Goal: Task Accomplishment & Management: Manage account settings

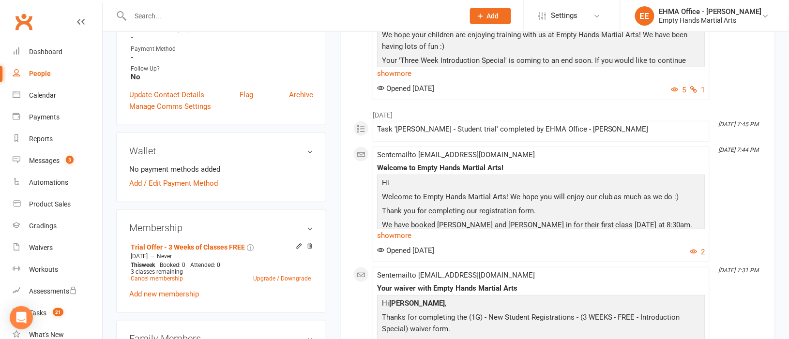
scroll to position [217, 0]
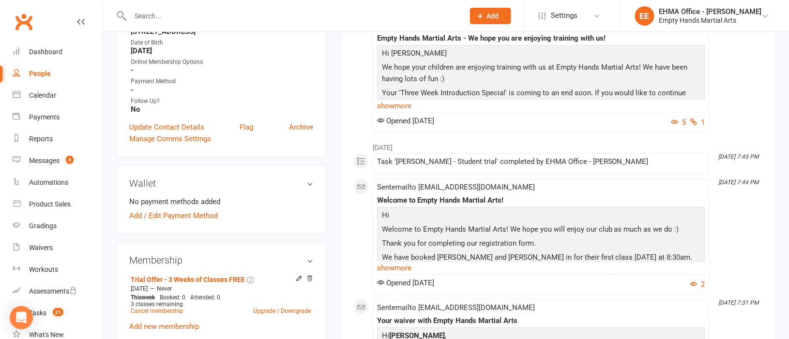
click at [187, 13] on input "text" at bounding box center [292, 16] width 330 height 14
paste input "Lemmetjies"
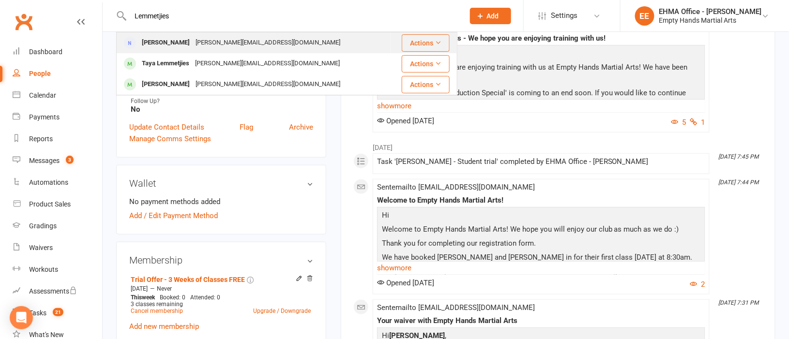
type input "Lemmetjies"
click at [190, 40] on div "[PERSON_NAME]" at bounding box center [166, 43] width 54 height 14
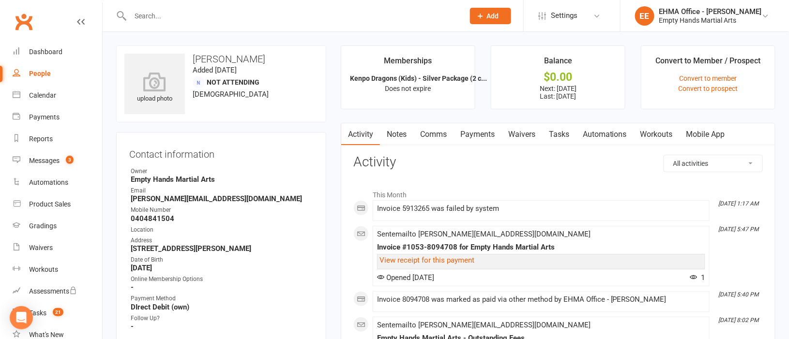
click at [484, 133] on link "Payments" at bounding box center [477, 134] width 48 height 22
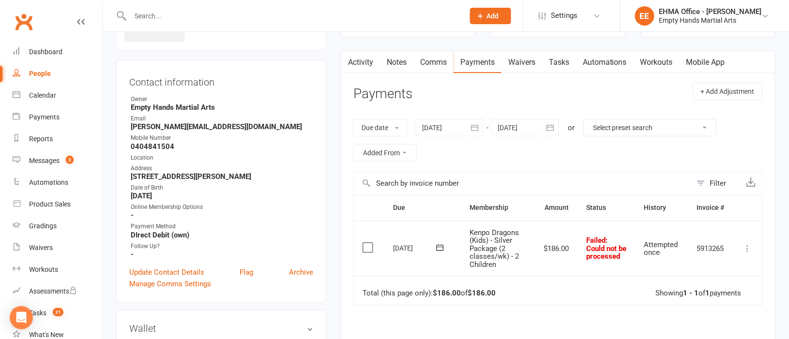
scroll to position [145, 0]
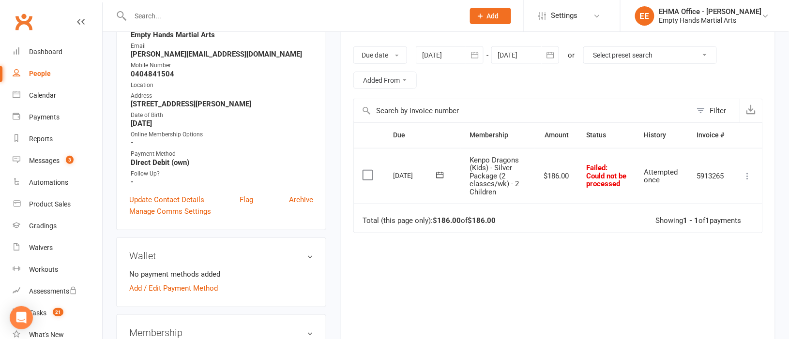
click at [518, 60] on div at bounding box center [525, 54] width 68 height 17
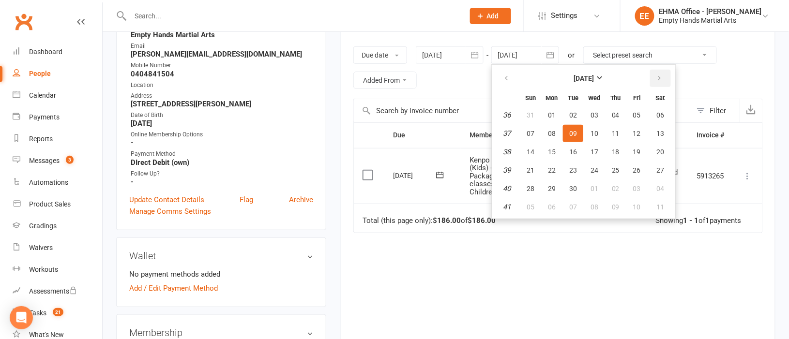
click at [658, 80] on icon "button" at bounding box center [659, 79] width 7 height 8
click at [592, 133] on span "07" at bounding box center [594, 134] width 8 height 8
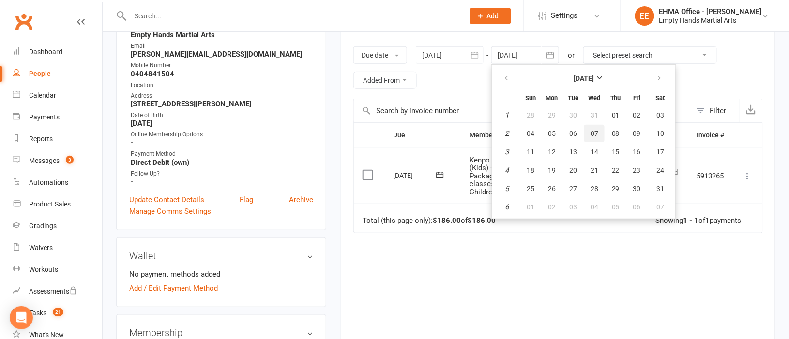
type input "[DATE]"
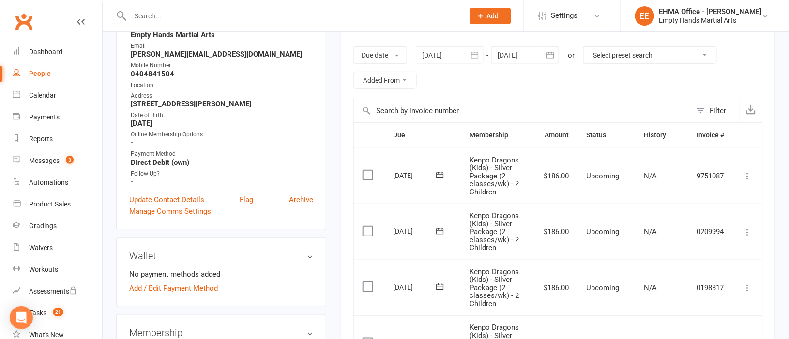
click at [440, 52] on div at bounding box center [450, 54] width 68 height 17
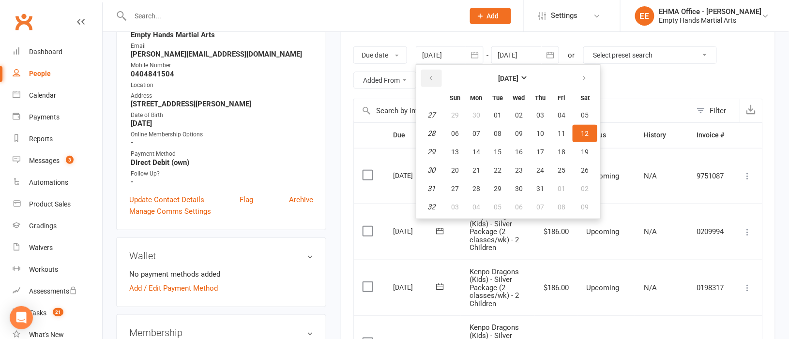
click at [434, 74] on button "button" at bounding box center [431, 78] width 21 height 17
click at [460, 133] on button "04" at bounding box center [455, 133] width 20 height 17
type input "[DATE]"
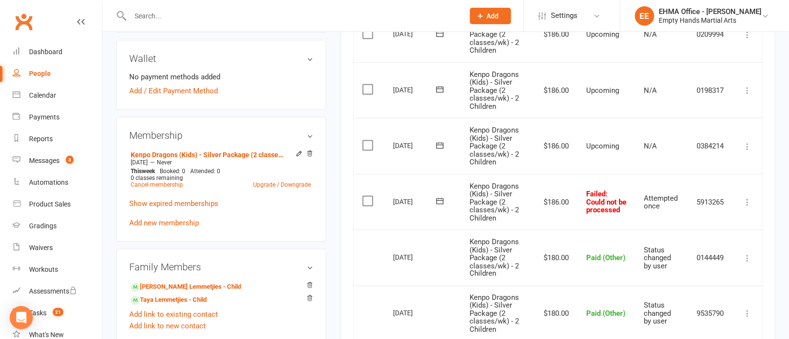
scroll to position [362, 0]
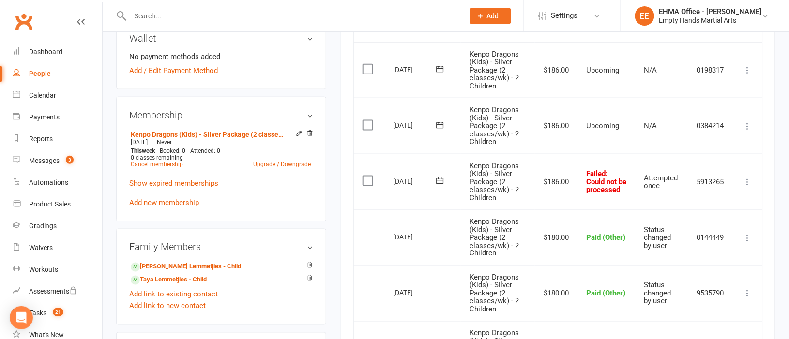
click at [747, 181] on icon at bounding box center [748, 182] width 10 height 10
click at [228, 12] on input "text" at bounding box center [292, 16] width 330 height 14
paste input "[PERSON_NAME]"
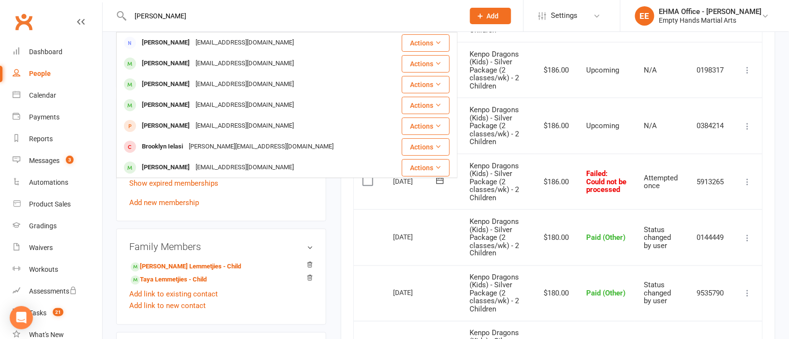
type input "[PERSON_NAME]"
click at [175, 40] on div "[PERSON_NAME]" at bounding box center [166, 43] width 54 height 14
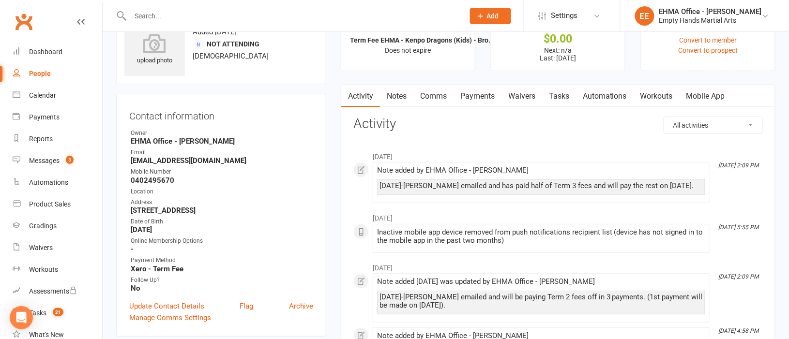
scroll to position [72, 0]
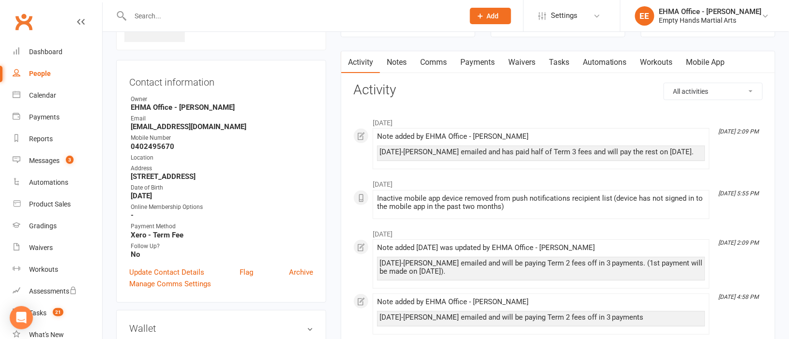
click at [253, 15] on input "text" at bounding box center [292, 16] width 330 height 14
paste input "[PERSON_NAME]"
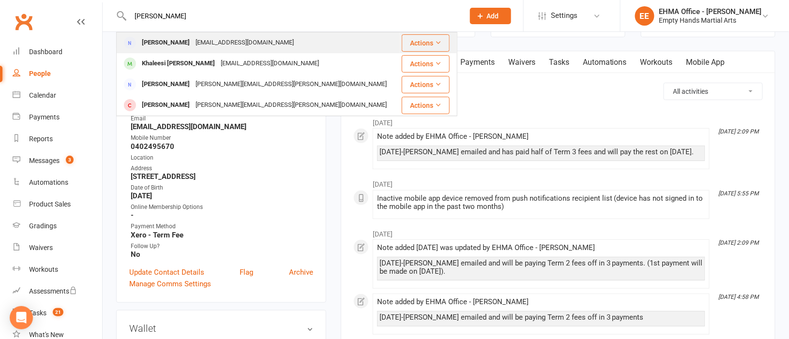
type input "[PERSON_NAME]"
click at [212, 41] on div "[EMAIL_ADDRESS][DOMAIN_NAME]" at bounding box center [245, 43] width 104 height 14
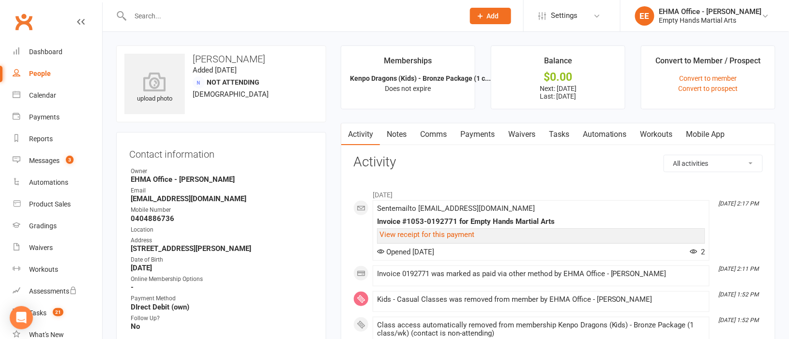
click at [486, 137] on link "Payments" at bounding box center [477, 134] width 48 height 22
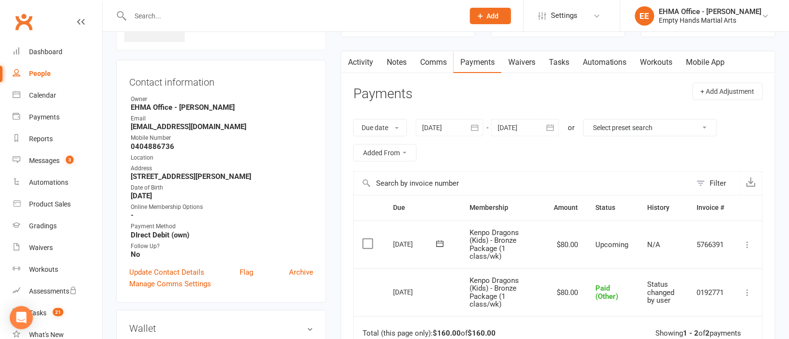
scroll to position [145, 0]
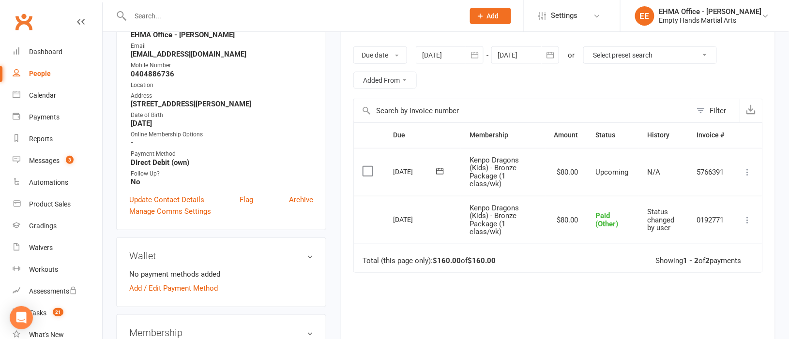
click at [518, 55] on div at bounding box center [525, 54] width 68 height 17
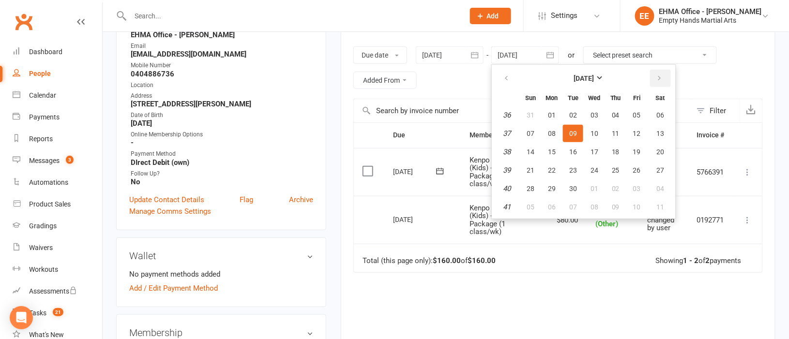
click at [662, 75] on button "button" at bounding box center [660, 78] width 21 height 17
click at [638, 133] on span "07" at bounding box center [637, 134] width 8 height 8
type input "[DATE]"
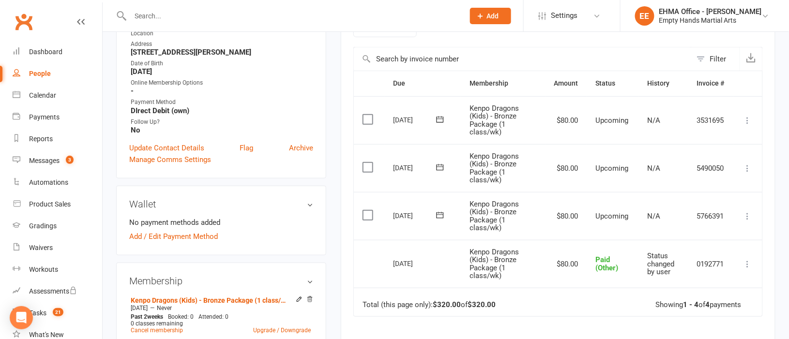
scroll to position [217, 0]
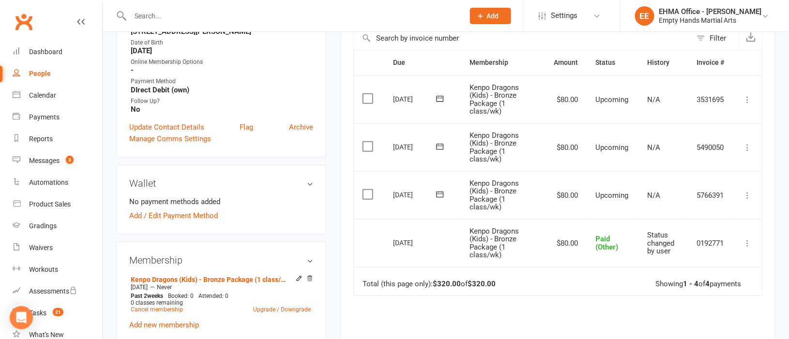
click at [749, 194] on icon at bounding box center [748, 196] width 10 height 10
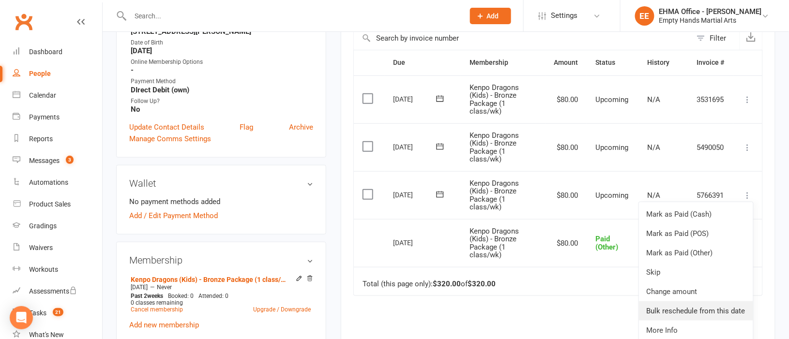
click at [693, 309] on link "Bulk reschedule from this date" at bounding box center [696, 310] width 114 height 19
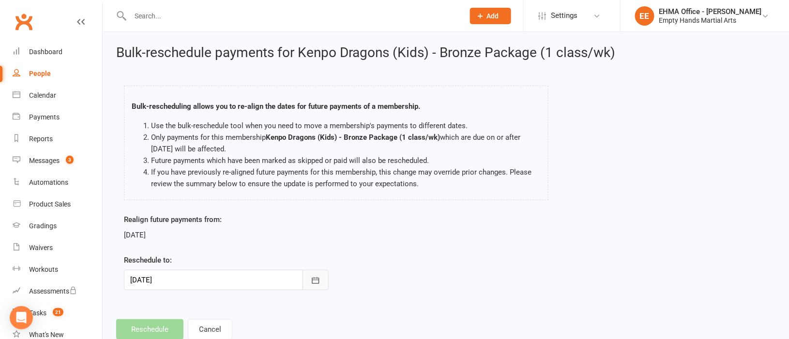
click at [320, 285] on icon "button" at bounding box center [316, 281] width 10 height 10
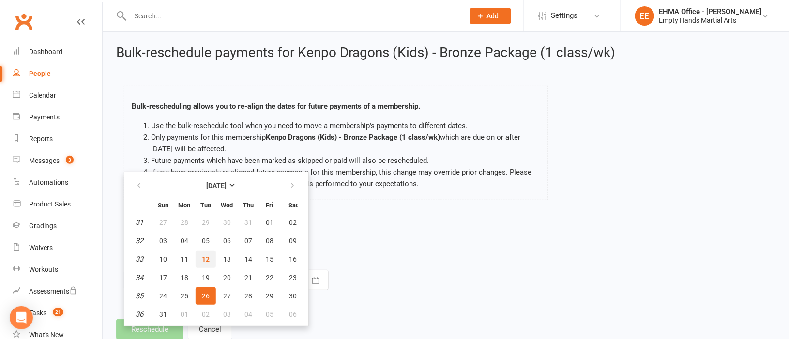
click at [209, 256] on button "12" at bounding box center [206, 259] width 20 height 17
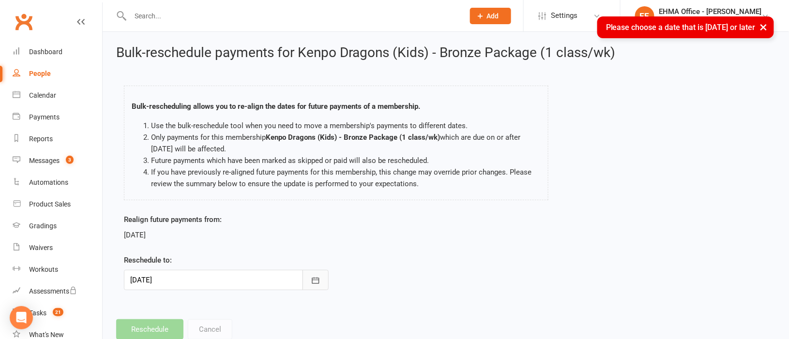
click at [313, 283] on icon "button" at bounding box center [316, 281] width 10 height 10
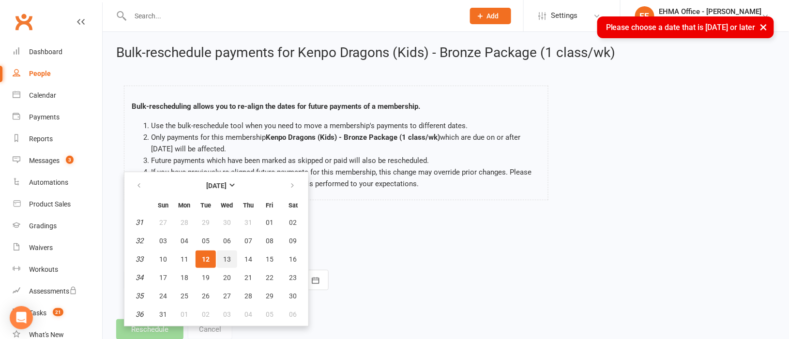
click at [225, 256] on span "13" at bounding box center [227, 260] width 8 height 8
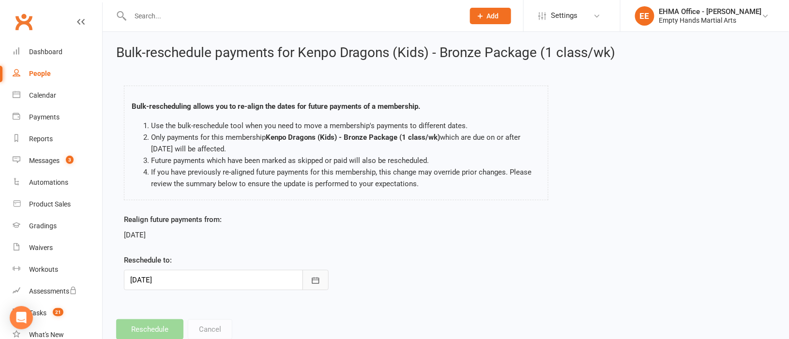
click at [318, 277] on icon "button" at bounding box center [316, 281] width 10 height 10
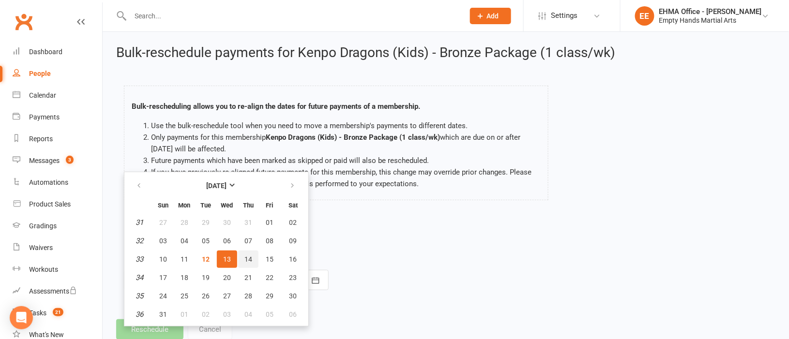
click at [244, 256] on span "14" at bounding box center [248, 260] width 8 height 8
type input "[DATE]"
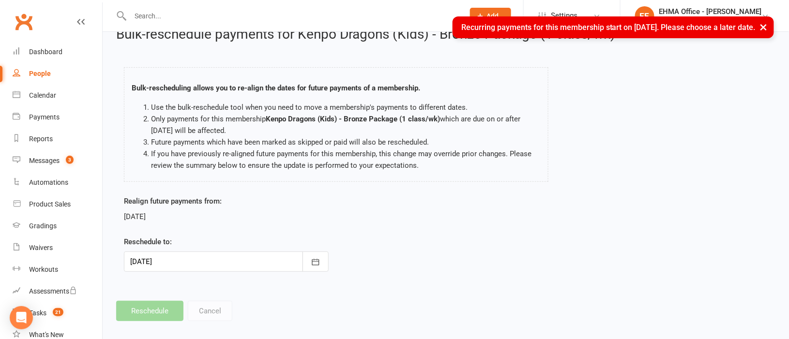
scroll to position [28, 0]
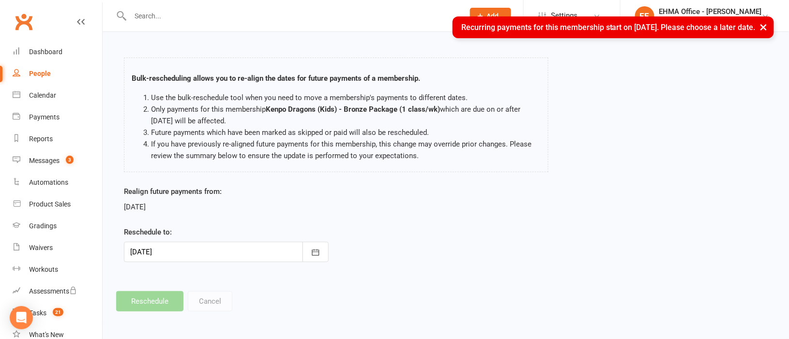
click at [320, 177] on div "Bulk-rescheduling allows you to re-align the dates for future payments of a mem…" at bounding box center [336, 117] width 439 height 138
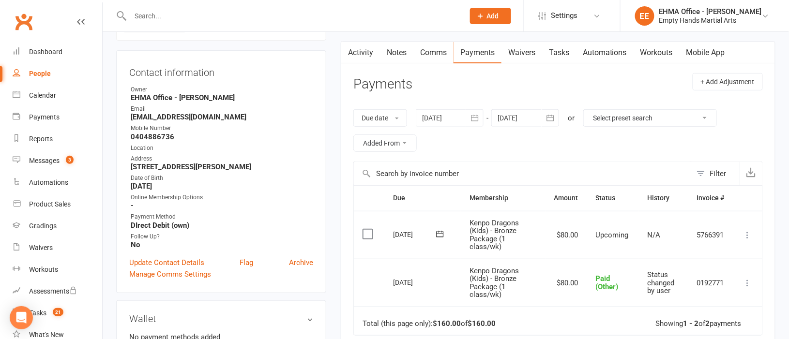
scroll to position [72, 0]
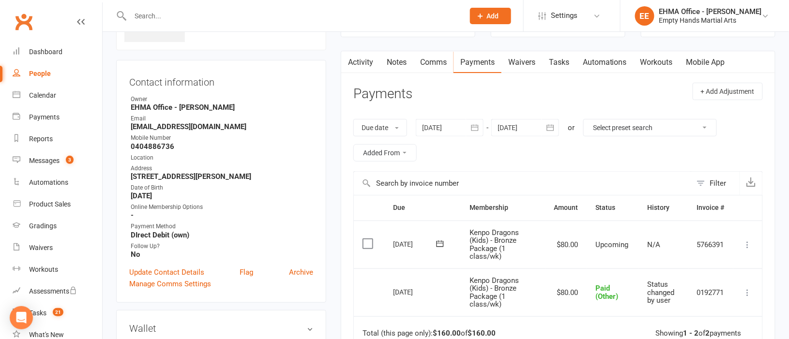
click at [747, 243] on icon at bounding box center [748, 245] width 10 height 10
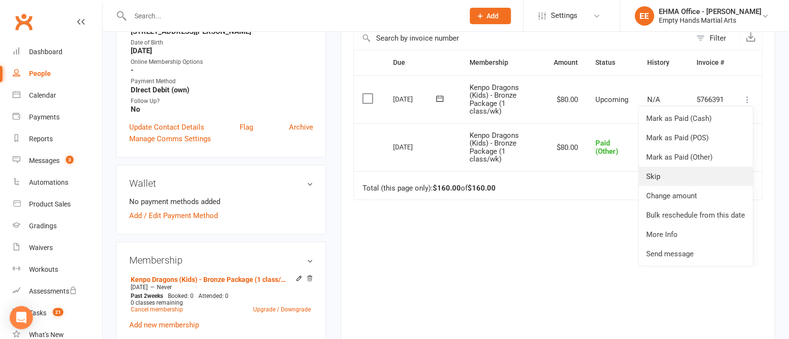
scroll to position [145, 0]
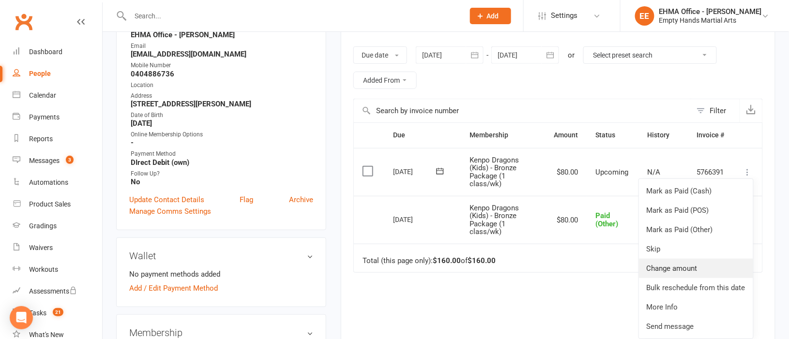
click at [695, 266] on link "Change amount" at bounding box center [696, 268] width 114 height 19
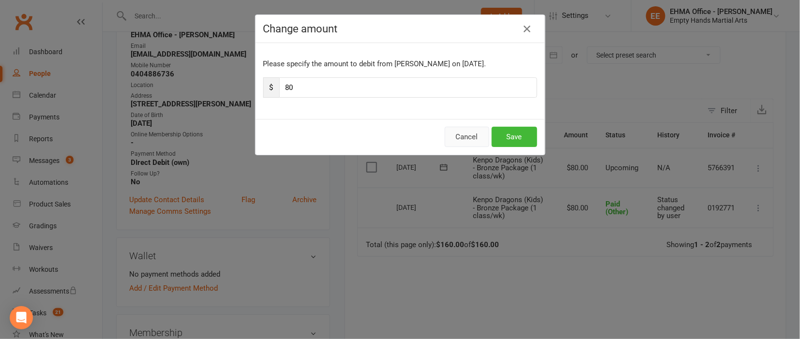
click at [473, 135] on button "Cancel" at bounding box center [467, 137] width 45 height 20
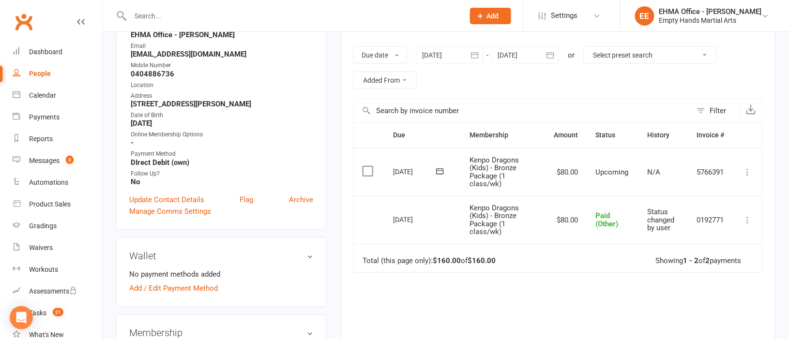
click at [747, 174] on icon at bounding box center [748, 172] width 10 height 10
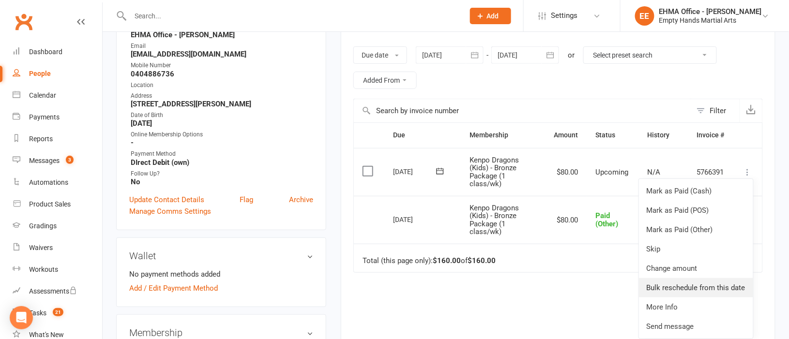
click at [708, 286] on link "Bulk reschedule from this date" at bounding box center [696, 287] width 114 height 19
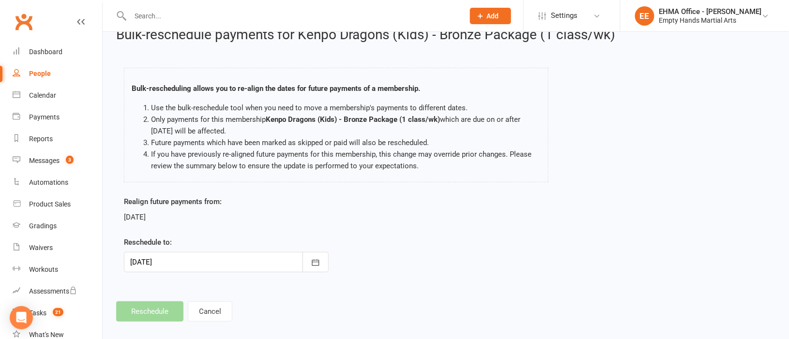
scroll to position [28, 0]
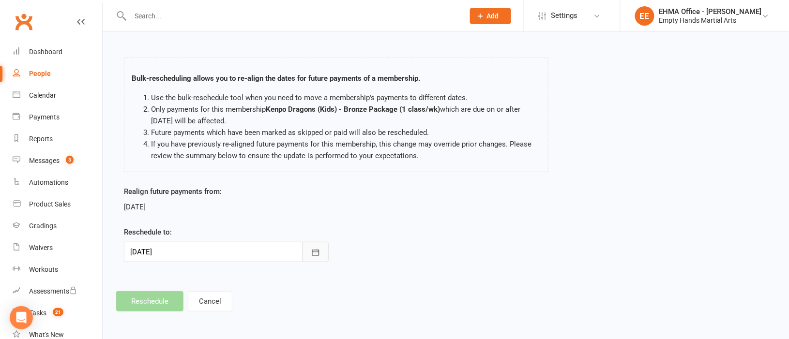
click at [319, 252] on icon "button" at bounding box center [316, 253] width 10 height 10
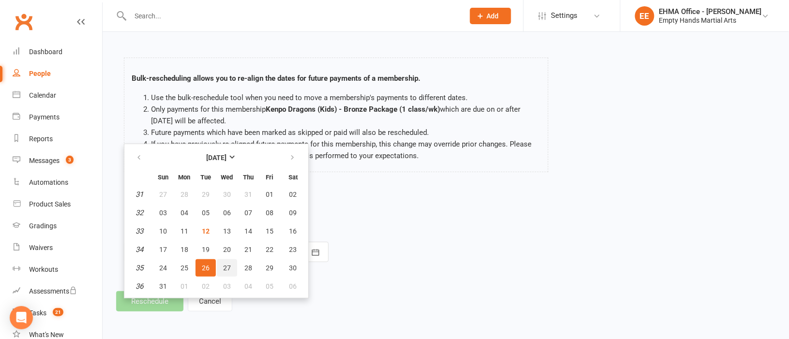
click at [230, 264] on button "27" at bounding box center [227, 267] width 20 height 17
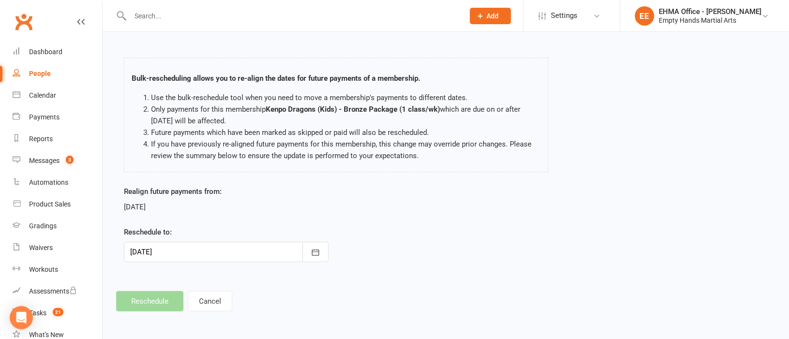
type input "[DATE]"
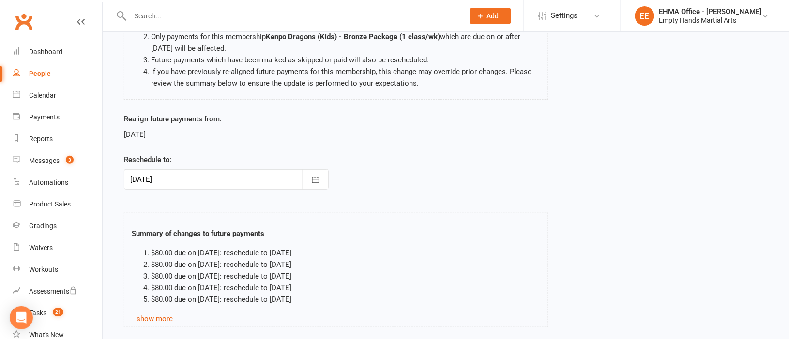
scroll to position [166, 0]
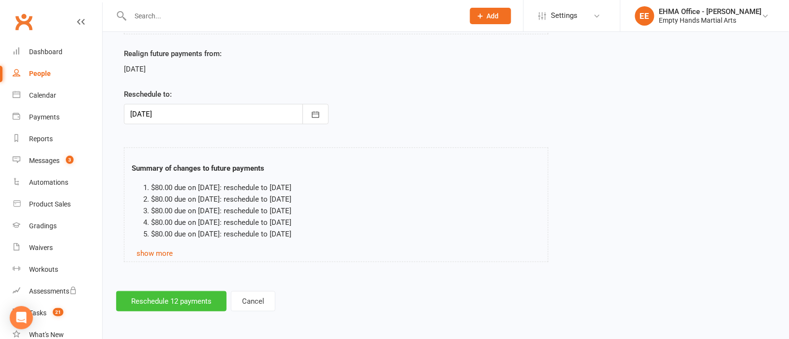
click at [186, 303] on button "Reschedule 12 payments" at bounding box center [171, 301] width 110 height 20
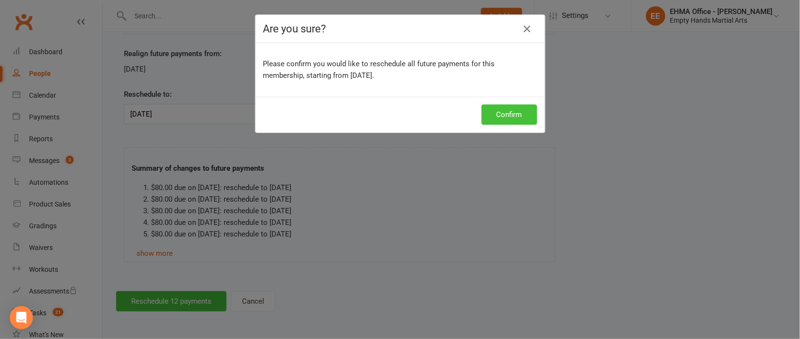
click at [508, 111] on button "Confirm" at bounding box center [509, 115] width 56 height 20
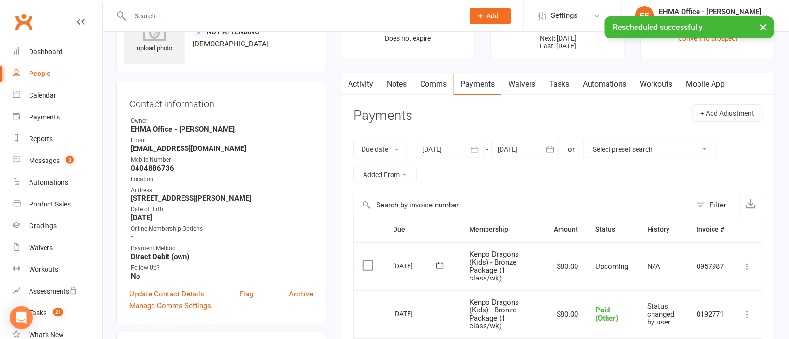
scroll to position [145, 0]
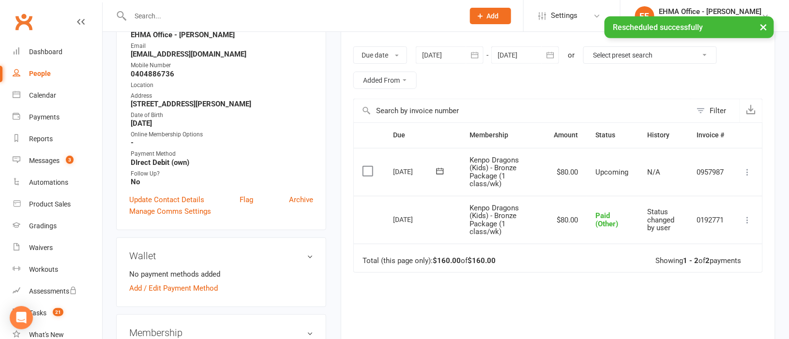
click at [524, 54] on div at bounding box center [525, 54] width 68 height 17
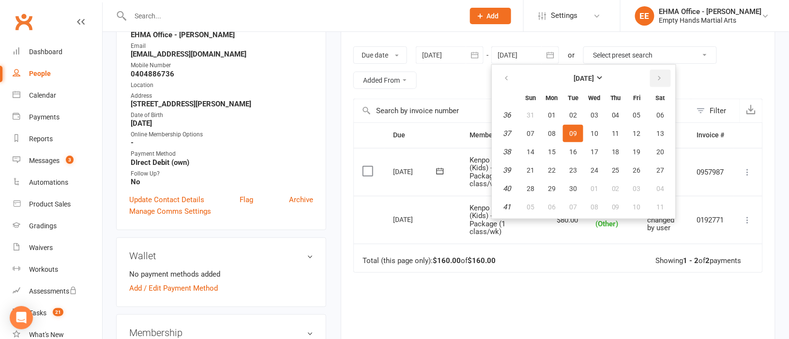
click at [656, 80] on icon "button" at bounding box center [659, 79] width 7 height 8
click at [615, 135] on span "06" at bounding box center [616, 134] width 8 height 8
type input "[DATE]"
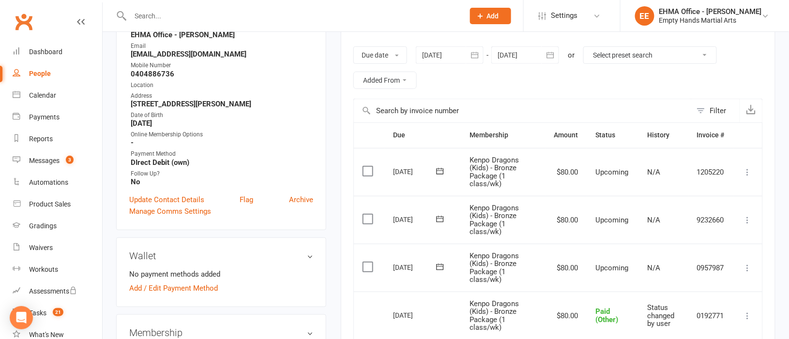
click at [750, 268] on icon at bounding box center [748, 268] width 10 height 10
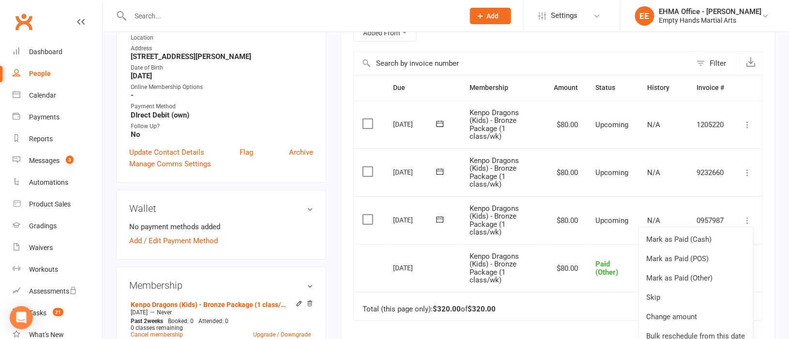
scroll to position [217, 0]
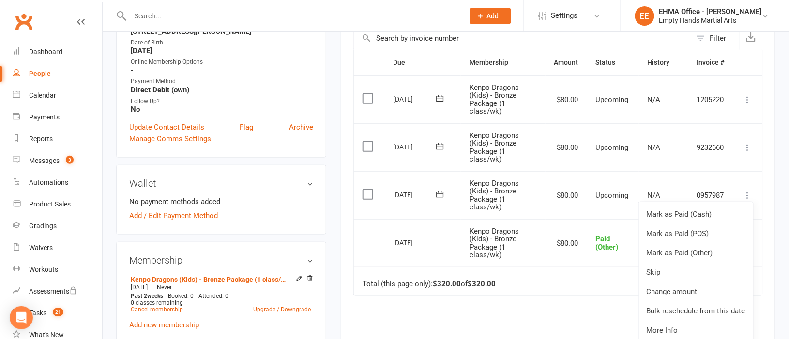
click at [607, 288] on td "Total (this page only): $320.00 of $320.00 Showing 1 - 4 of 4 payments" at bounding box center [558, 281] width 408 height 29
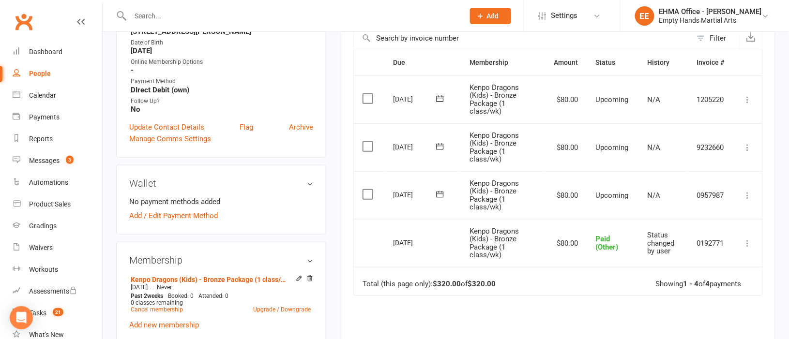
click at [744, 195] on icon at bounding box center [748, 196] width 10 height 10
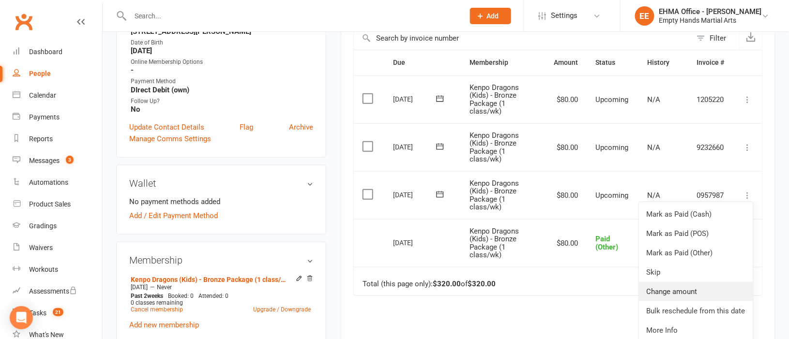
click at [682, 292] on link "Change amount" at bounding box center [696, 291] width 114 height 19
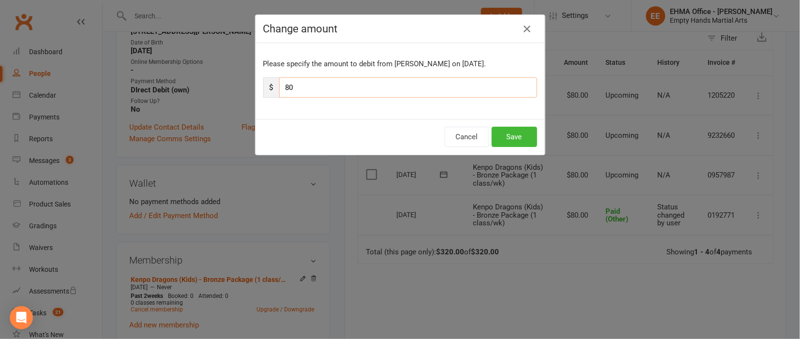
click at [322, 80] on input "80" at bounding box center [408, 87] width 258 height 20
type input "8"
type input "40"
click at [502, 130] on button "Save" at bounding box center [514, 137] width 45 height 20
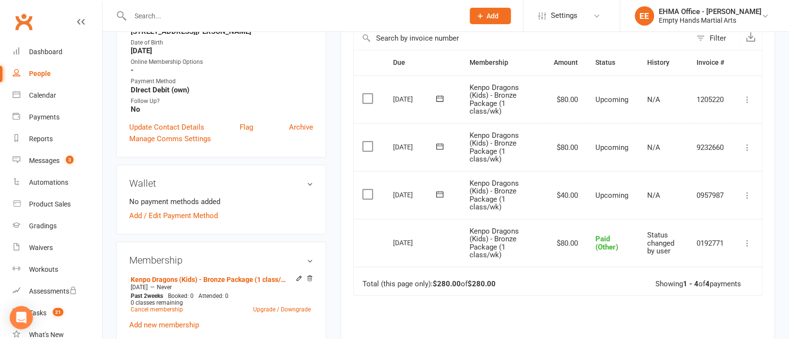
click at [746, 193] on icon at bounding box center [748, 196] width 10 height 10
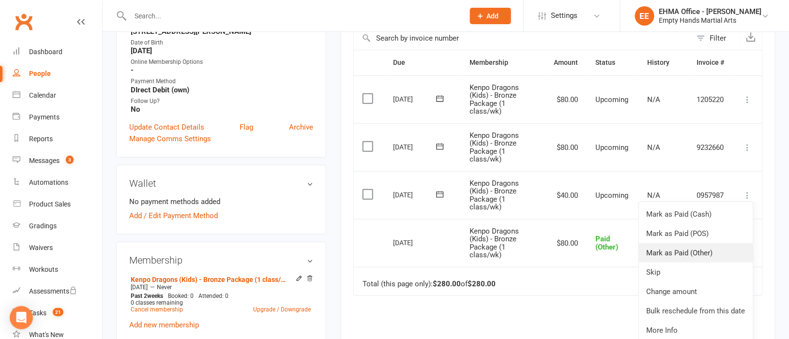
click at [695, 250] on link "Mark as Paid (Other)" at bounding box center [696, 252] width 114 height 19
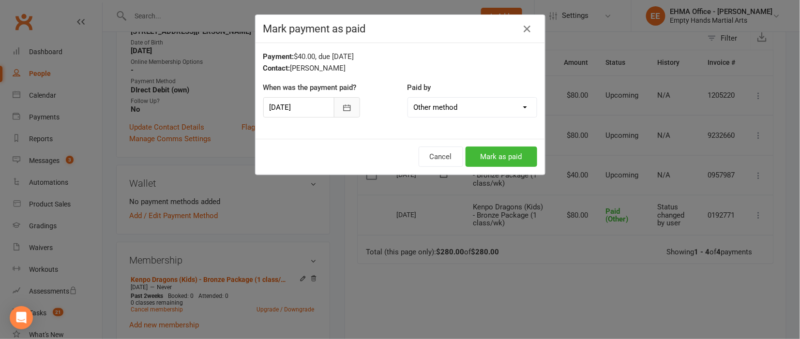
click at [344, 105] on icon "button" at bounding box center [346, 108] width 7 height 6
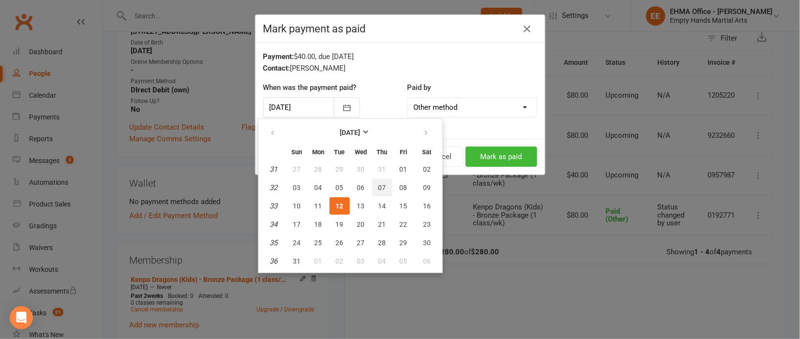
click at [384, 185] on button "07" at bounding box center [382, 187] width 20 height 17
type input "[DATE]"
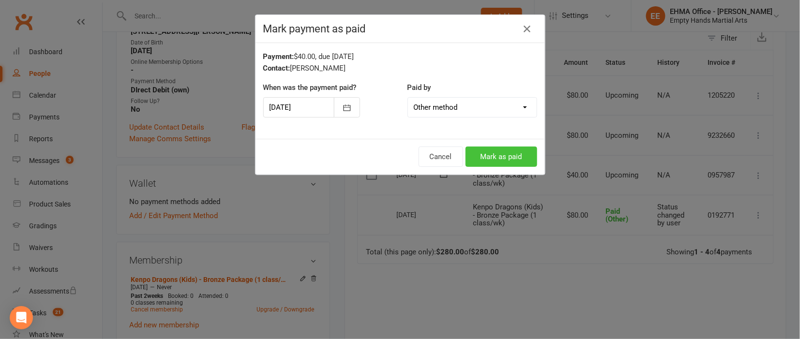
click at [498, 161] on button "Mark as paid" at bounding box center [502, 157] width 72 height 20
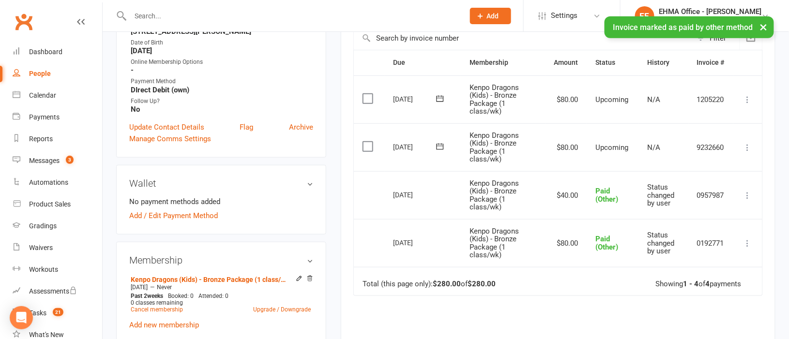
click at [750, 147] on icon at bounding box center [748, 148] width 10 height 10
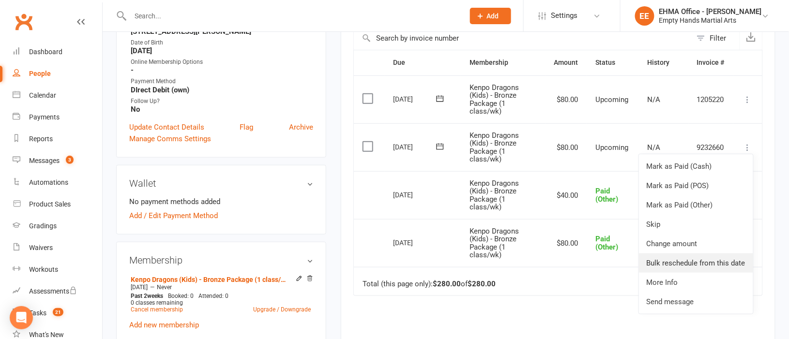
click at [712, 257] on link "Bulk reschedule from this date" at bounding box center [696, 263] width 114 height 19
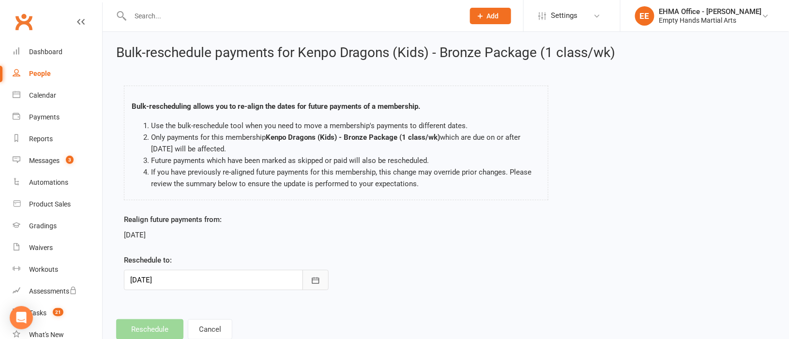
click at [317, 280] on icon "button" at bounding box center [315, 280] width 7 height 6
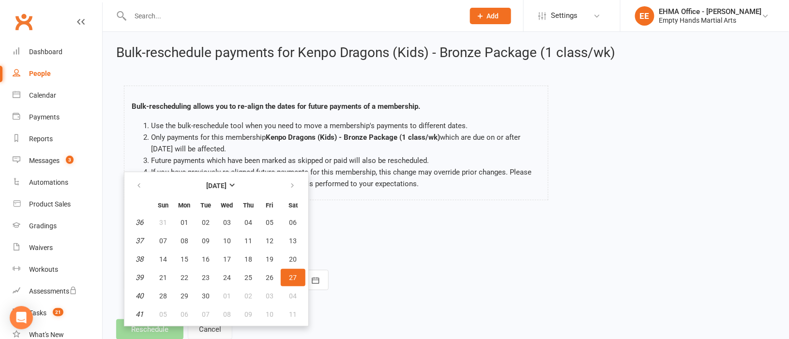
click at [214, 326] on button "Cancel" at bounding box center [210, 329] width 45 height 20
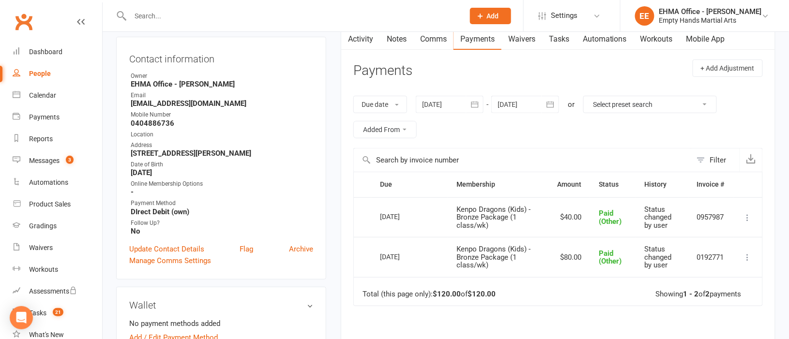
scroll to position [72, 0]
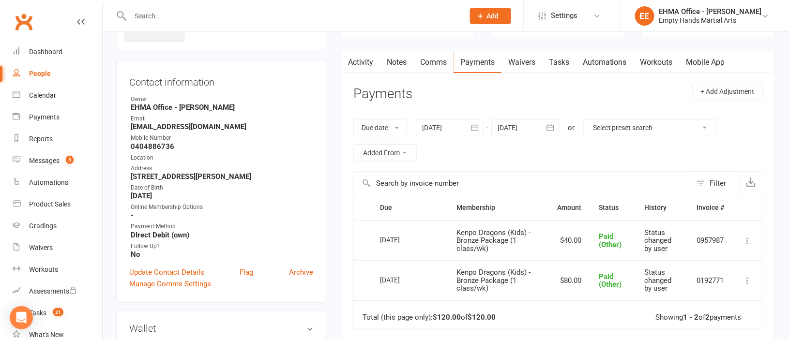
click at [535, 129] on div at bounding box center [525, 127] width 68 height 17
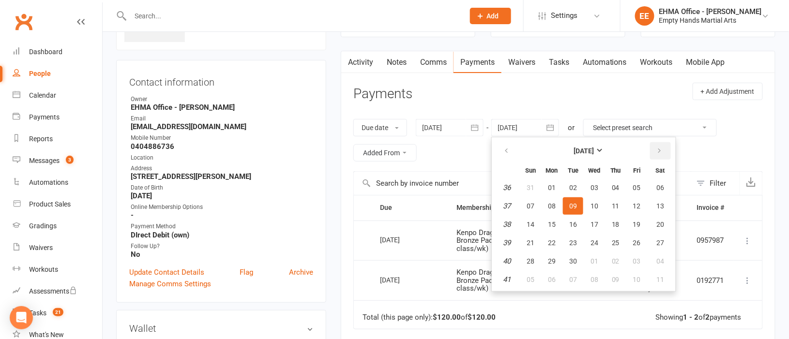
click at [657, 150] on icon "button" at bounding box center [659, 151] width 7 height 8
click at [637, 202] on span "07" at bounding box center [637, 206] width 8 height 8
type input "[DATE]"
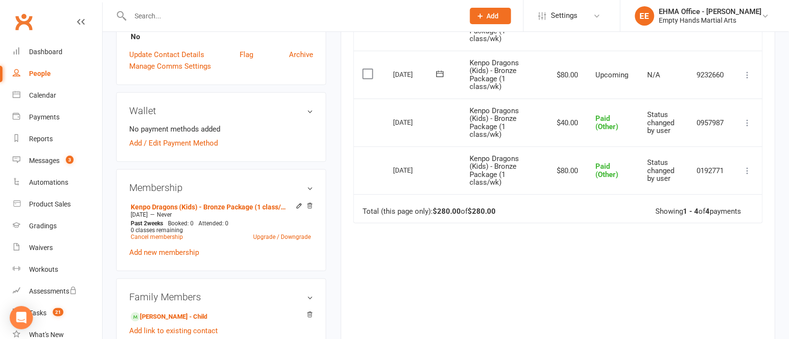
scroll to position [217, 0]
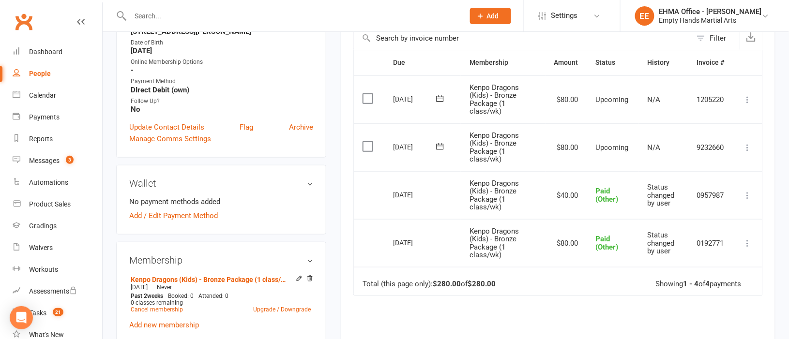
click at [747, 150] on icon at bounding box center [748, 148] width 10 height 10
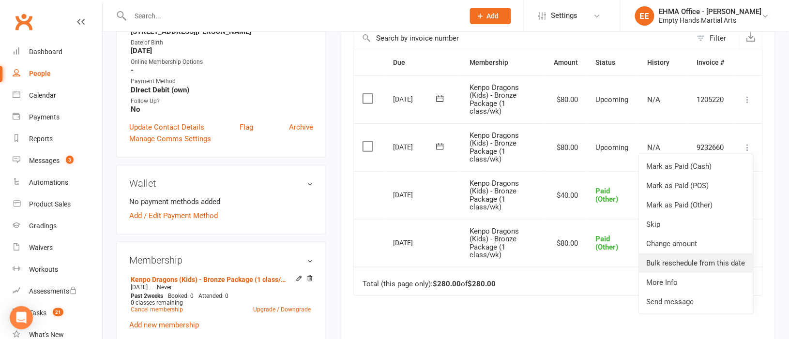
click at [689, 261] on link "Bulk reschedule from this date" at bounding box center [696, 263] width 114 height 19
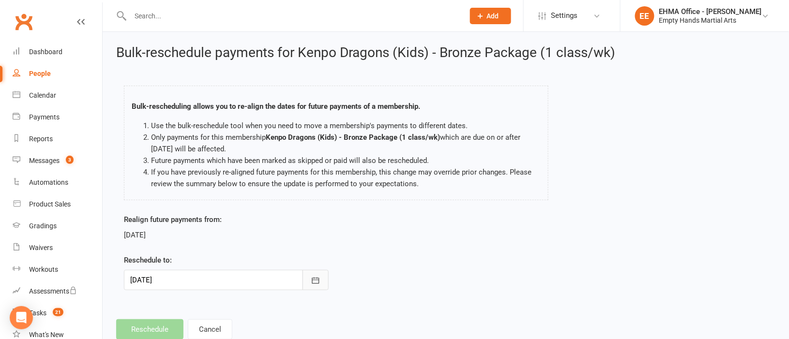
click at [311, 278] on icon "button" at bounding box center [316, 281] width 10 height 10
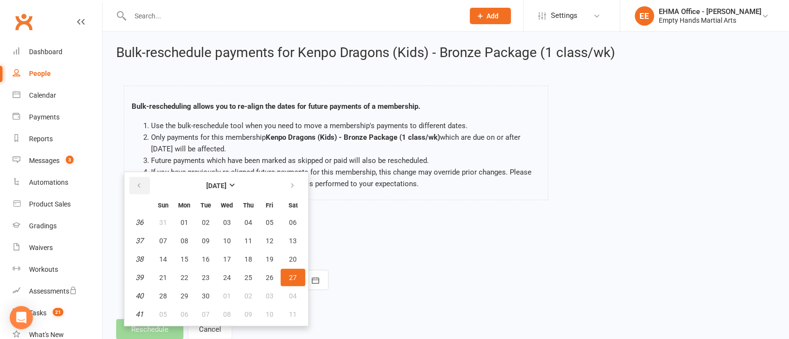
click at [136, 186] on icon "button" at bounding box center [138, 186] width 7 height 8
click at [204, 293] on span "26" at bounding box center [206, 296] width 8 height 8
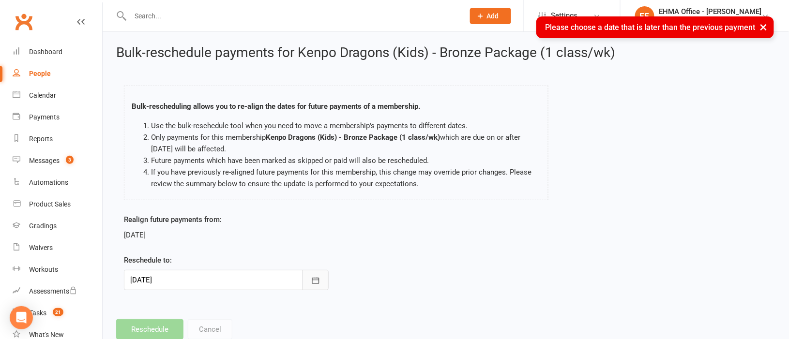
click at [312, 283] on icon "button" at bounding box center [315, 280] width 7 height 6
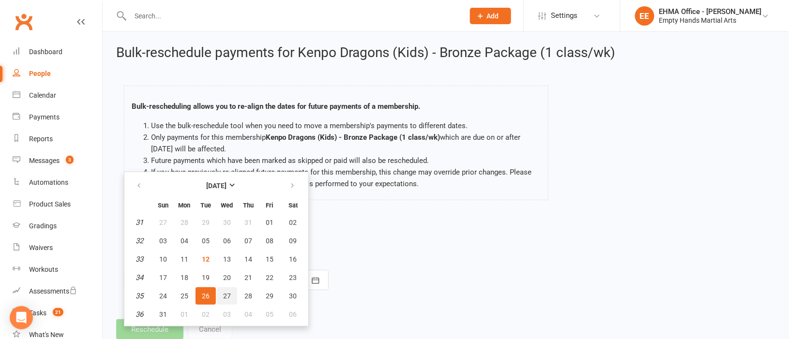
click at [228, 296] on span "27" at bounding box center [227, 296] width 8 height 8
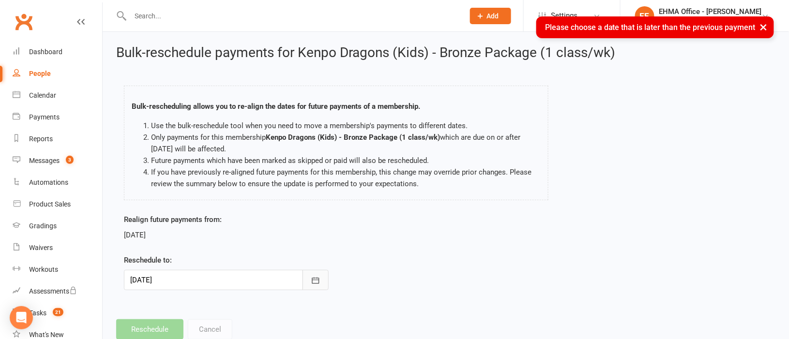
click at [316, 282] on icon "button" at bounding box center [316, 281] width 10 height 10
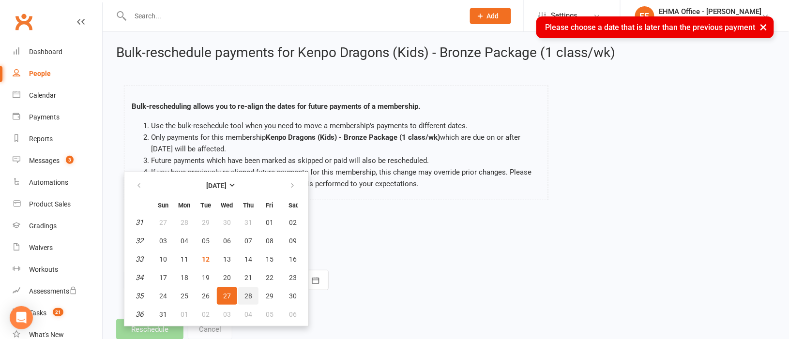
click at [248, 292] on span "28" at bounding box center [248, 296] width 8 height 8
type input "[DATE]"
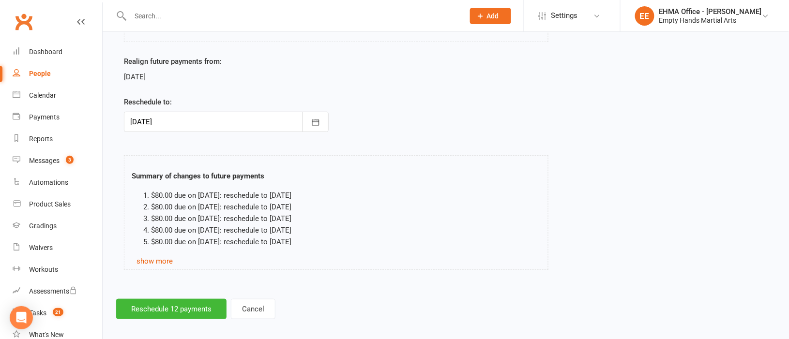
scroll to position [166, 0]
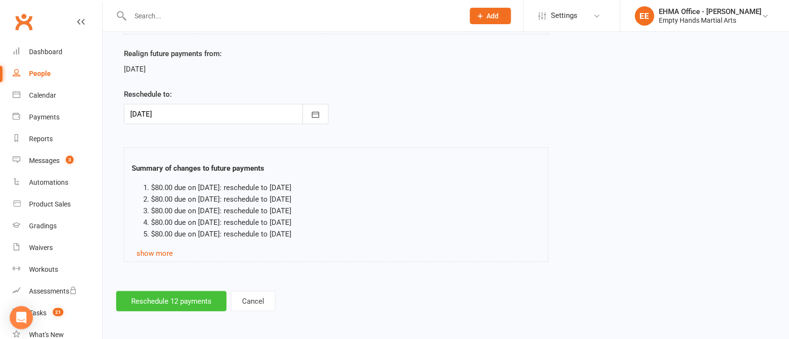
click at [185, 300] on button "Reschedule 12 payments" at bounding box center [171, 301] width 110 height 20
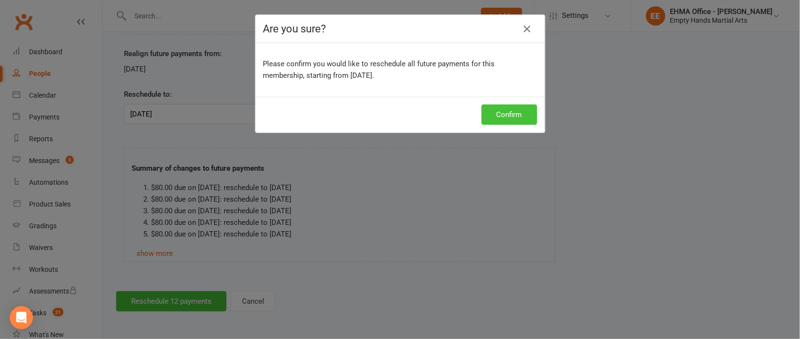
click at [499, 120] on button "Confirm" at bounding box center [509, 115] width 56 height 20
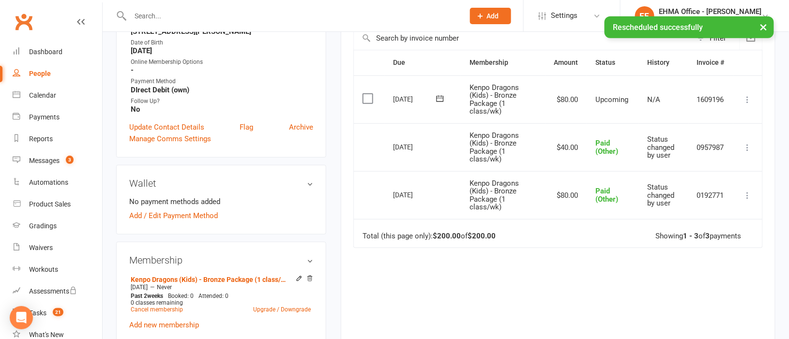
scroll to position [145, 0]
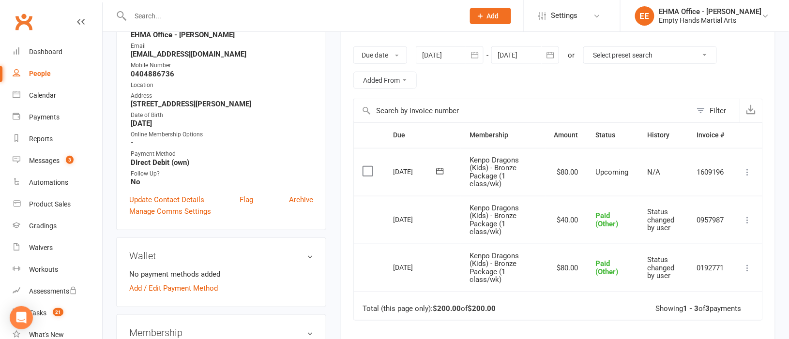
click at [749, 170] on icon at bounding box center [748, 172] width 10 height 10
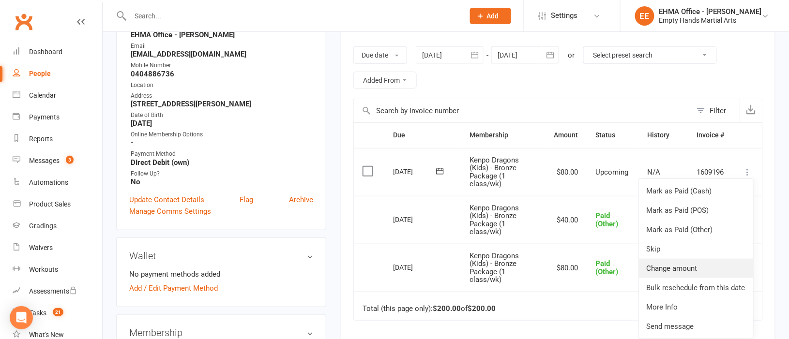
click at [692, 264] on link "Change amount" at bounding box center [696, 268] width 114 height 19
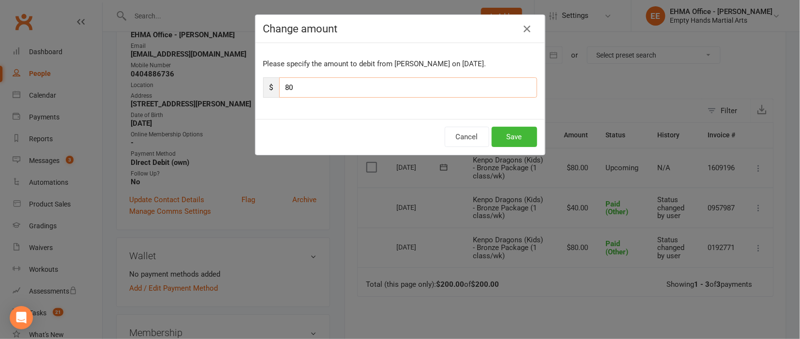
drag, startPoint x: 305, startPoint y: 91, endPoint x: 274, endPoint y: 90, distance: 31.5
click at [279, 90] on input "80" at bounding box center [408, 87] width 258 height 20
type input "40"
click at [505, 136] on button "Save" at bounding box center [514, 137] width 45 height 20
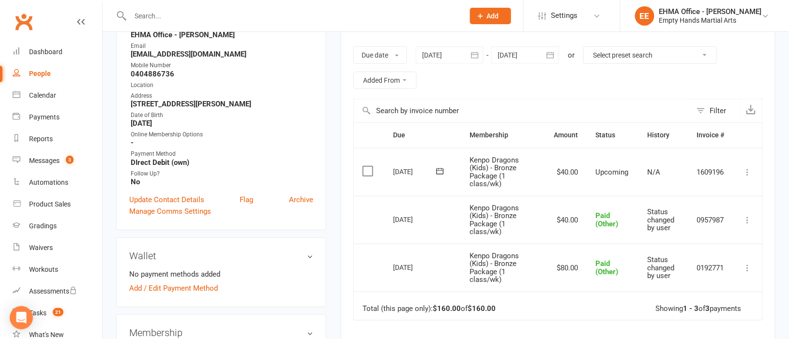
click at [509, 60] on div at bounding box center [525, 54] width 68 height 17
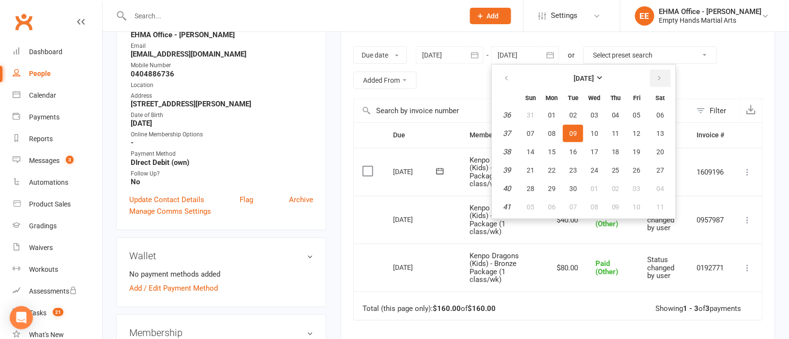
click at [660, 82] on icon "button" at bounding box center [659, 79] width 7 height 8
click at [637, 133] on span "07" at bounding box center [637, 134] width 8 height 8
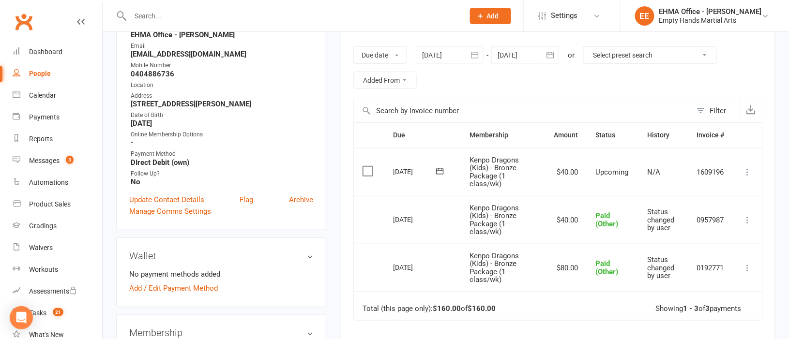
type input "[DATE]"
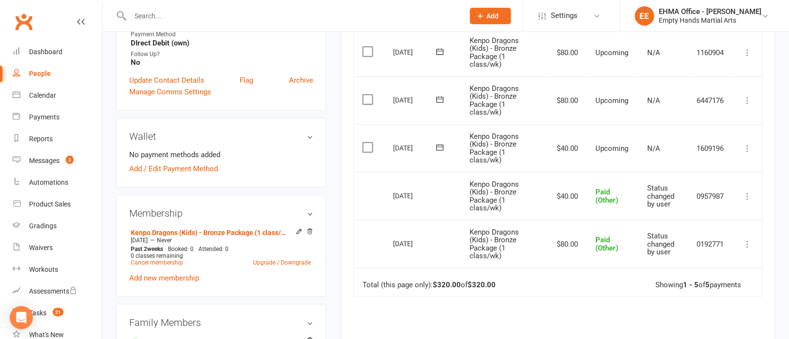
scroll to position [290, 0]
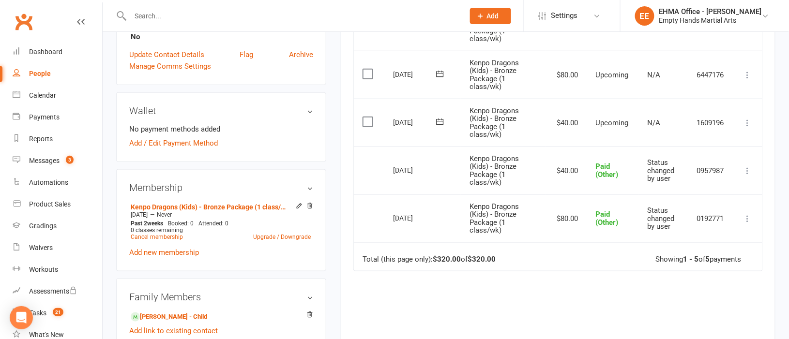
click at [750, 168] on icon at bounding box center [748, 171] width 10 height 10
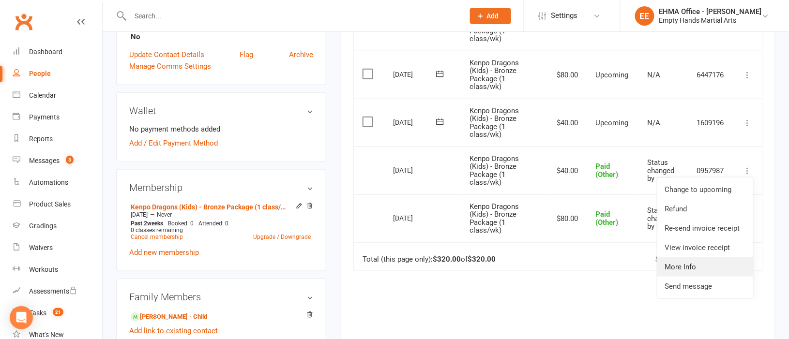
click at [685, 268] on link "More Info" at bounding box center [705, 266] width 96 height 19
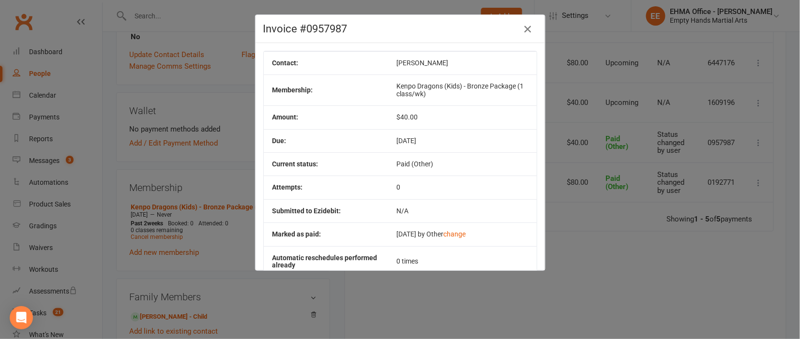
click at [522, 29] on icon "button" at bounding box center [528, 29] width 12 height 12
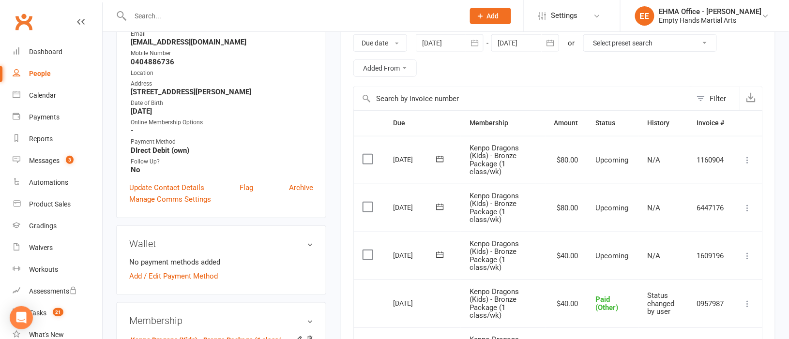
scroll to position [72, 0]
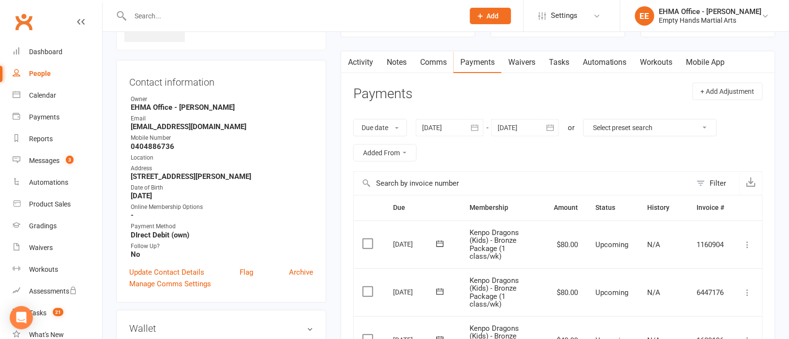
click at [223, 12] on input "text" at bounding box center [292, 16] width 330 height 14
paste input "Lemmetjies"
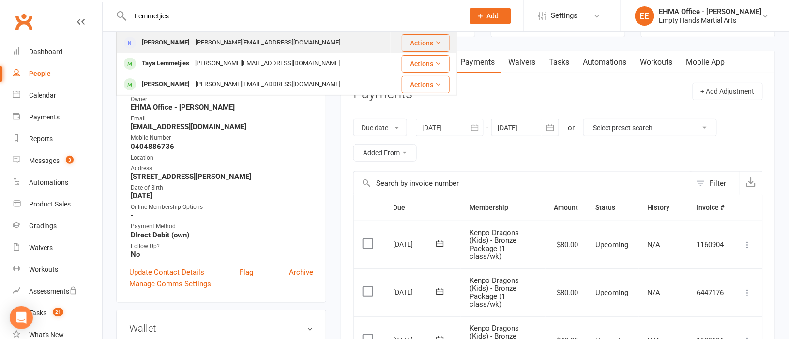
type input "Lemmetjies"
click at [216, 45] on div "[PERSON_NAME][EMAIL_ADDRESS][DOMAIN_NAME]" at bounding box center [268, 43] width 150 height 14
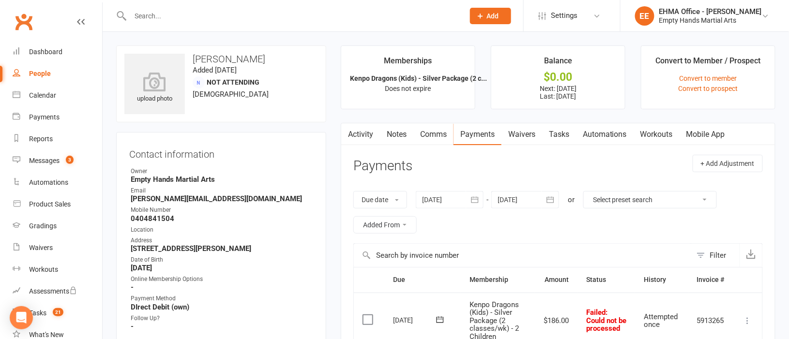
click at [359, 136] on link "Activity" at bounding box center [360, 134] width 39 height 22
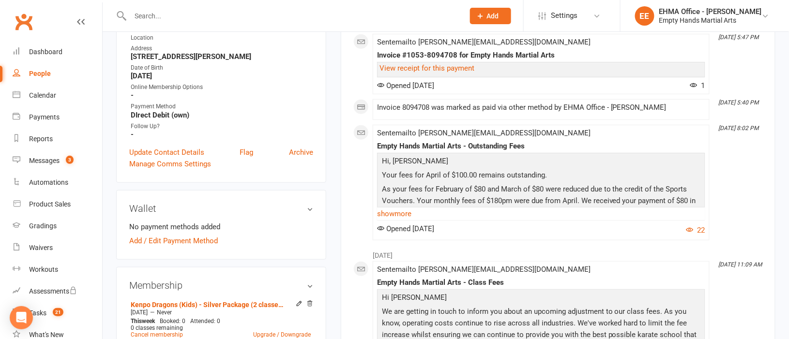
scroll to position [217, 0]
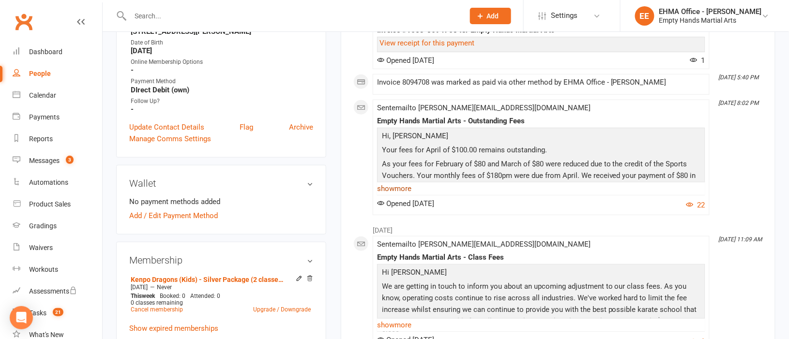
click at [408, 185] on link "show more" at bounding box center [541, 189] width 328 height 14
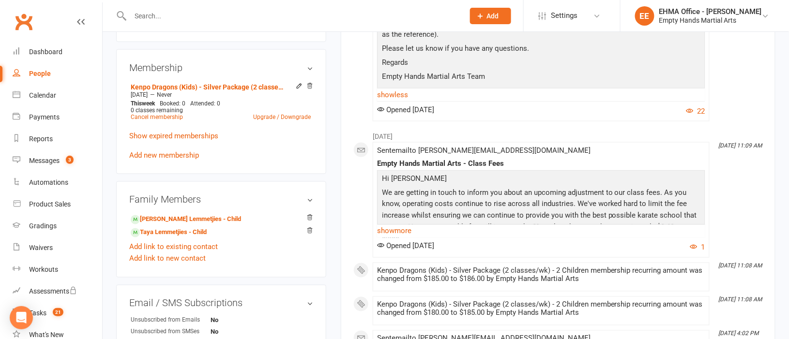
scroll to position [435, 0]
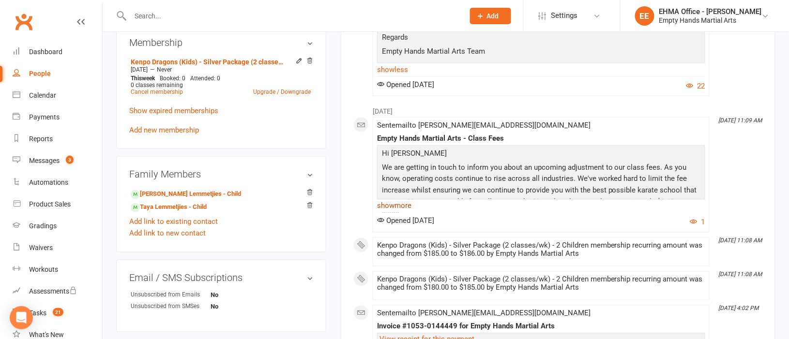
click at [400, 203] on link "show more" at bounding box center [541, 206] width 328 height 14
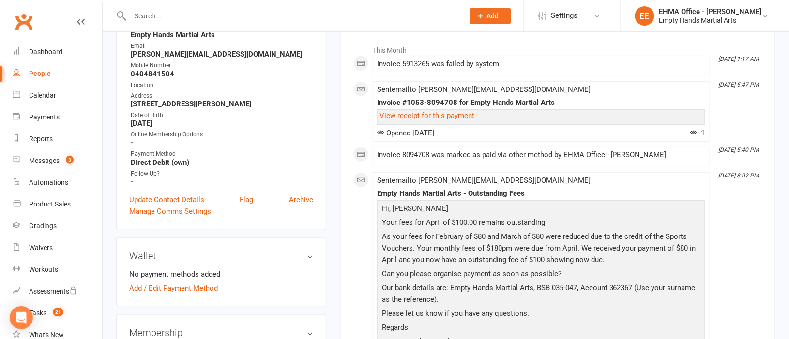
scroll to position [72, 0]
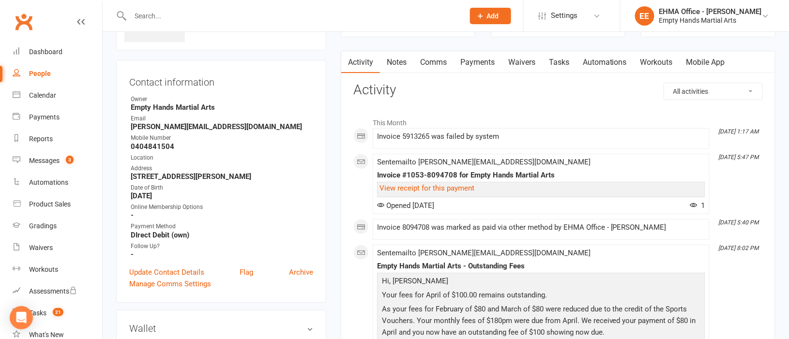
click at [479, 61] on link "Payments" at bounding box center [477, 62] width 48 height 22
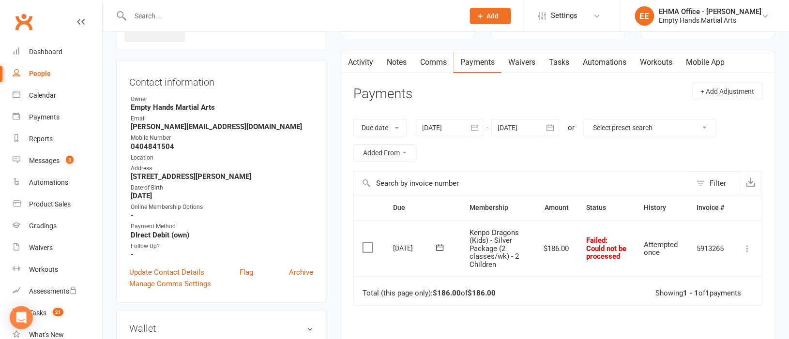
click at [448, 130] on div at bounding box center [450, 127] width 68 height 17
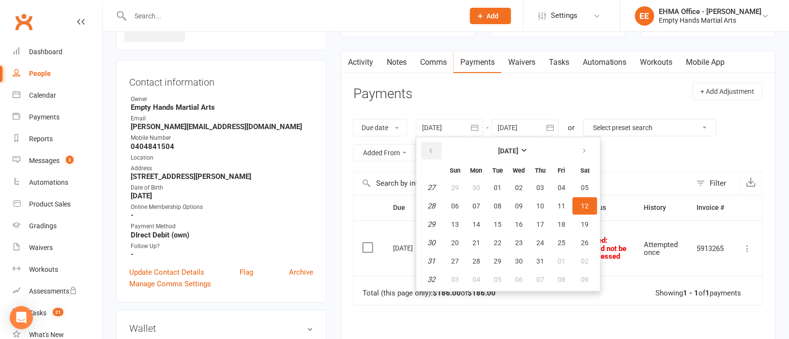
click at [435, 149] on button "button" at bounding box center [431, 150] width 21 height 17
click at [456, 204] on span "04" at bounding box center [455, 206] width 8 height 8
type input "[DATE]"
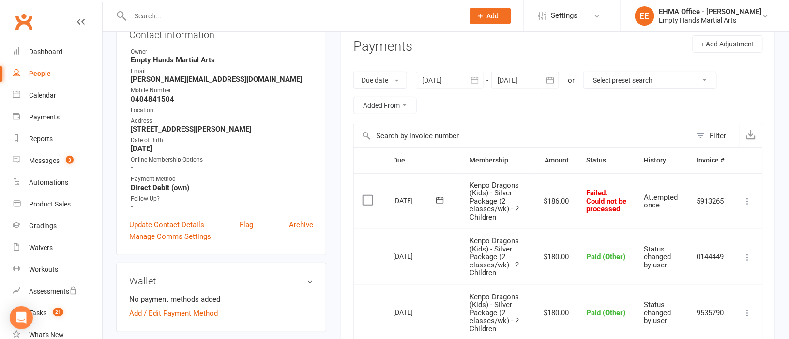
scroll to position [145, 0]
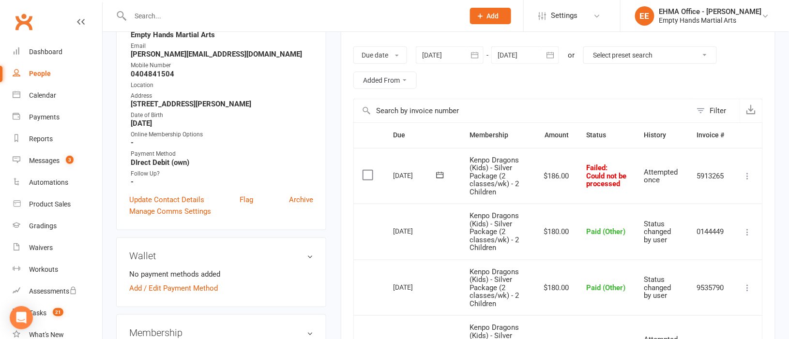
click at [745, 174] on icon at bounding box center [748, 176] width 10 height 10
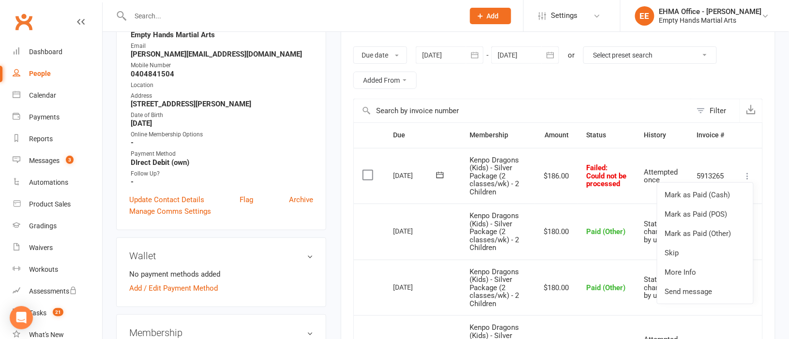
click at [537, 206] on td "$180.00" at bounding box center [556, 232] width 43 height 56
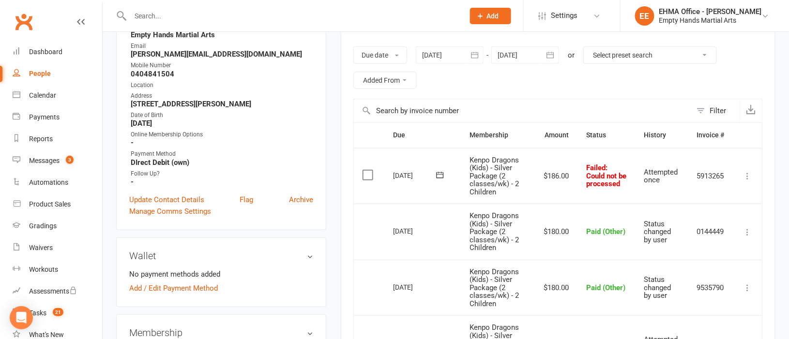
click at [518, 56] on div at bounding box center [525, 54] width 68 height 17
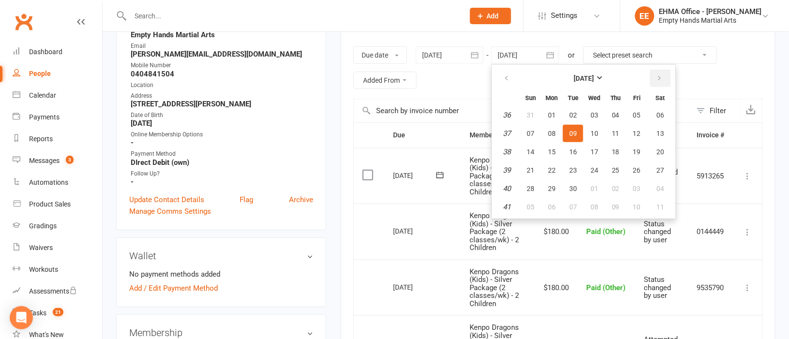
click at [658, 76] on icon "button" at bounding box center [659, 79] width 7 height 8
click at [616, 132] on span "06" at bounding box center [616, 134] width 8 height 8
type input "[DATE]"
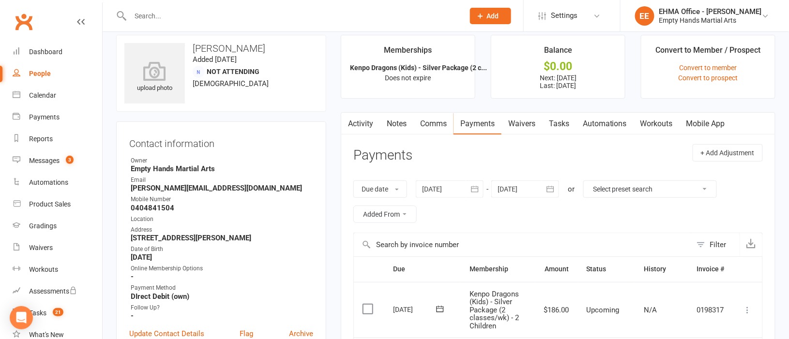
scroll to position [0, 0]
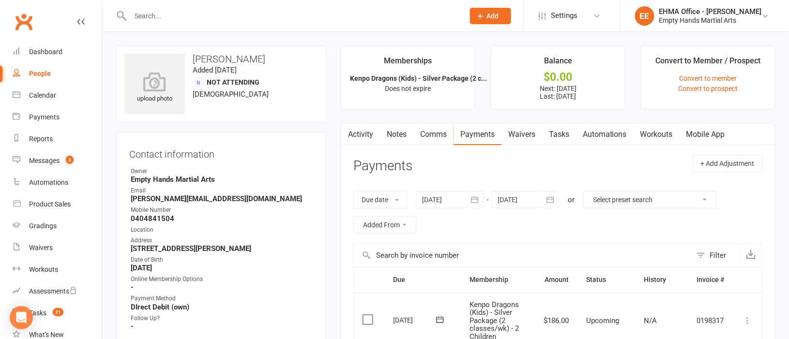
click at [366, 132] on link "Activity" at bounding box center [360, 134] width 39 height 22
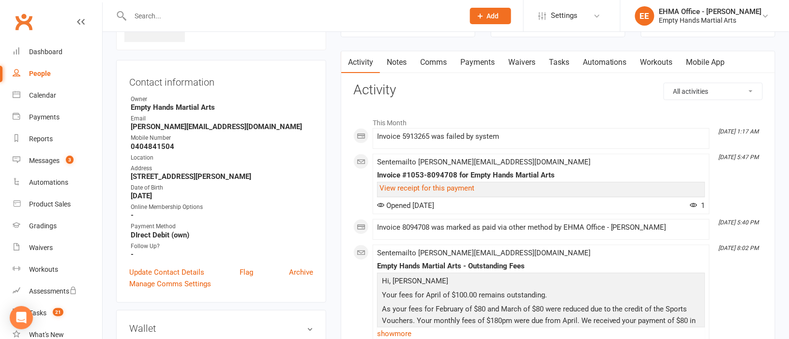
scroll to position [145, 0]
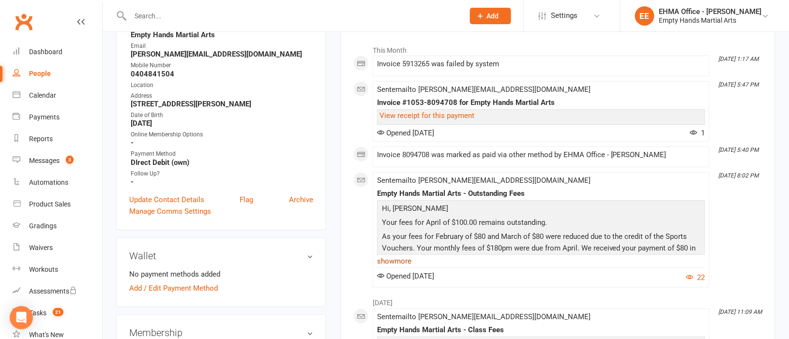
click at [384, 261] on link "show more" at bounding box center [541, 262] width 328 height 14
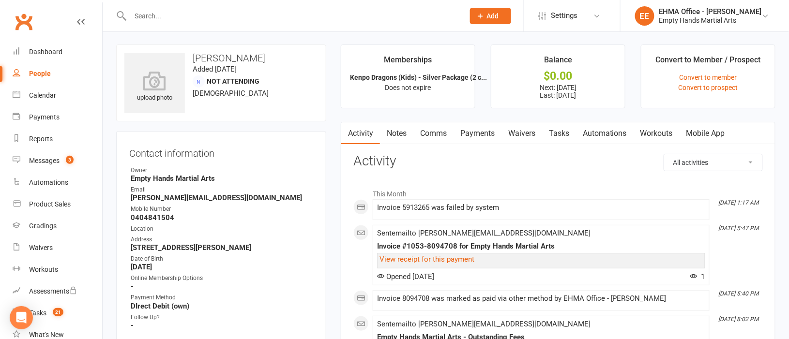
scroll to position [0, 0]
click at [484, 129] on link "Payments" at bounding box center [477, 134] width 48 height 22
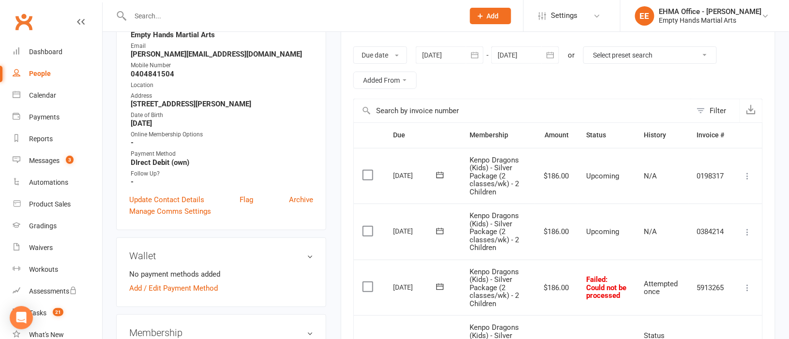
scroll to position [217, 0]
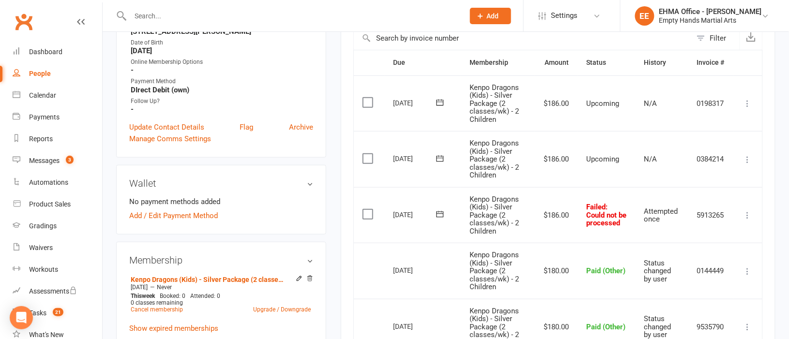
click at [750, 217] on icon at bounding box center [748, 216] width 10 height 10
click at [748, 159] on icon at bounding box center [748, 160] width 10 height 10
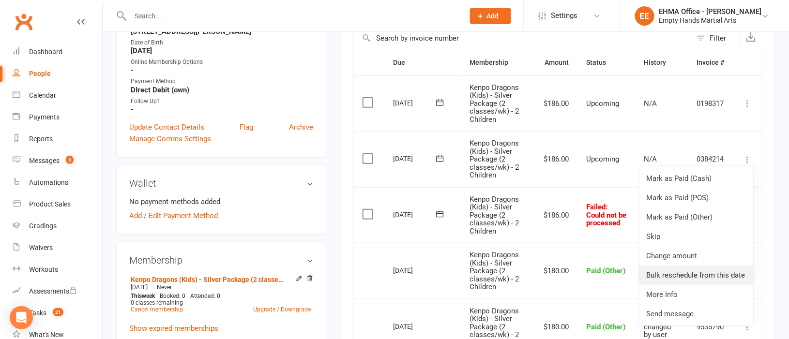
click at [704, 277] on link "Bulk reschedule from this date" at bounding box center [696, 275] width 114 height 19
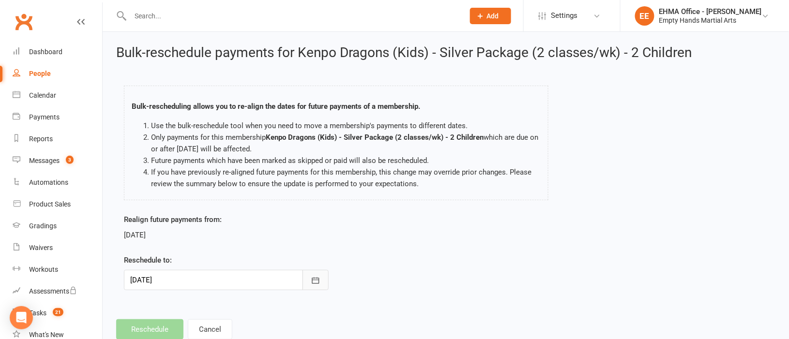
click at [317, 281] on icon "button" at bounding box center [316, 281] width 10 height 10
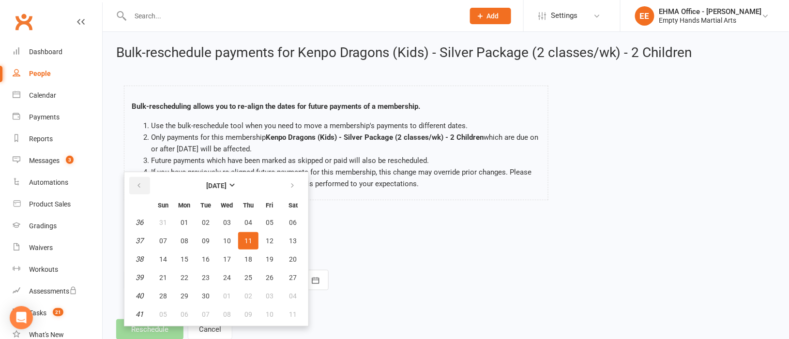
click at [135, 183] on icon "button" at bounding box center [138, 186] width 7 height 8
click at [224, 256] on span "13" at bounding box center [227, 260] width 8 height 8
type input "[DATE]"
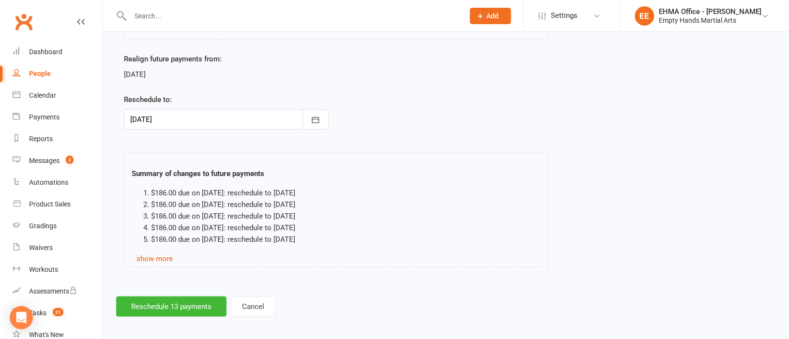
scroll to position [166, 0]
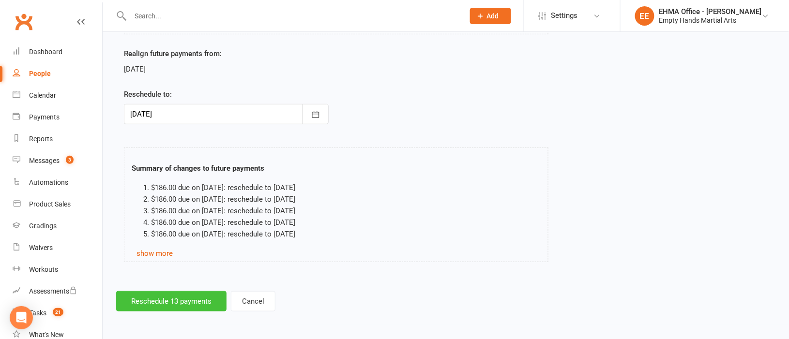
click at [181, 295] on button "Reschedule 13 payments" at bounding box center [171, 301] width 110 height 20
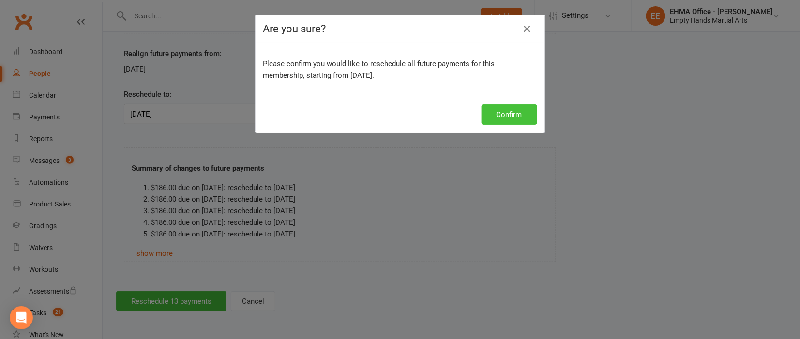
click at [506, 112] on button "Confirm" at bounding box center [509, 115] width 56 height 20
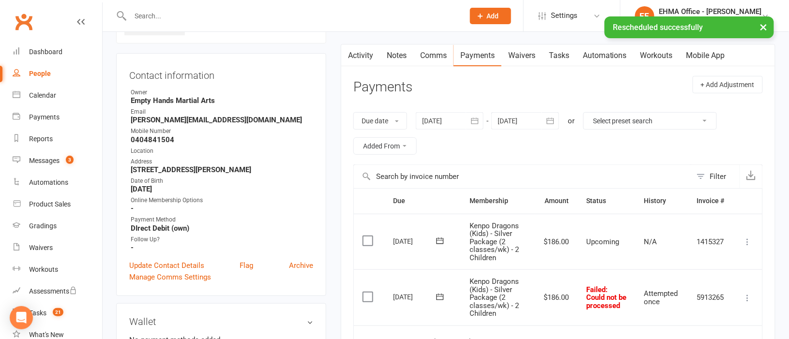
scroll to position [72, 0]
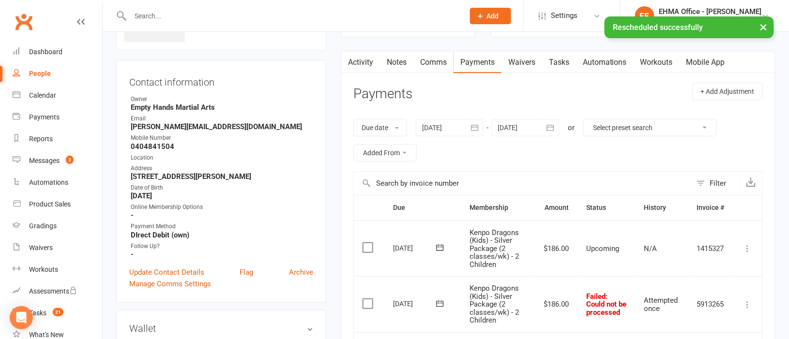
click at [526, 127] on div at bounding box center [525, 127] width 68 height 17
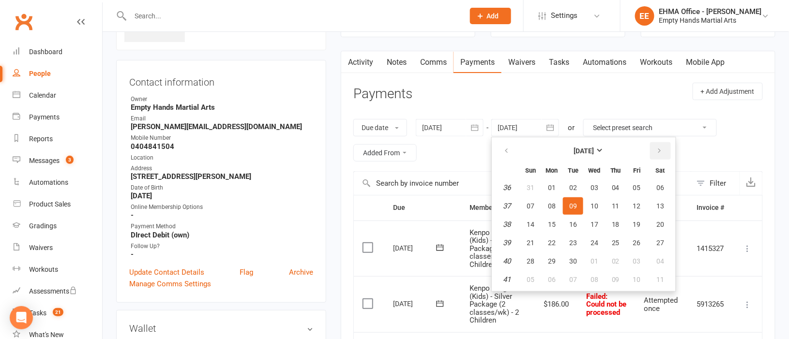
click at [652, 151] on button "button" at bounding box center [660, 150] width 21 height 17
click at [574, 203] on span "04" at bounding box center [573, 206] width 8 height 8
type input "[DATE]"
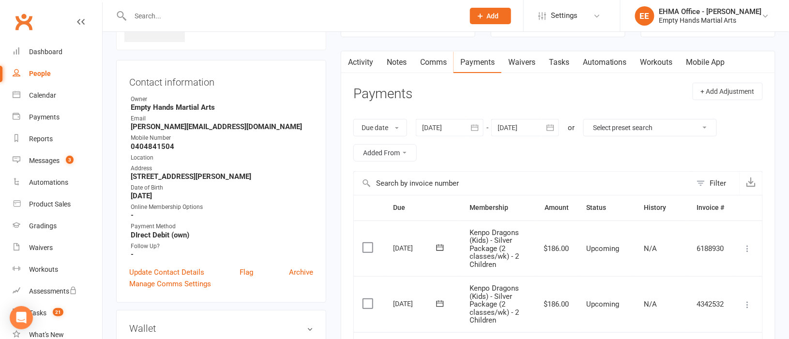
click at [441, 129] on div at bounding box center [450, 127] width 68 height 17
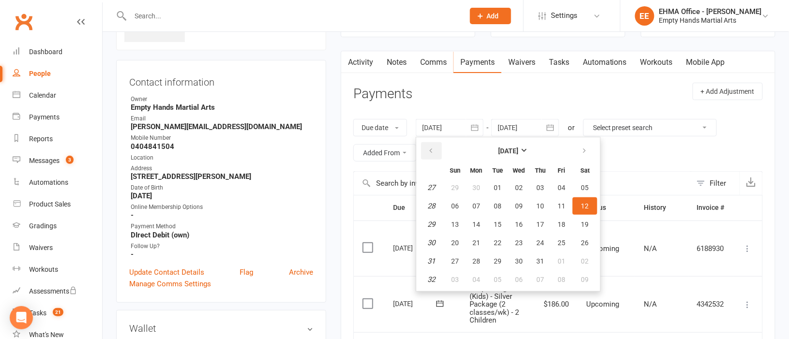
click at [435, 145] on button "button" at bounding box center [431, 150] width 21 height 17
click at [461, 205] on button "04" at bounding box center [455, 205] width 20 height 17
type input "[DATE]"
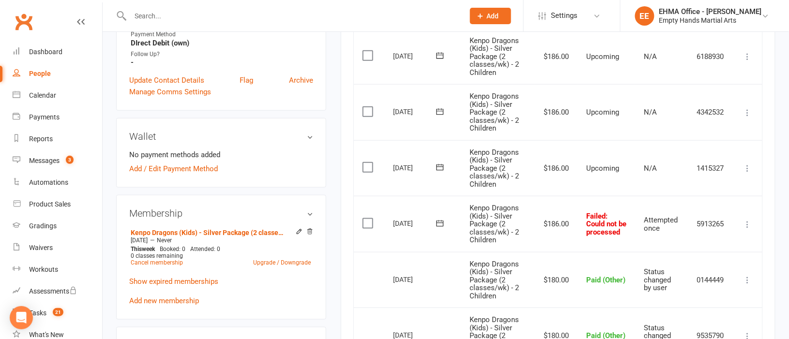
scroll to position [290, 0]
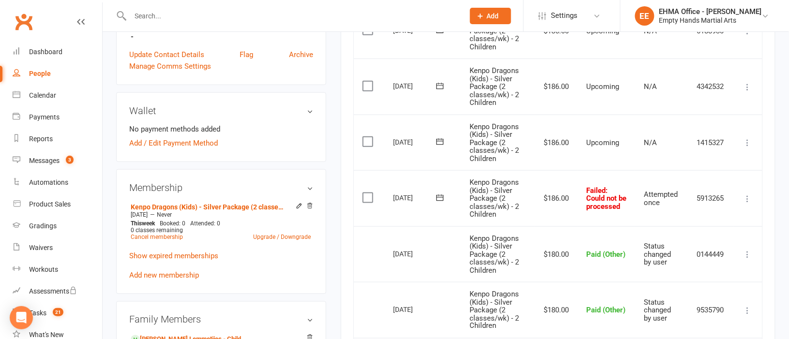
click at [749, 142] on icon at bounding box center [748, 143] width 10 height 10
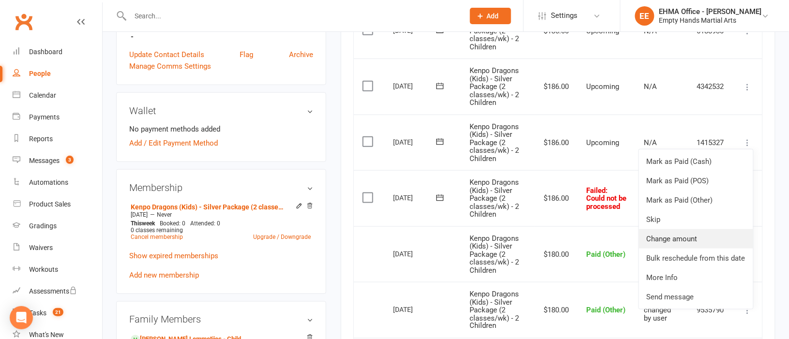
click at [695, 237] on link "Change amount" at bounding box center [696, 238] width 114 height 19
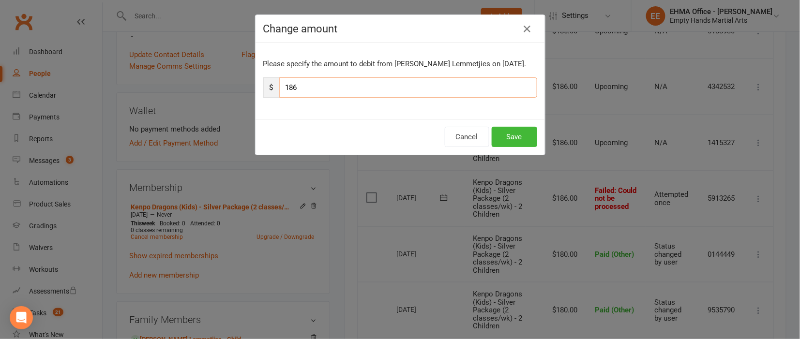
click at [310, 90] on input "186" at bounding box center [408, 87] width 258 height 20
type input "180"
click at [504, 140] on button "Save" at bounding box center [514, 137] width 45 height 20
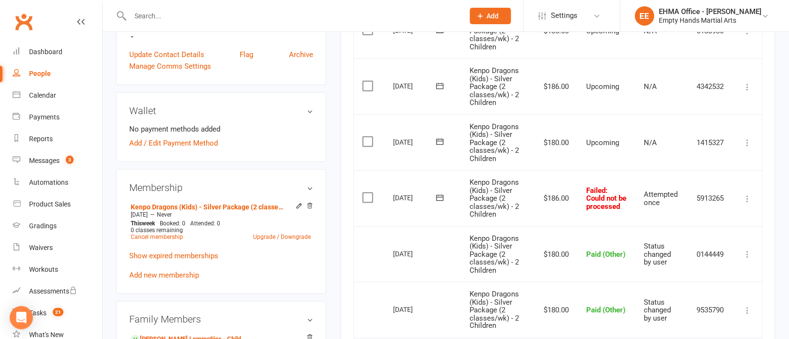
click at [749, 141] on icon at bounding box center [748, 143] width 10 height 10
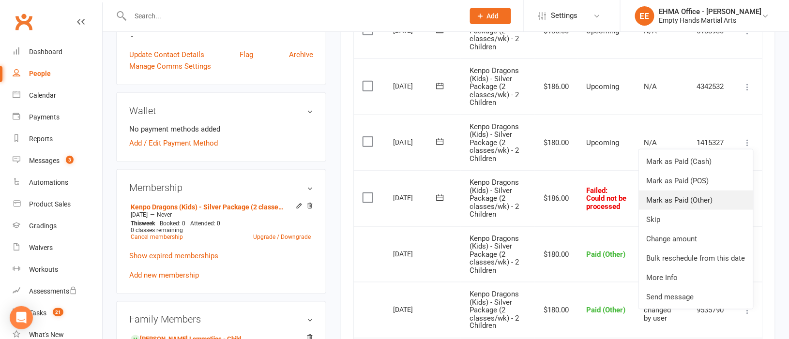
click at [700, 197] on link "Mark as Paid (Other)" at bounding box center [696, 200] width 114 height 19
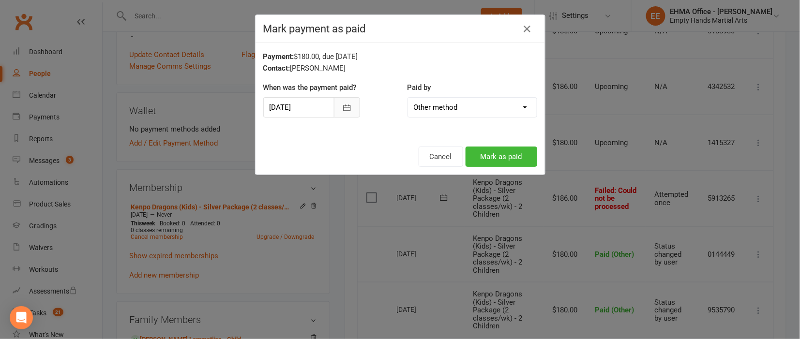
click at [345, 107] on icon "button" at bounding box center [346, 108] width 7 height 6
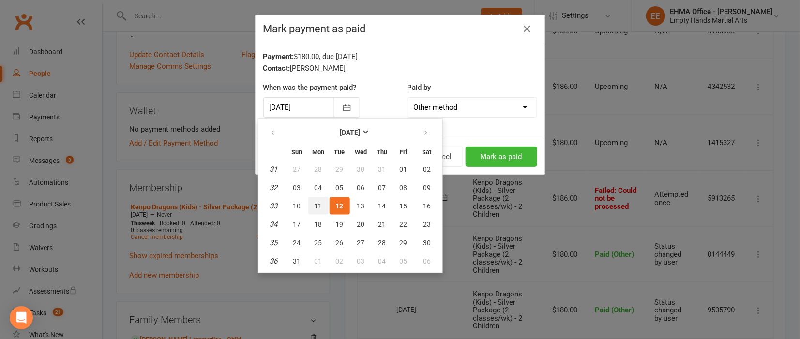
click at [317, 202] on span "11" at bounding box center [319, 206] width 8 height 8
type input "[DATE]"
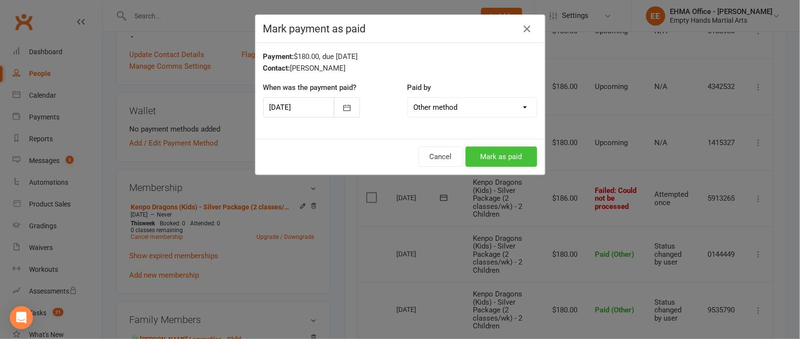
click at [498, 152] on button "Mark as paid" at bounding box center [502, 157] width 72 height 20
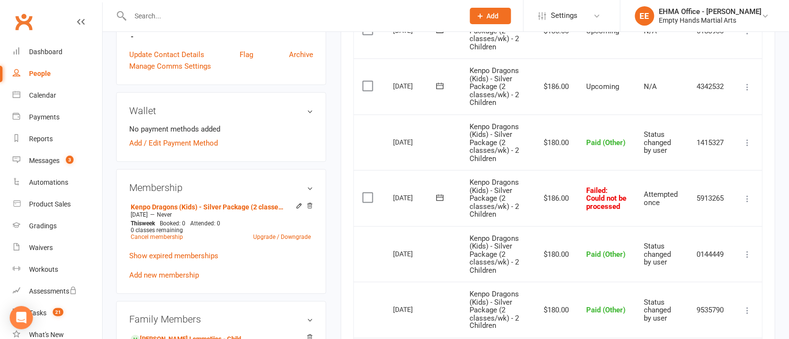
click at [748, 197] on icon at bounding box center [748, 199] width 10 height 10
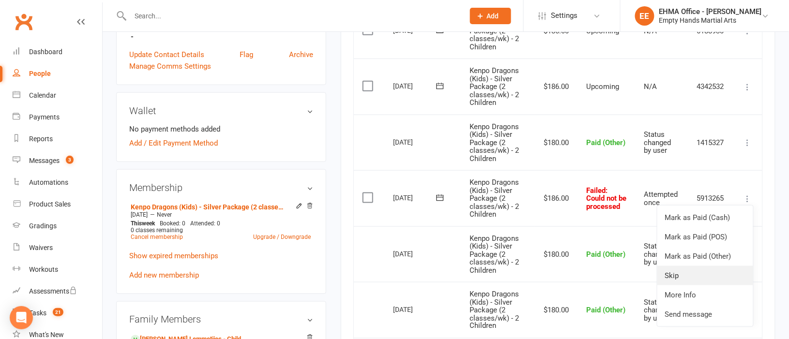
click at [692, 273] on link "Skip" at bounding box center [705, 275] width 96 height 19
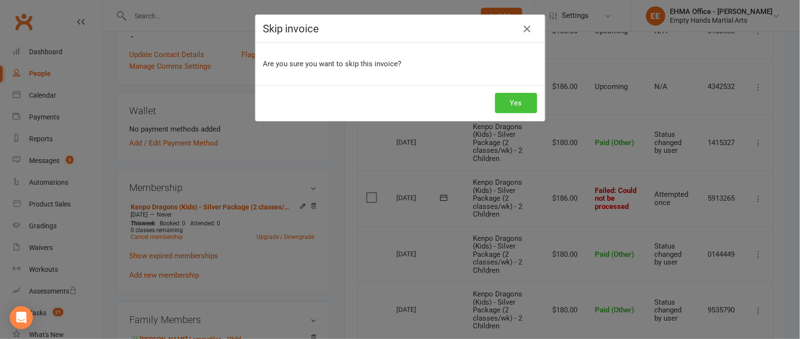
click at [509, 103] on button "Yes" at bounding box center [516, 103] width 42 height 20
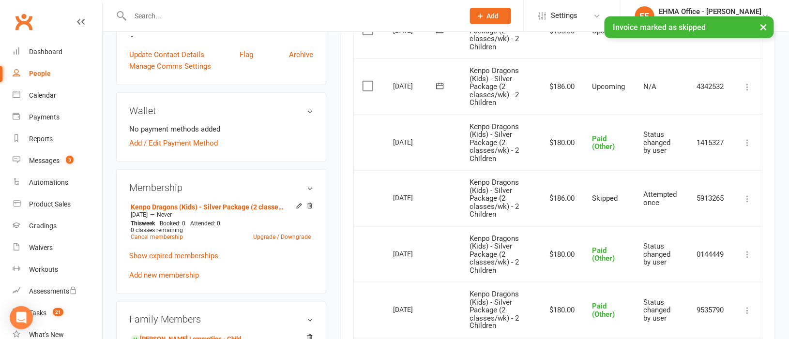
click at [746, 85] on icon at bounding box center [748, 87] width 10 height 10
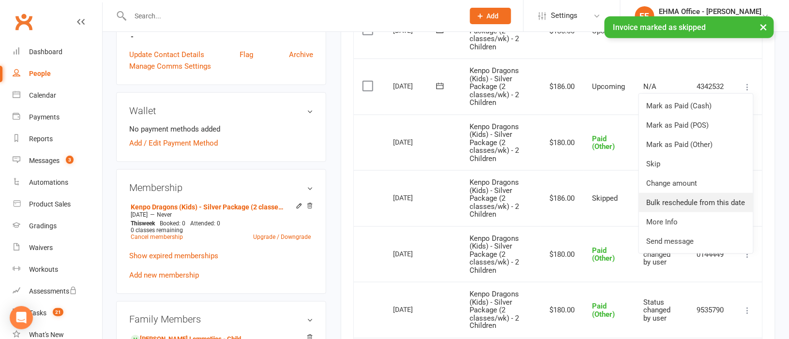
click at [688, 202] on link "Bulk reschedule from this date" at bounding box center [696, 202] width 114 height 19
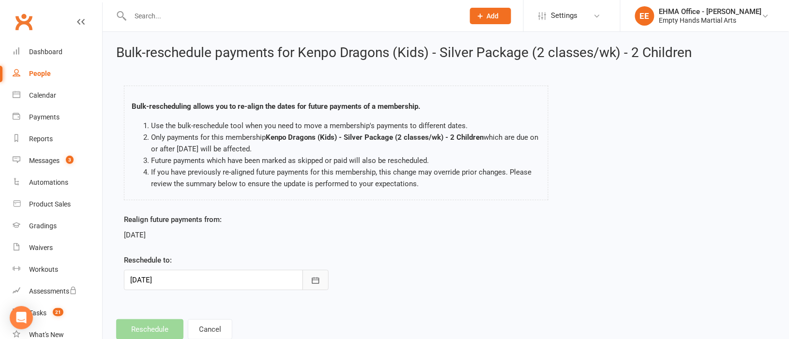
click at [315, 278] on icon "button" at bounding box center [315, 280] width 7 height 6
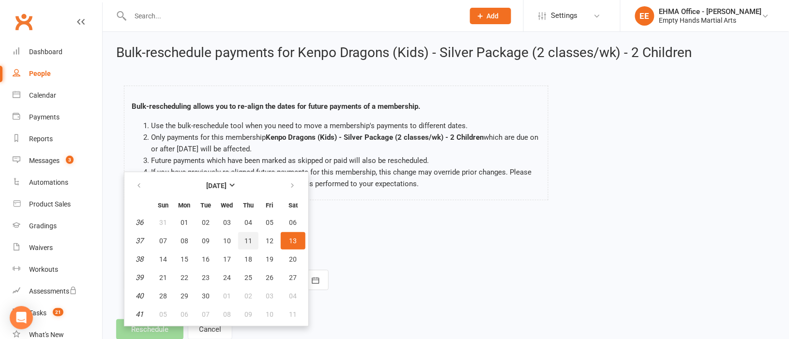
click at [244, 239] on span "11" at bounding box center [248, 241] width 8 height 8
type input "[DATE]"
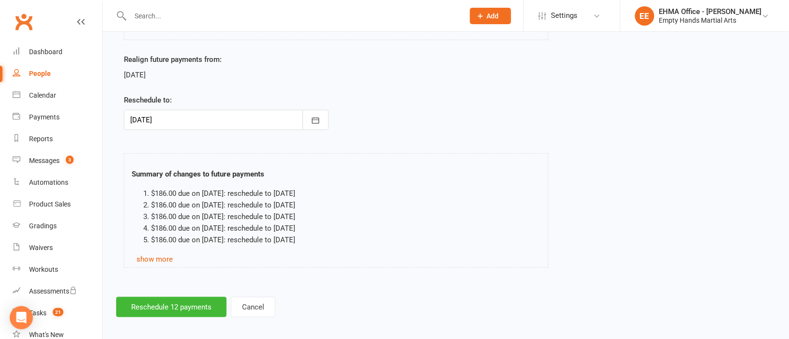
scroll to position [166, 0]
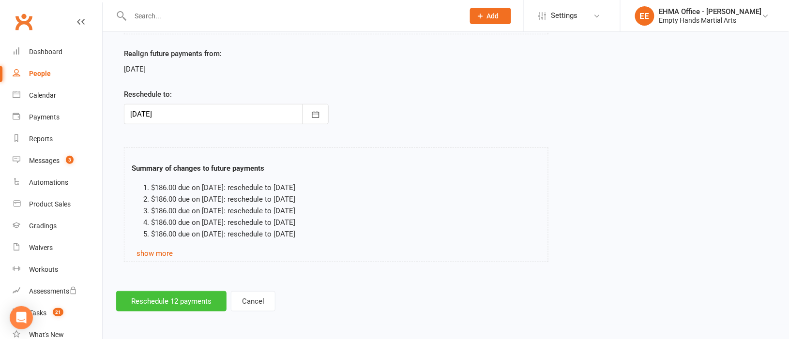
click at [205, 300] on button "Reschedule 12 payments" at bounding box center [171, 301] width 110 height 20
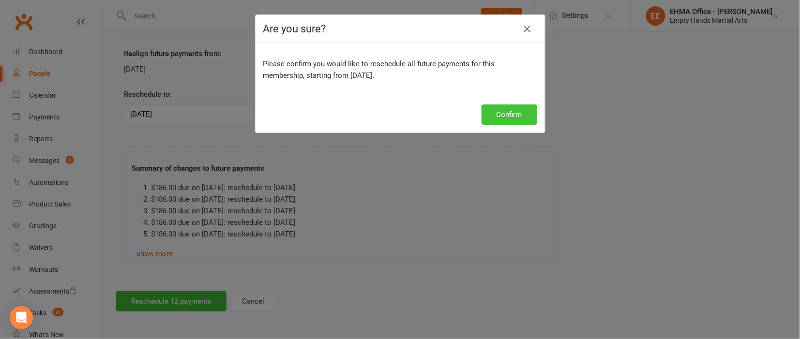
click at [493, 119] on button "Confirm" at bounding box center [509, 115] width 56 height 20
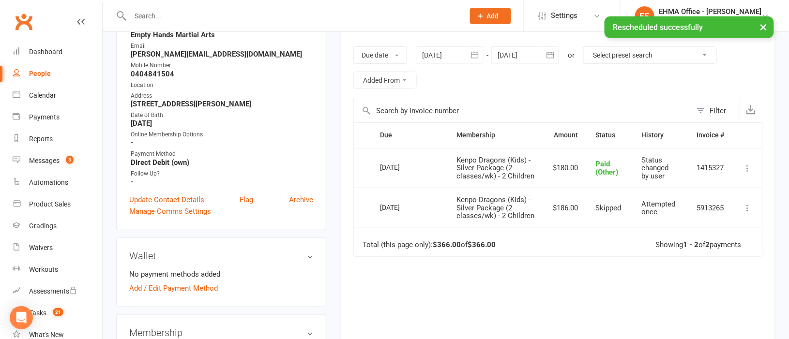
scroll to position [72, 0]
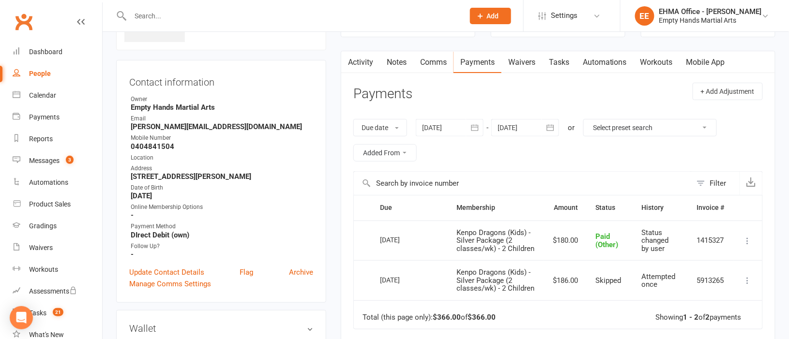
click at [527, 129] on div at bounding box center [525, 127] width 68 height 17
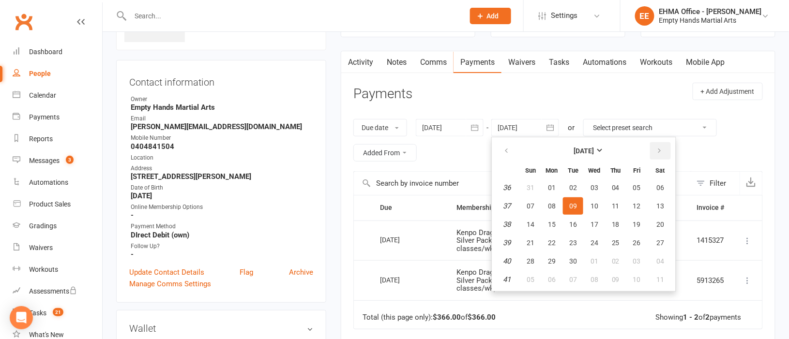
click at [657, 149] on icon "button" at bounding box center [659, 151] width 7 height 8
click at [596, 202] on span "05" at bounding box center [594, 206] width 8 height 8
type input "[DATE]"
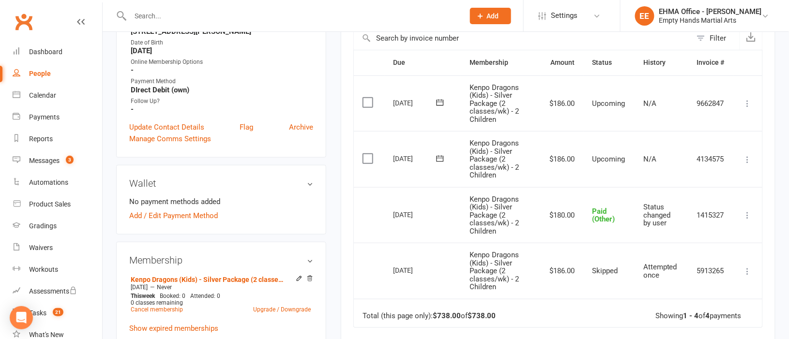
scroll to position [145, 0]
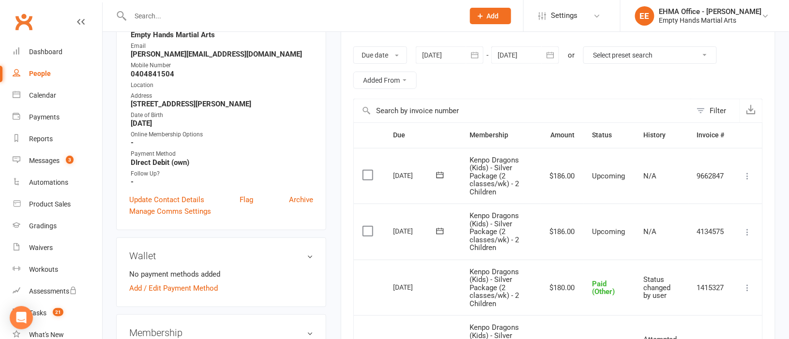
click at [439, 52] on div at bounding box center [450, 54] width 68 height 17
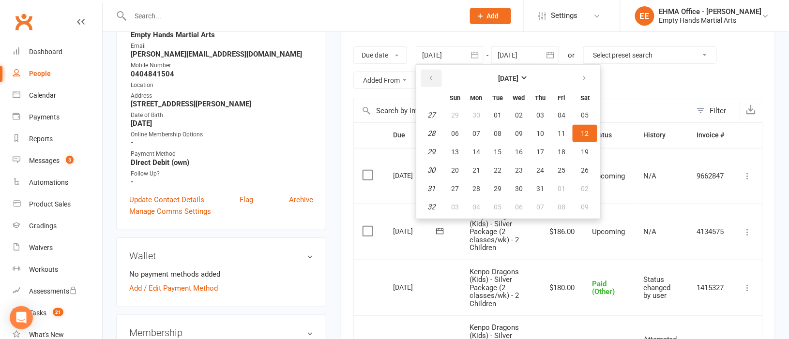
click at [434, 76] on icon "button" at bounding box center [430, 79] width 7 height 8
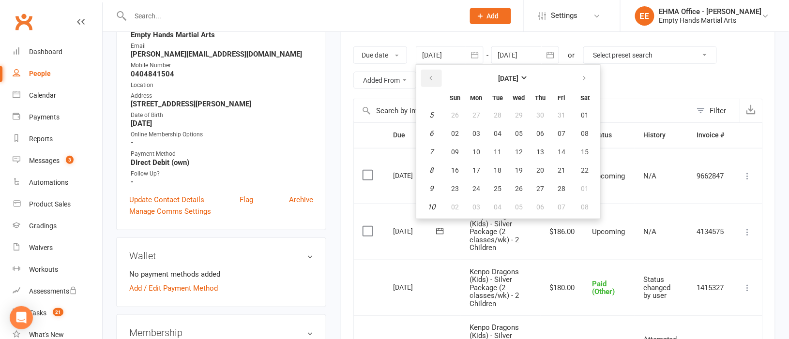
click at [434, 76] on icon "button" at bounding box center [430, 79] width 7 height 8
click at [453, 137] on button "05" at bounding box center [455, 133] width 20 height 17
type input "[DATE]"
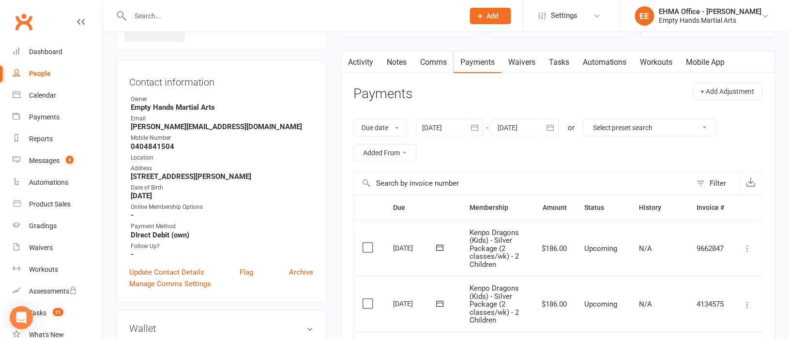
scroll to position [0, 0]
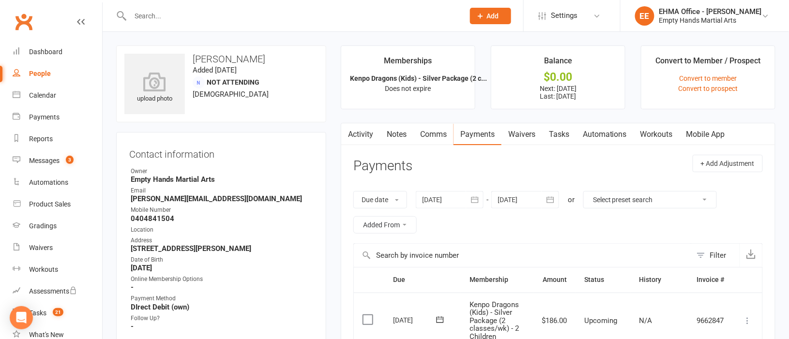
click at [359, 132] on link "Activity" at bounding box center [360, 134] width 39 height 22
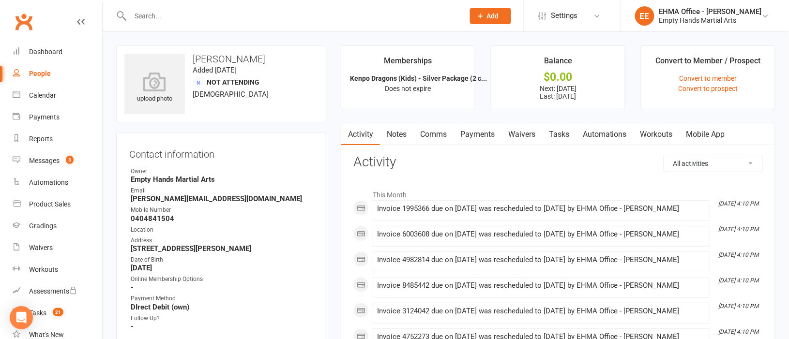
click at [439, 135] on link "Comms" at bounding box center [433, 134] width 40 height 22
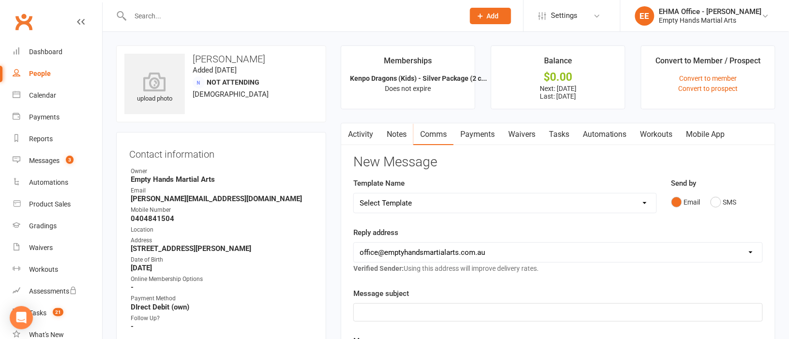
click at [434, 200] on select "Select Template [SMS] Change of location for classes [Email] Confirmation of Gr…" at bounding box center [505, 203] width 302 height 19
select select "57"
click at [354, 194] on select "Select Template [SMS] Change of location for classes [Email] Confirmation of Gr…" at bounding box center [505, 203] width 302 height 19
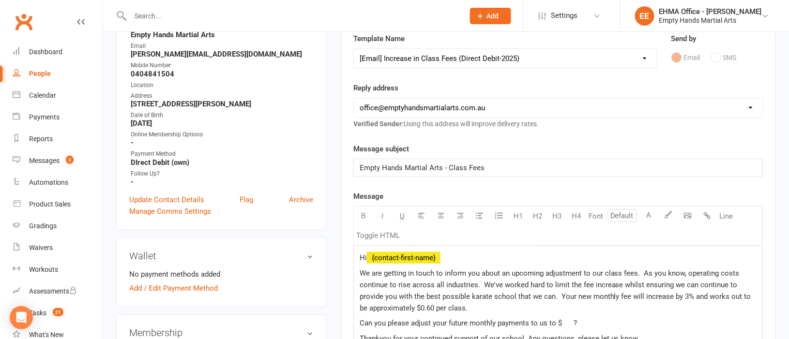
scroll to position [217, 0]
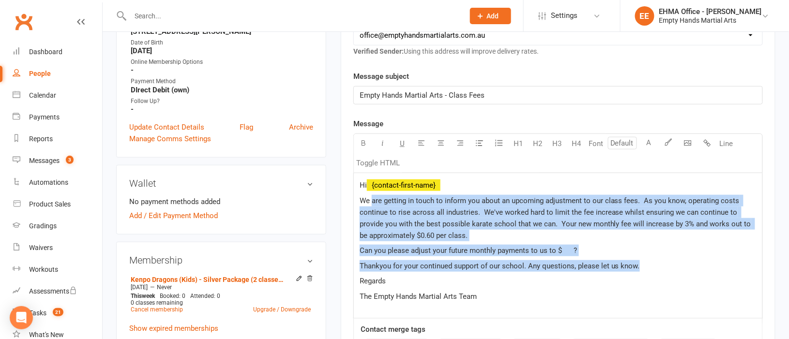
drag, startPoint x: 607, startPoint y: 266, endPoint x: 371, endPoint y: 203, distance: 244.4
click at [371, 203] on div "Hi ﻿ {contact-first-name} We are getting in touch to inform you about an upcomi…" at bounding box center [558, 245] width 408 height 145
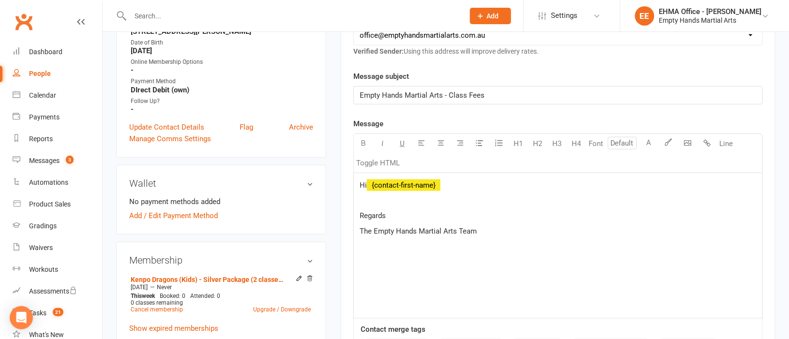
click at [369, 201] on p "﻿" at bounding box center [558, 201] width 397 height 12
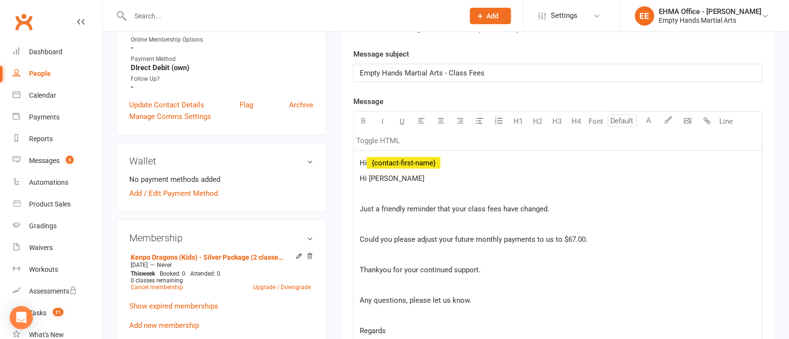
scroll to position [214, 0]
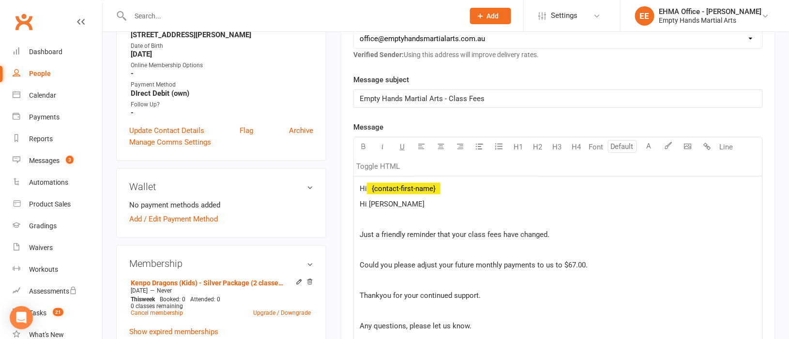
click at [360, 234] on span "Just a friendly reminder that your class fees have changed." at bounding box center [455, 234] width 190 height 9
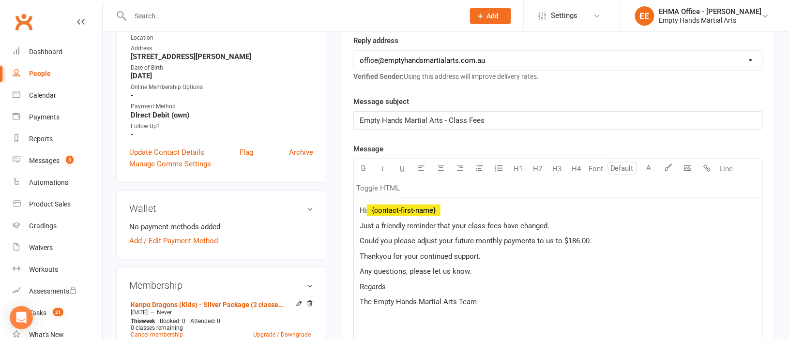
scroll to position [217, 0]
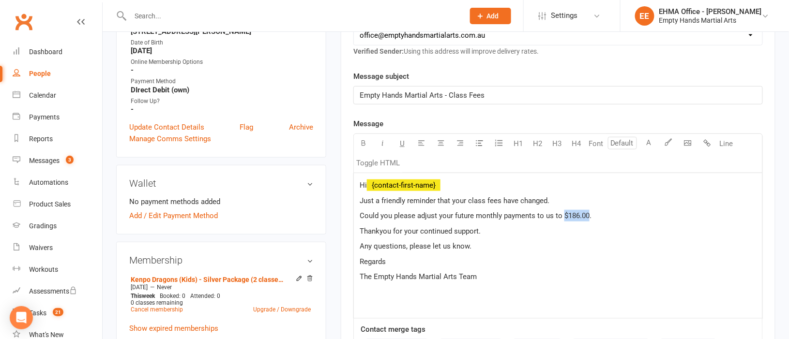
drag, startPoint x: 588, startPoint y: 214, endPoint x: 563, endPoint y: 216, distance: 25.2
click at [563, 216] on span "Could you please adjust your future monthly payments to us to $186.00." at bounding box center [476, 215] width 232 height 9
click at [363, 138] on button "button" at bounding box center [363, 143] width 19 height 19
click at [498, 232] on p "Thankyou for your continued support." at bounding box center [558, 232] width 397 height 12
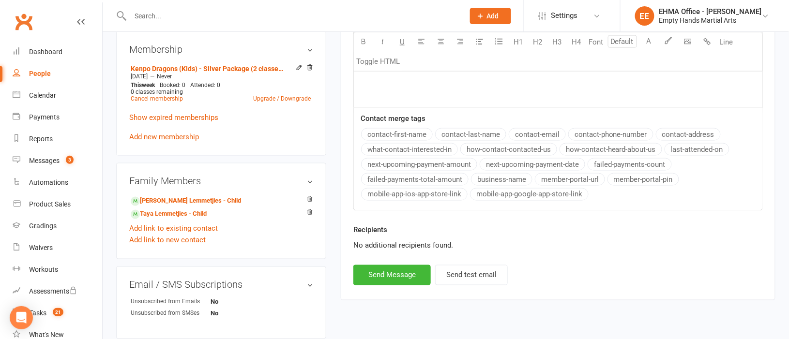
scroll to position [508, 0]
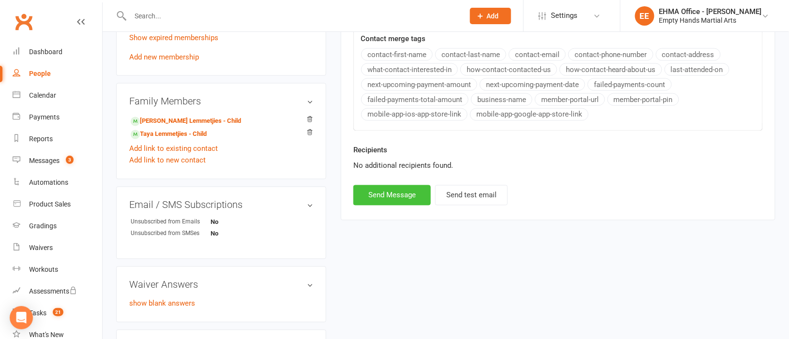
click at [406, 202] on button "Send Message" at bounding box center [391, 195] width 77 height 20
select select
click at [45, 159] on div "Messages" at bounding box center [44, 161] width 30 height 8
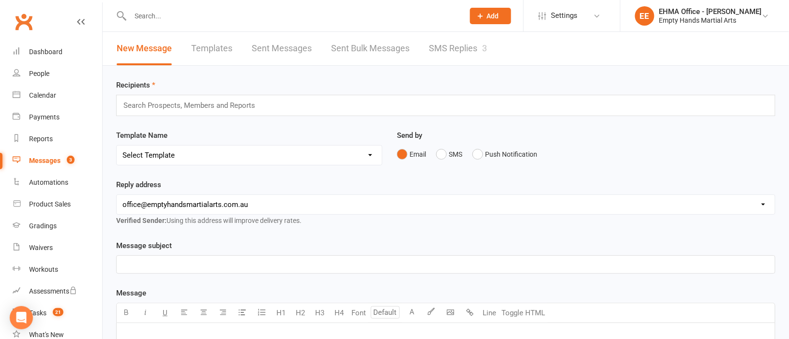
click at [442, 45] on link "SMS Replies 3" at bounding box center [458, 48] width 58 height 33
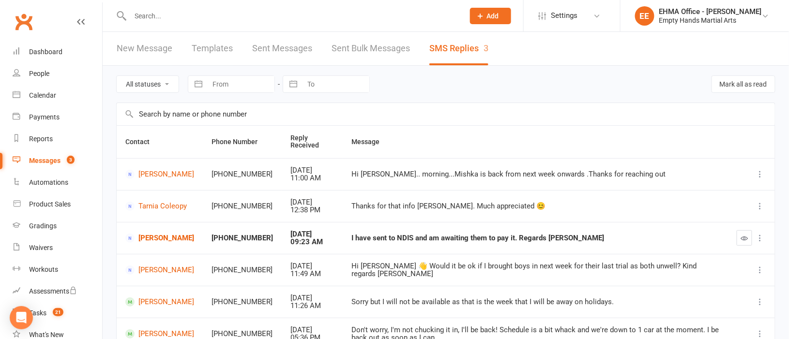
click at [258, 15] on input "text" at bounding box center [292, 16] width 330 height 14
paste input "[PERSON_NAME]"
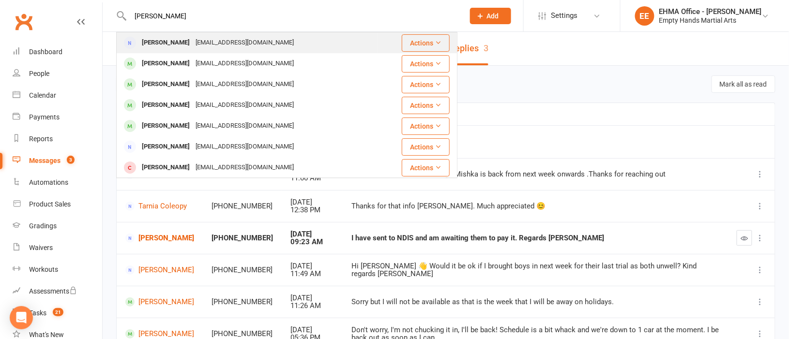
type input "[PERSON_NAME]"
click at [192, 39] on div "[PERSON_NAME]" at bounding box center [166, 43] width 54 height 14
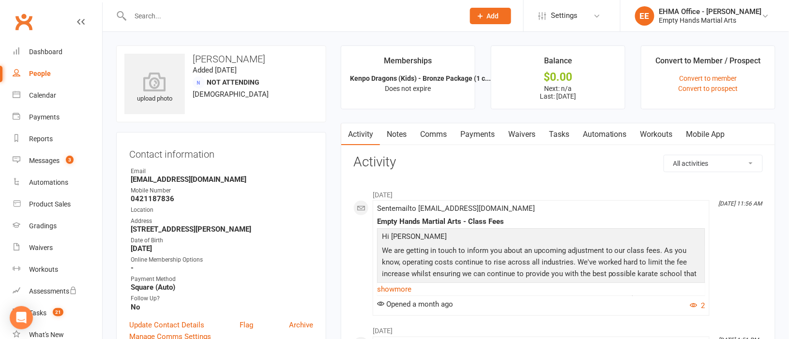
click at [476, 130] on link "Payments" at bounding box center [477, 134] width 48 height 22
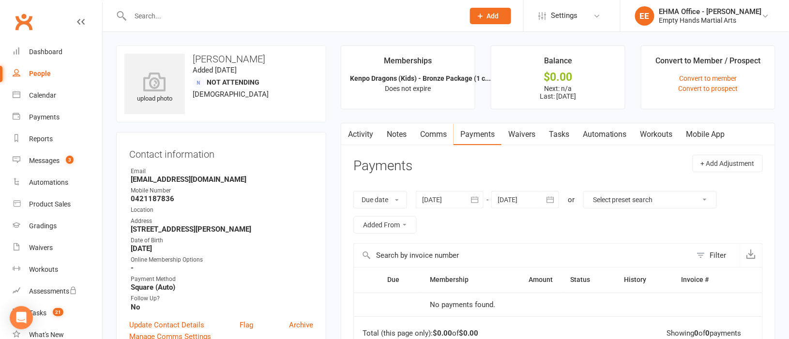
click at [439, 195] on div at bounding box center [450, 199] width 68 height 17
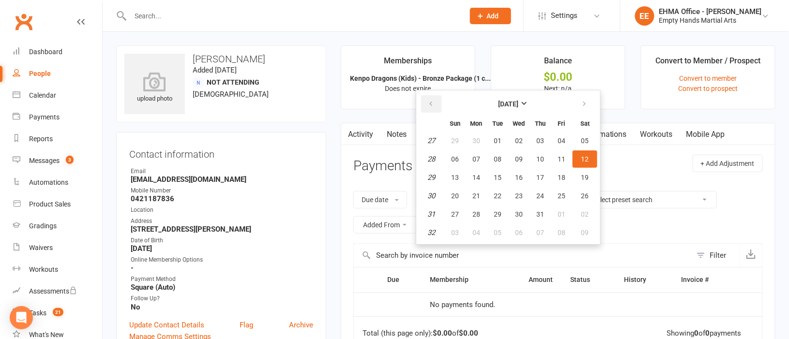
click at [432, 107] on icon "button" at bounding box center [430, 104] width 7 height 8
drag, startPoint x: 432, startPoint y: 107, endPoint x: 453, endPoint y: 138, distance: 38.0
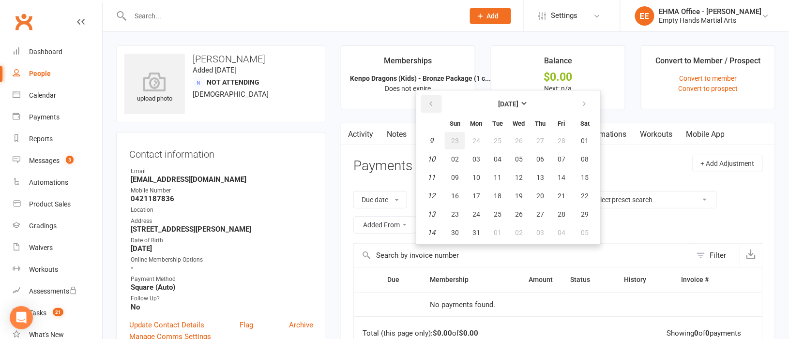
click at [435, 113] on th at bounding box center [431, 103] width 25 height 21
click at [461, 159] on button "02" at bounding box center [455, 158] width 20 height 17
type input "[DATE]"
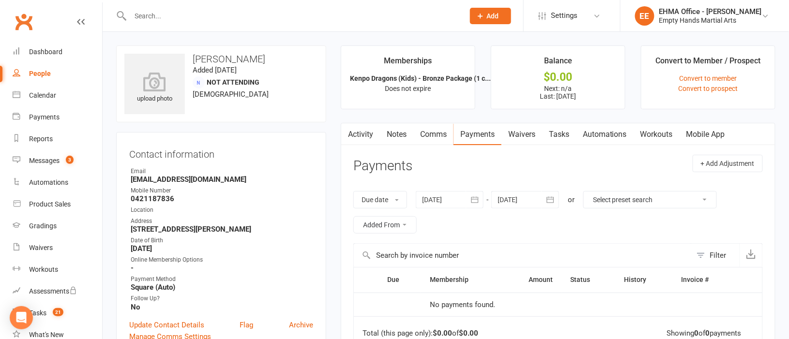
click at [260, 22] on input "text" at bounding box center [292, 16] width 330 height 14
paste input "[PERSON_NAME]"
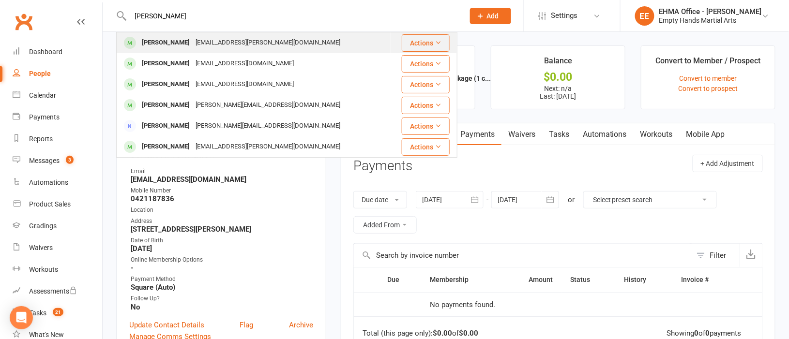
type input "[PERSON_NAME]"
click at [214, 45] on div "[EMAIL_ADDRESS][PERSON_NAME][DOMAIN_NAME]" at bounding box center [268, 43] width 150 height 14
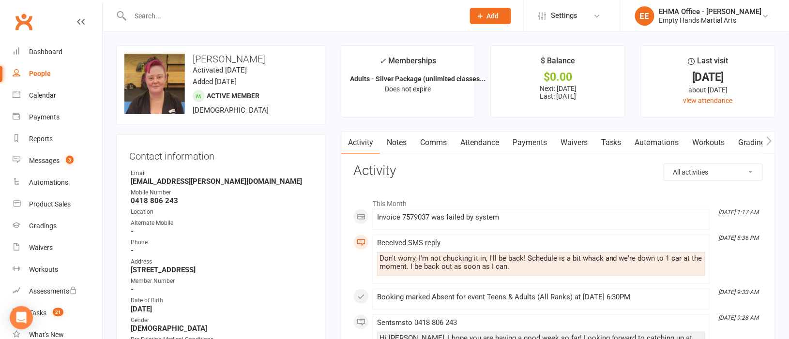
click at [539, 138] on link "Payments" at bounding box center [530, 143] width 48 height 22
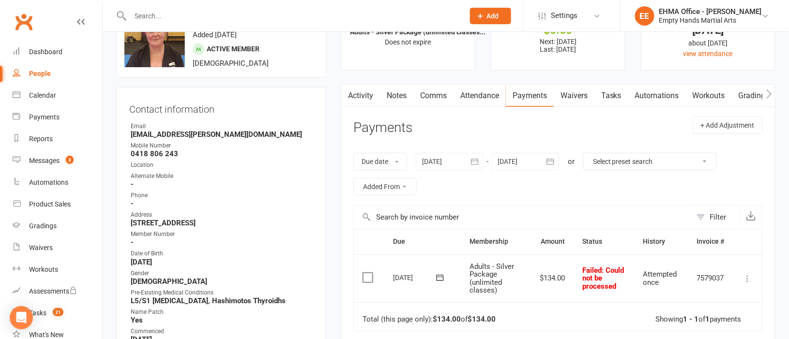
scroll to position [72, 0]
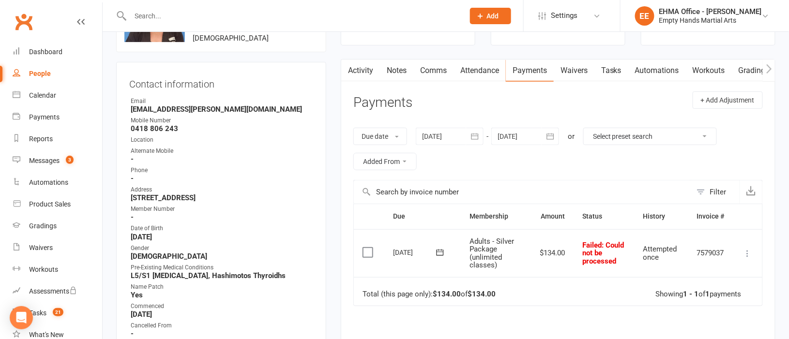
click at [439, 133] on div at bounding box center [450, 136] width 68 height 17
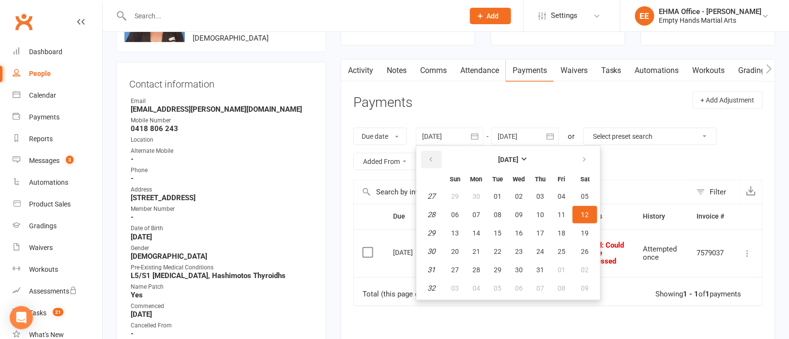
click at [436, 157] on button "button" at bounding box center [431, 159] width 21 height 17
click at [451, 210] on button "04" at bounding box center [455, 214] width 20 height 17
type input "[DATE]"
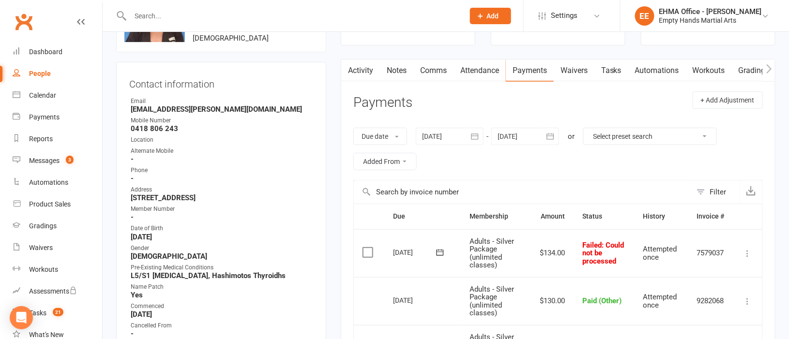
click at [748, 250] on icon at bounding box center [748, 254] width 10 height 10
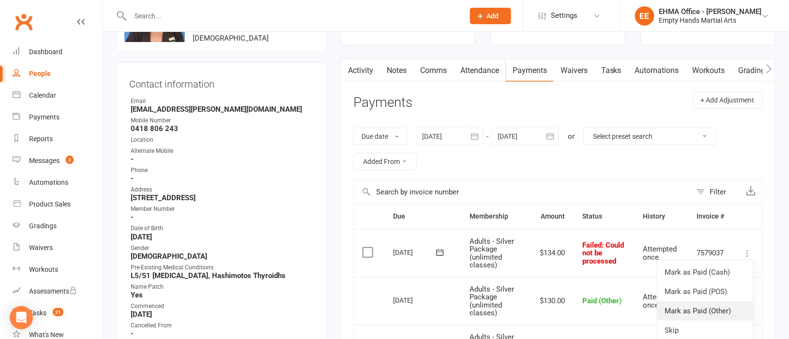
click at [705, 309] on link "Mark as Paid (Other)" at bounding box center [705, 310] width 96 height 19
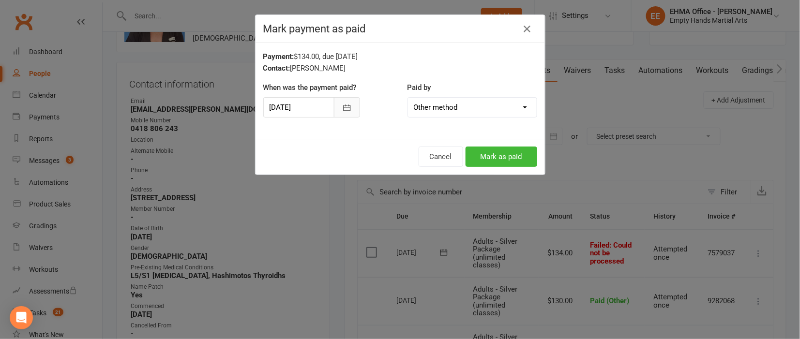
click at [347, 113] on button "button" at bounding box center [347, 107] width 26 height 20
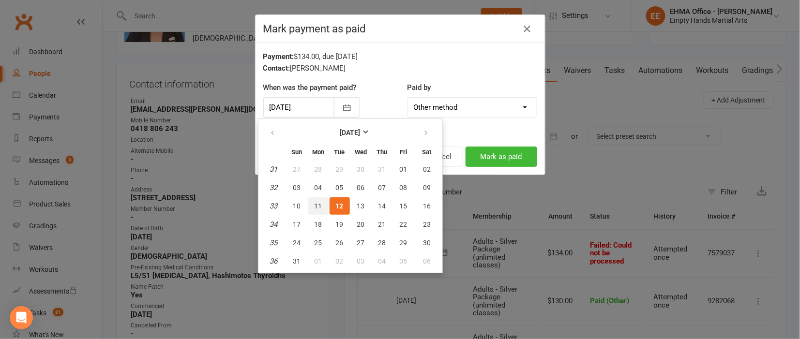
click at [316, 205] on span "11" at bounding box center [319, 206] width 8 height 8
type input "[DATE]"
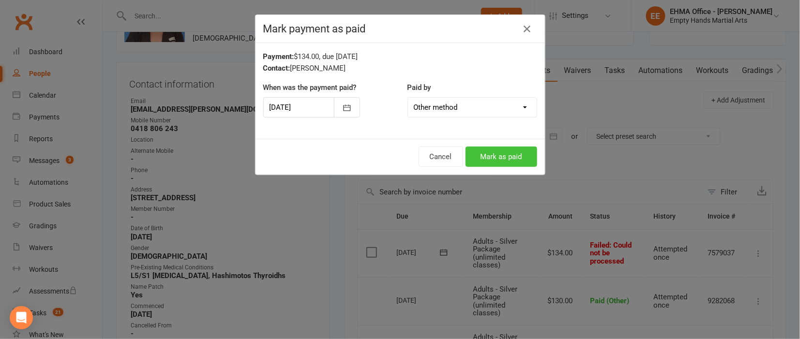
click at [504, 158] on button "Mark as paid" at bounding box center [502, 157] width 72 height 20
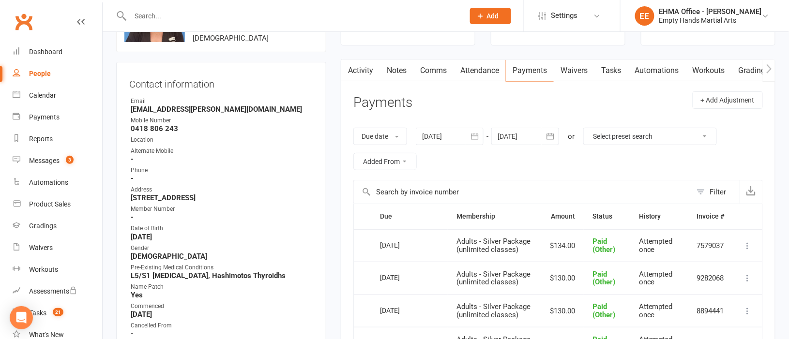
click at [223, 7] on div at bounding box center [286, 15] width 341 height 31
click at [196, 12] on input "text" at bounding box center [292, 16] width 330 height 14
paste input "[PERSON_NAME]"
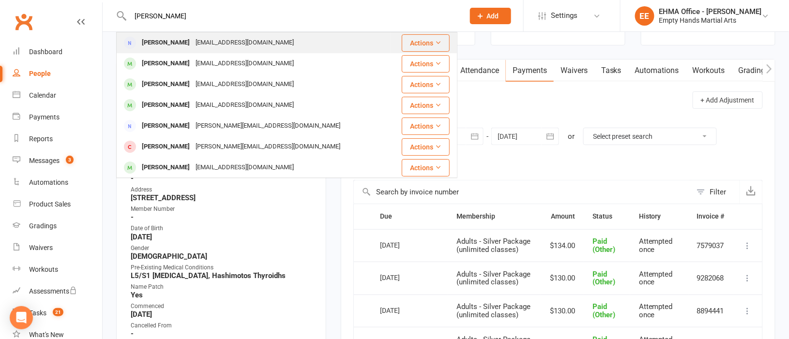
type input "[PERSON_NAME]"
click at [193, 41] on div "[PERSON_NAME]" at bounding box center [166, 43] width 54 height 14
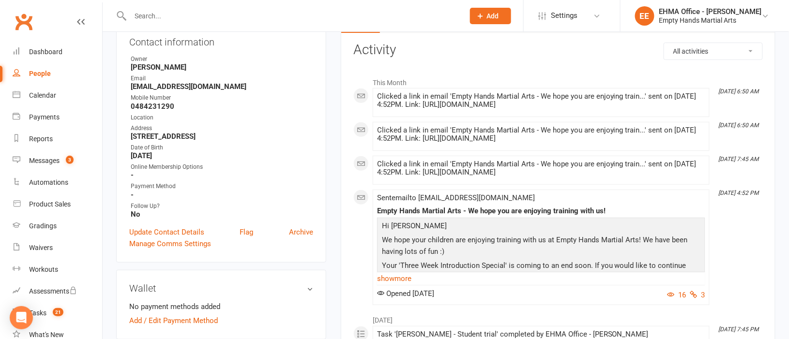
scroll to position [145, 0]
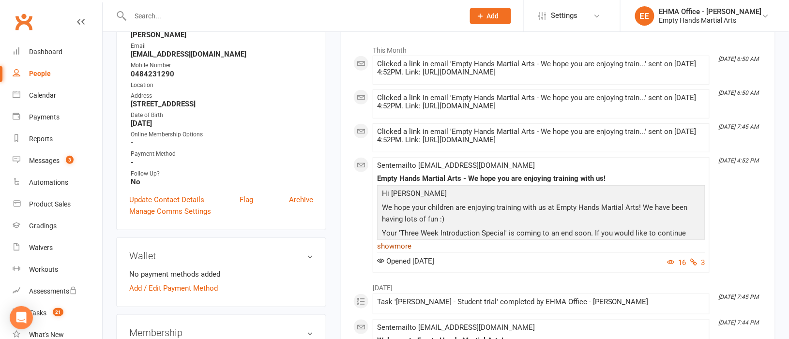
click at [408, 243] on link "show more" at bounding box center [541, 247] width 328 height 14
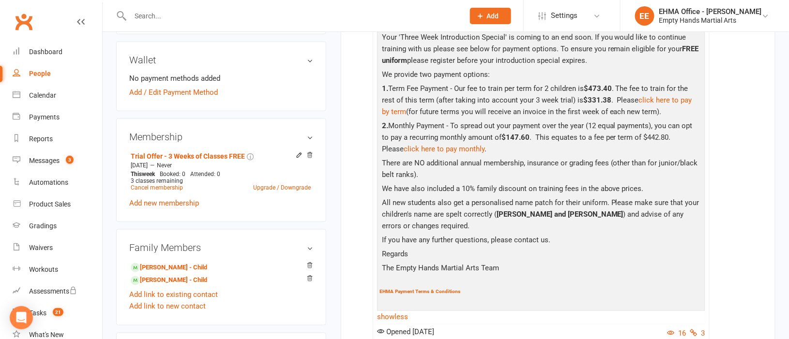
scroll to position [362, 0]
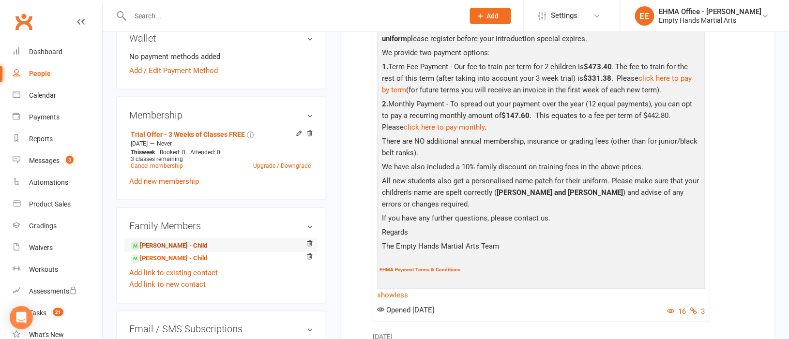
click at [166, 244] on link "[PERSON_NAME] - Child" at bounding box center [169, 246] width 76 height 10
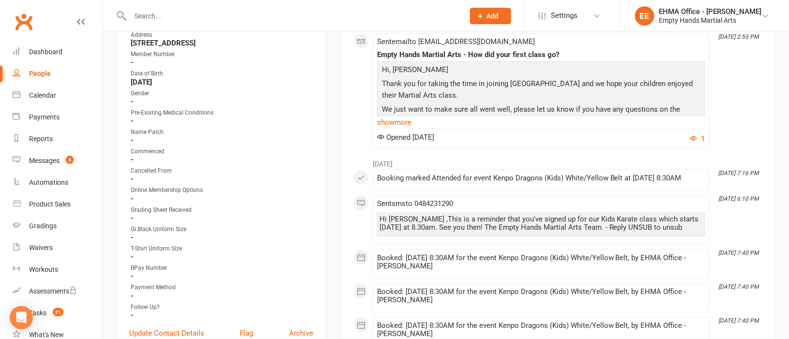
scroll to position [362, 0]
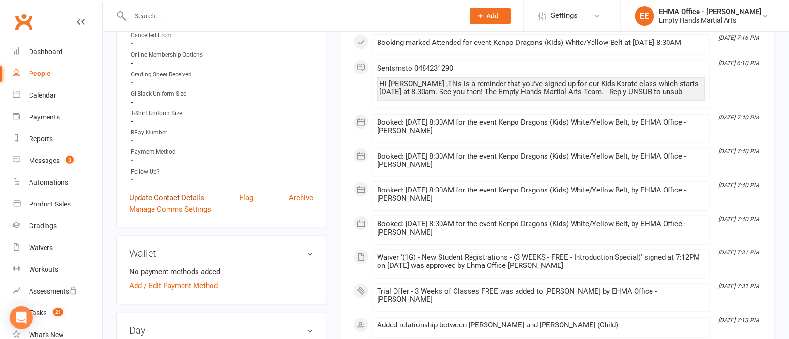
click at [189, 198] on link "Update Contact Details" at bounding box center [166, 198] width 75 height 12
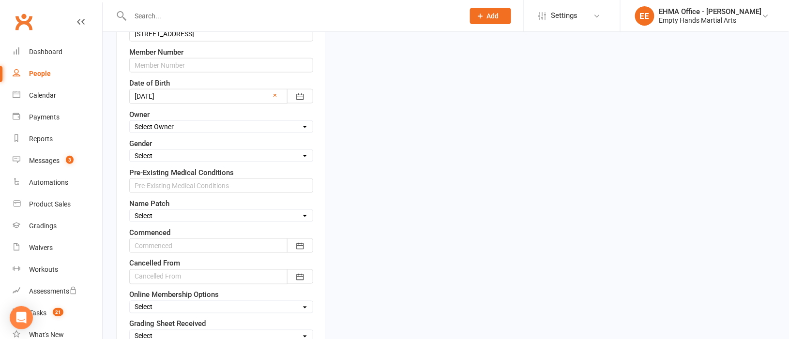
click at [189, 214] on select "Select Order Order Adults Yes Not Required Email" at bounding box center [221, 216] width 183 height 11
select select "Order"
click at [130, 212] on select "Select Order Order Adults Yes Not Required Email" at bounding box center [221, 216] width 183 height 11
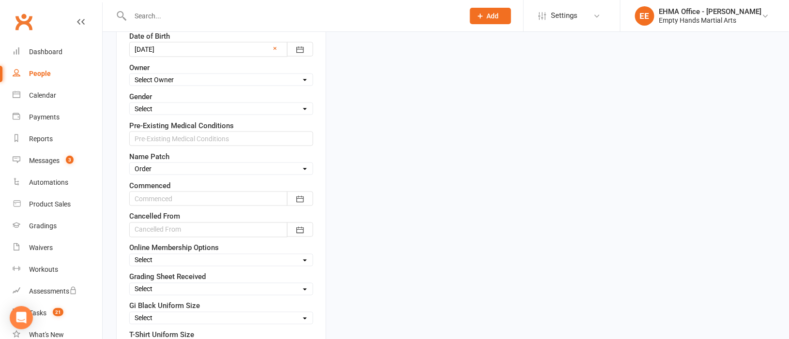
scroll to position [435, 0]
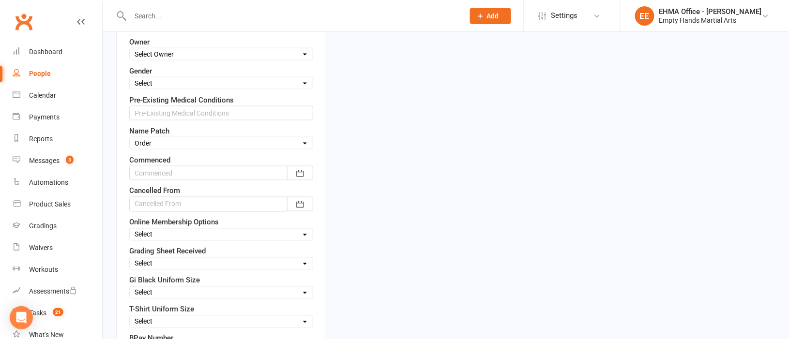
click at [182, 175] on div at bounding box center [221, 173] width 184 height 15
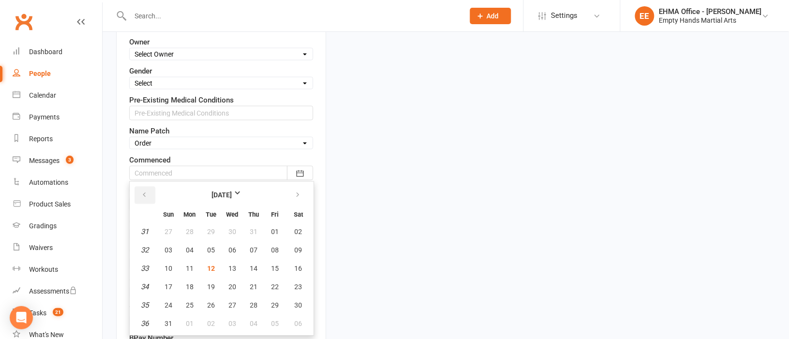
click at [146, 192] on button "button" at bounding box center [145, 195] width 21 height 17
click at [295, 284] on span "26" at bounding box center [299, 288] width 8 height 8
type input "[DATE]"
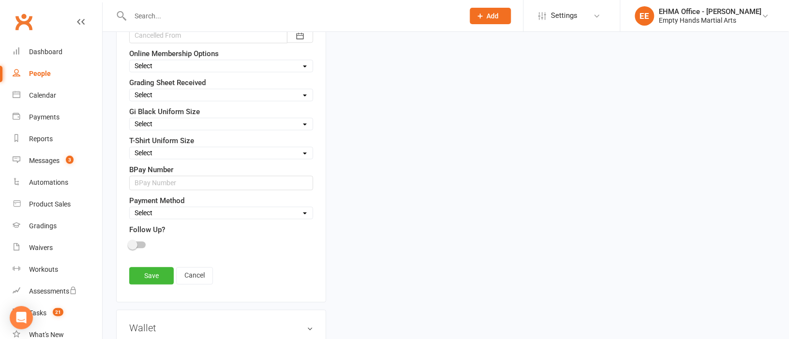
scroll to position [653, 0]
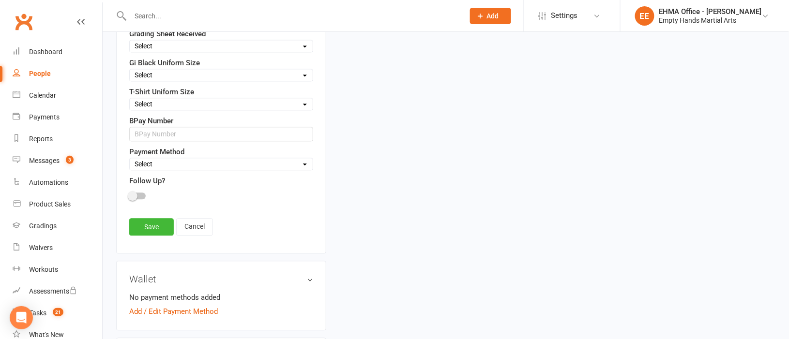
click at [194, 168] on select "Select Square (weekly) Square (monthly) Square Square (Auto) Xero - Monthly (Au…" at bounding box center [221, 164] width 183 height 11
select select "Xero - Term Fee"
click at [130, 163] on select "Select Square (weekly) Square (monthly) Square Square (Auto) Xero - Monthly (Au…" at bounding box center [221, 164] width 183 height 11
click at [154, 226] on link "Save" at bounding box center [151, 226] width 45 height 17
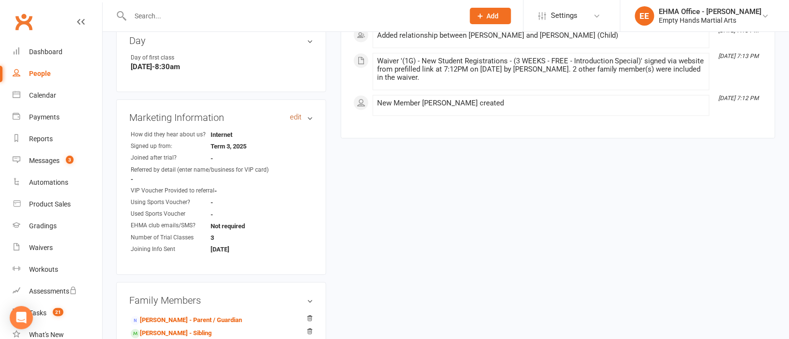
click at [290, 118] on link "edit" at bounding box center [296, 117] width 12 height 8
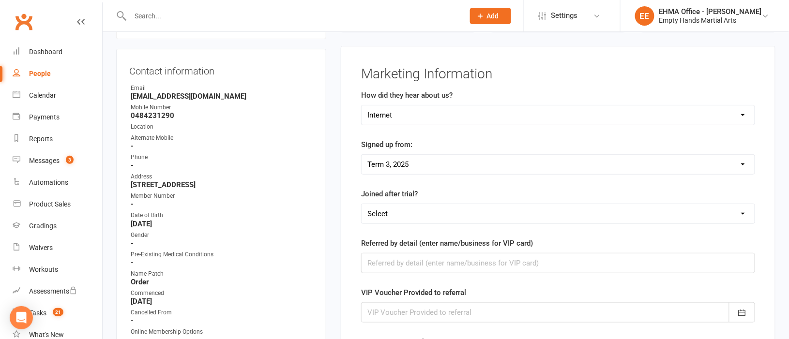
scroll to position [83, 0]
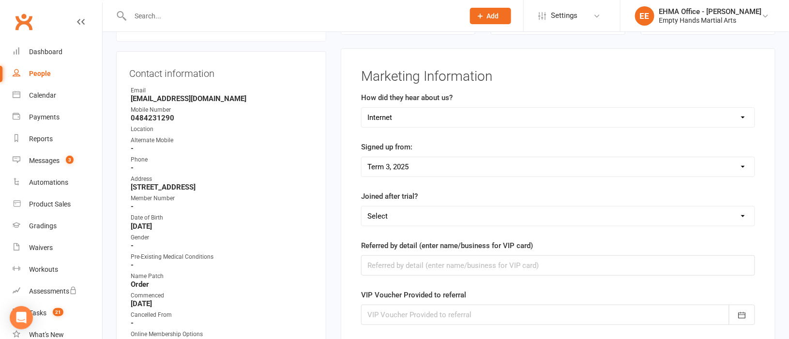
click at [394, 211] on select "Select Yes No" at bounding box center [557, 216] width 393 height 19
select select "Yes"
click at [361, 207] on select "Select Yes No" at bounding box center [557, 216] width 393 height 19
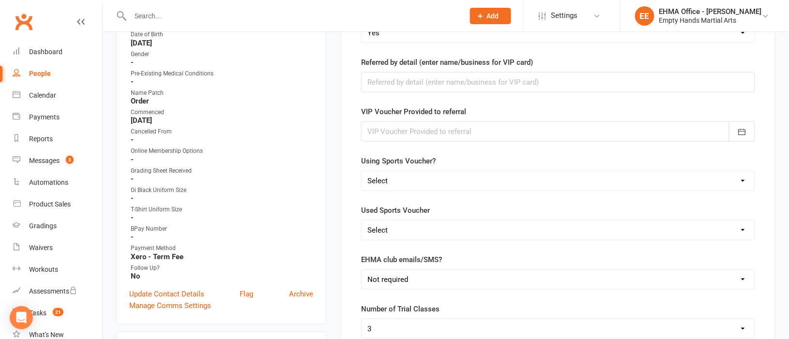
scroll to position [446, 0]
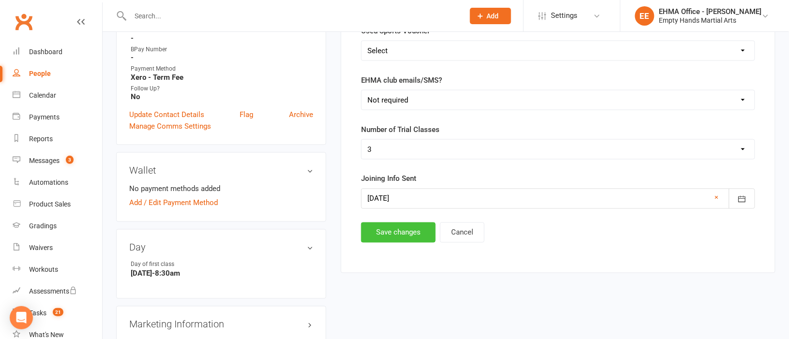
click at [386, 236] on button "Save changes" at bounding box center [398, 233] width 75 height 20
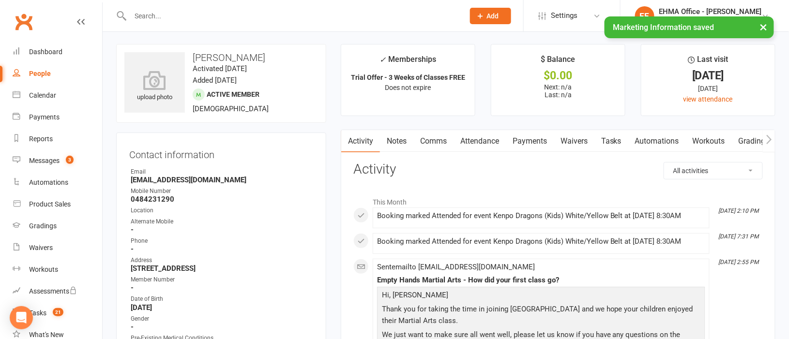
scroll to position [0, 0]
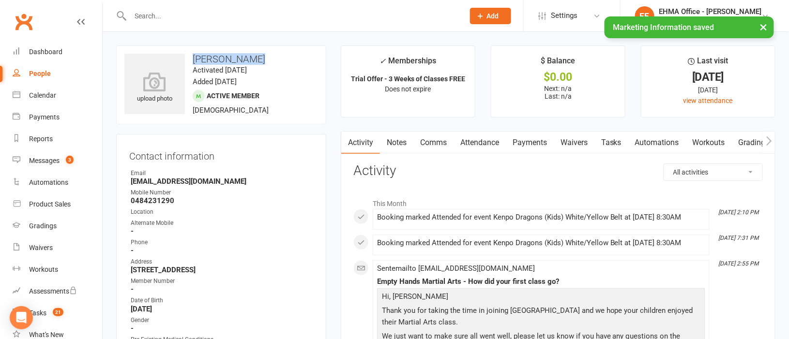
drag, startPoint x: 257, startPoint y: 55, endPoint x: 195, endPoint y: 55, distance: 62.9
click at [195, 55] on h3 "[PERSON_NAME]" at bounding box center [221, 59] width 194 height 11
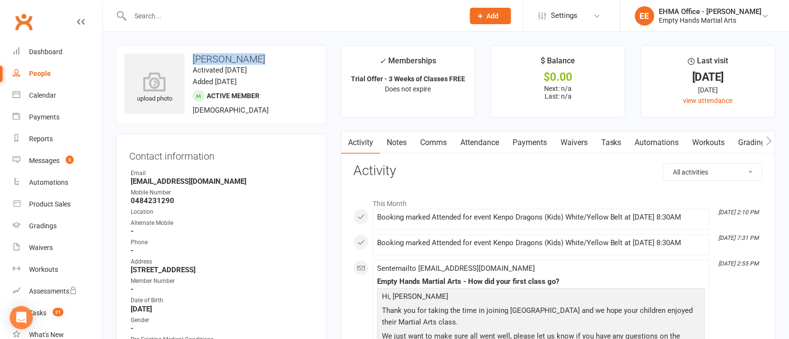
copy h3 "[PERSON_NAME]"
click at [481, 141] on link "Attendance" at bounding box center [479, 143] width 52 height 22
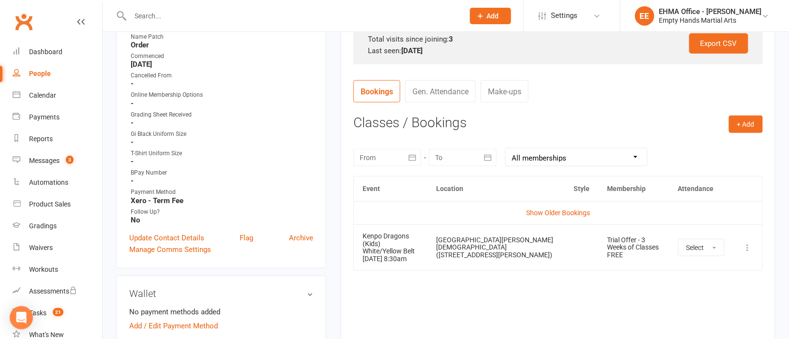
scroll to position [362, 0]
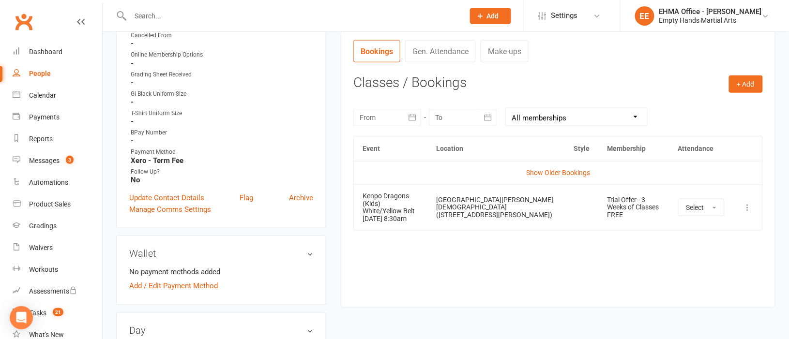
click at [746, 203] on icon at bounding box center [748, 208] width 10 height 10
click at [691, 263] on link "Remove booking" at bounding box center [705, 265] width 96 height 19
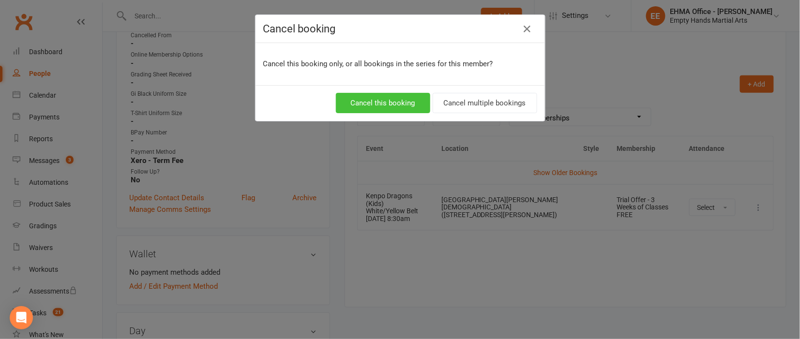
click at [376, 103] on button "Cancel this booking" at bounding box center [383, 103] width 94 height 20
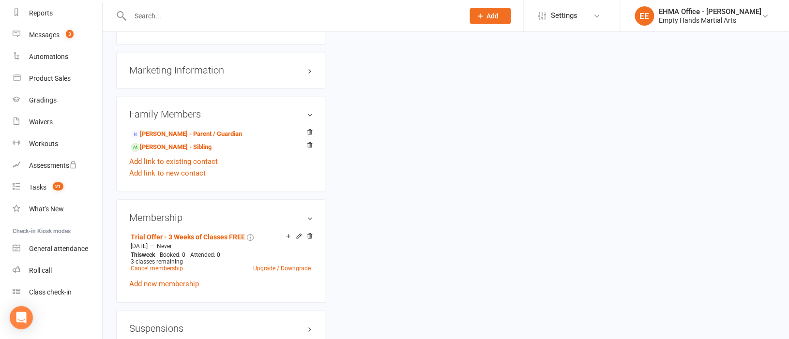
scroll to position [725, 0]
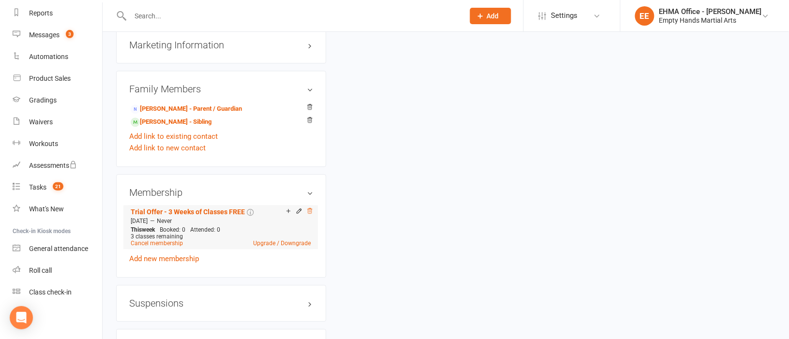
click at [311, 213] on icon at bounding box center [309, 210] width 5 height 5
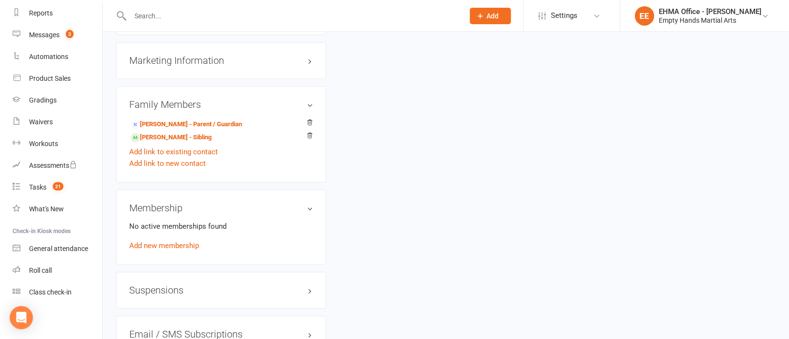
scroll to position [724, 0]
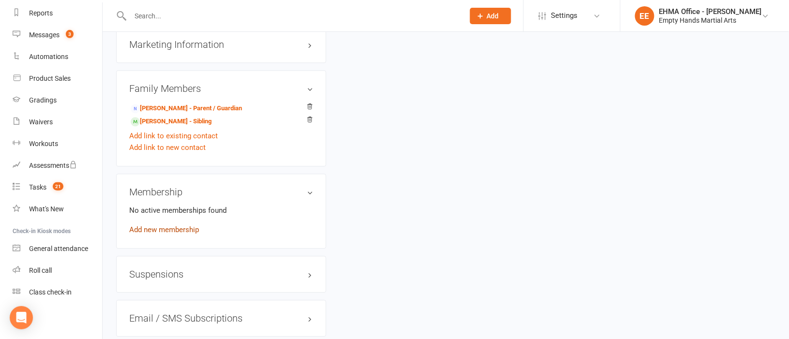
click at [171, 233] on link "Add new membership" at bounding box center [164, 230] width 70 height 9
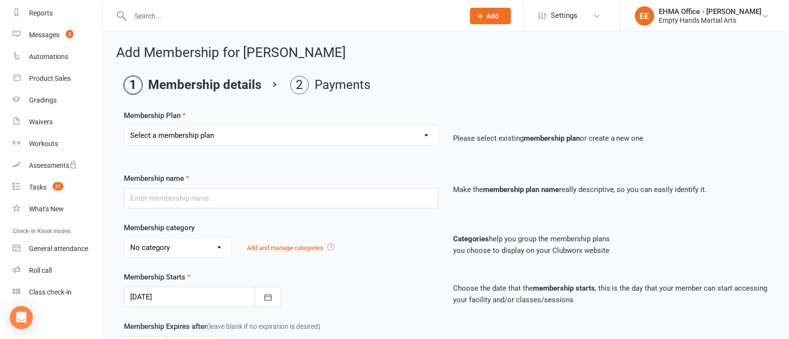
click at [227, 133] on select "Select a membership plan Create new Membership Plan Adults Commit Plan (6 month…" at bounding box center [281, 135] width 314 height 19
select select "86"
click at [124, 126] on select "Select a membership plan Create new Membership Plan Adults Commit Plan (6 month…" at bounding box center [281, 135] width 314 height 19
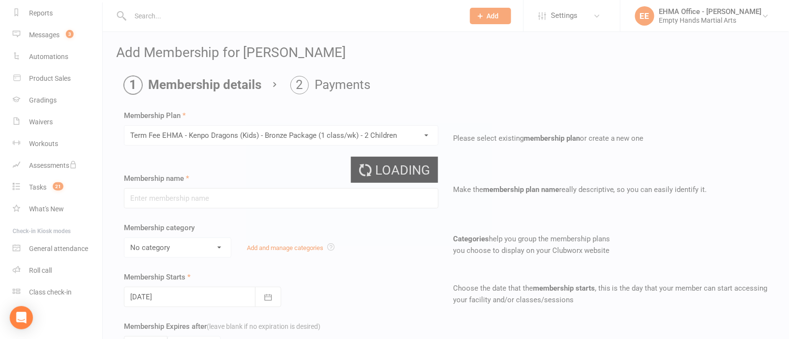
type input "Term Fee EHMA - Kenpo Dragons (Kids) - Bronze Package (1 class/wk) - 2 Children"
select select "4"
type input "0"
type input "3"
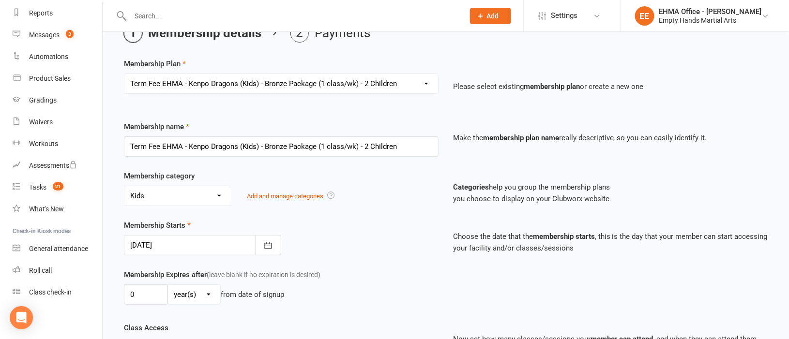
scroll to position [145, 0]
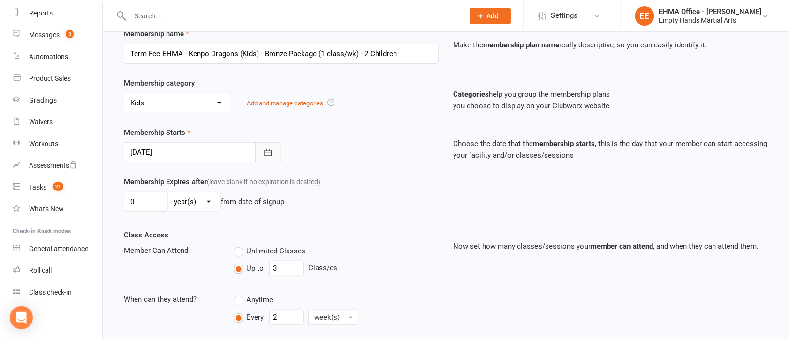
click at [265, 157] on icon "button" at bounding box center [268, 153] width 10 height 10
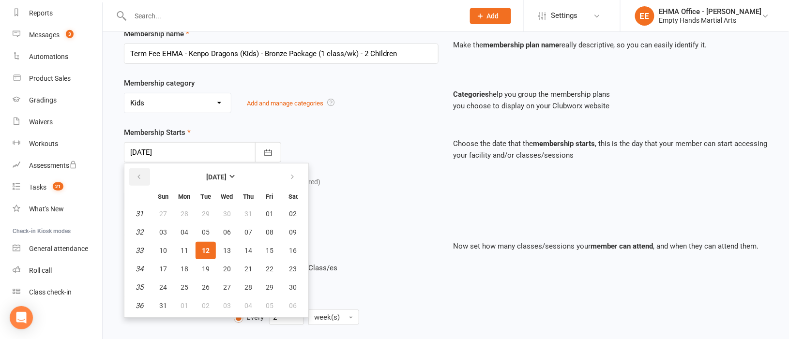
click at [140, 175] on icon "button" at bounding box center [138, 177] width 7 height 8
click at [292, 267] on span "26" at bounding box center [293, 269] width 8 height 8
type input "[DATE]"
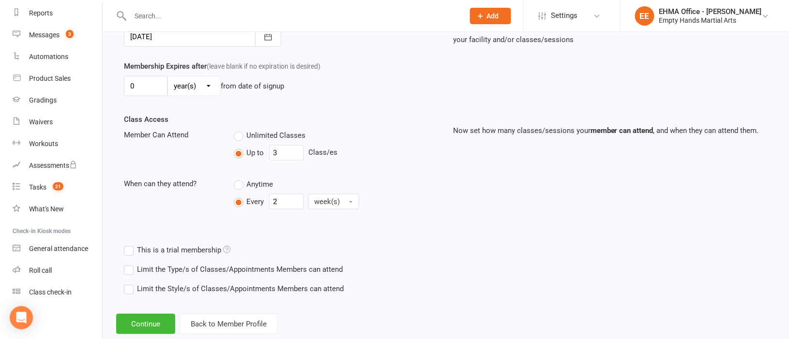
scroll to position [284, 0]
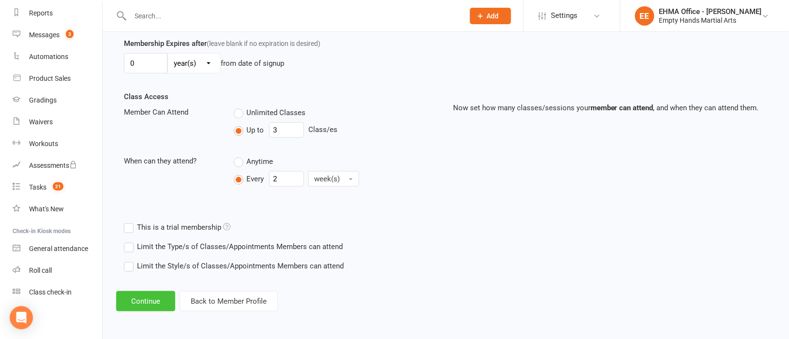
click at [147, 298] on button "Continue" at bounding box center [145, 301] width 59 height 20
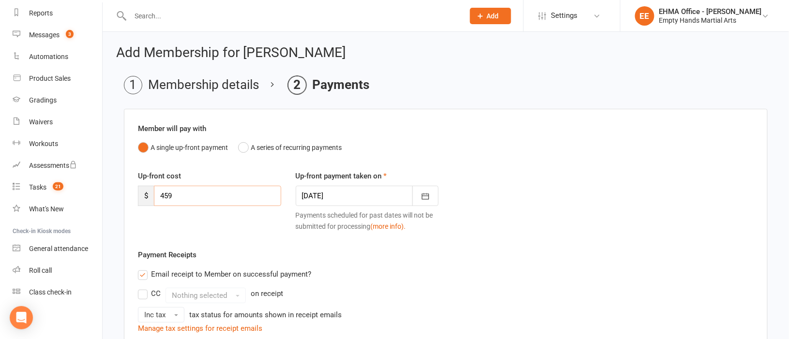
drag, startPoint x: 166, startPoint y: 193, endPoint x: 140, endPoint y: 194, distance: 25.7
click at [143, 194] on div "$ 459" at bounding box center [209, 196] width 143 height 20
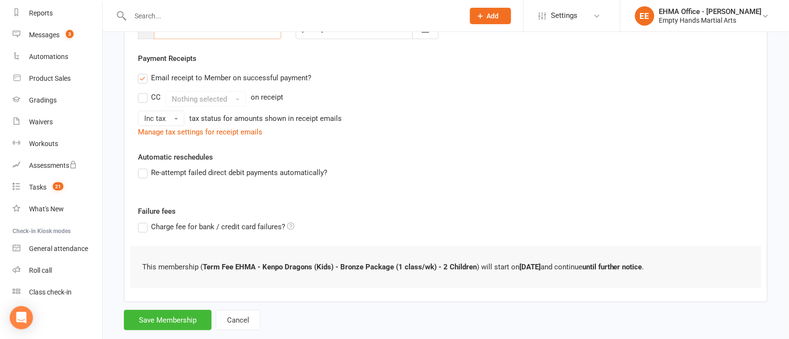
scroll to position [188, 0]
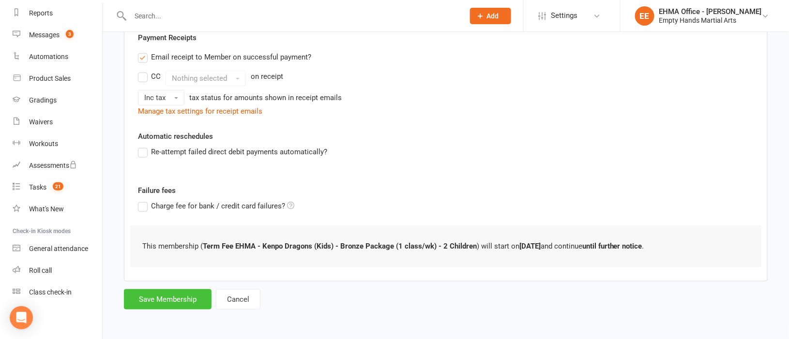
click at [170, 299] on button "Save Membership" at bounding box center [168, 299] width 88 height 20
type input "0"
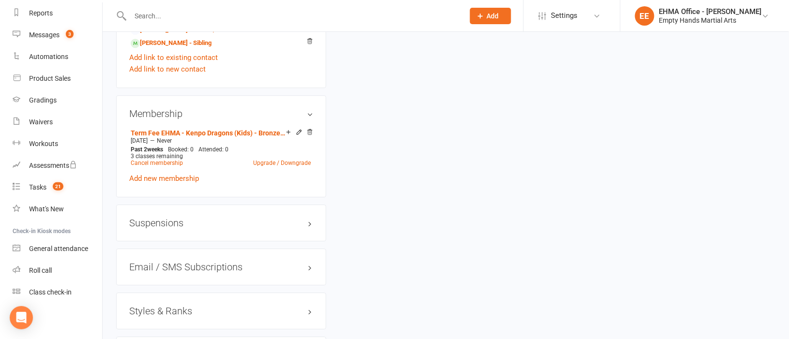
scroll to position [1016, 0]
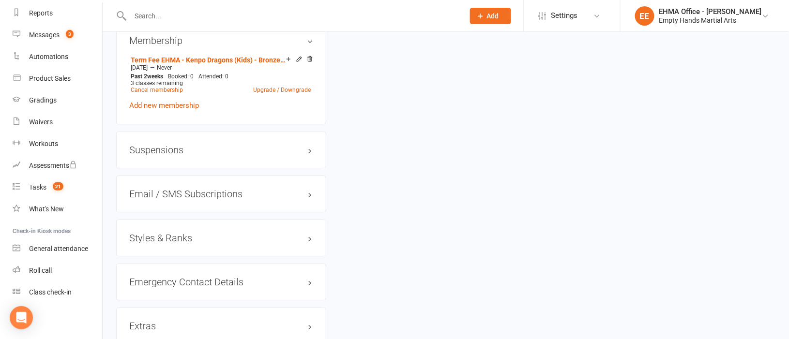
click at [183, 240] on h3 "Styles & Ranks" at bounding box center [221, 238] width 184 height 11
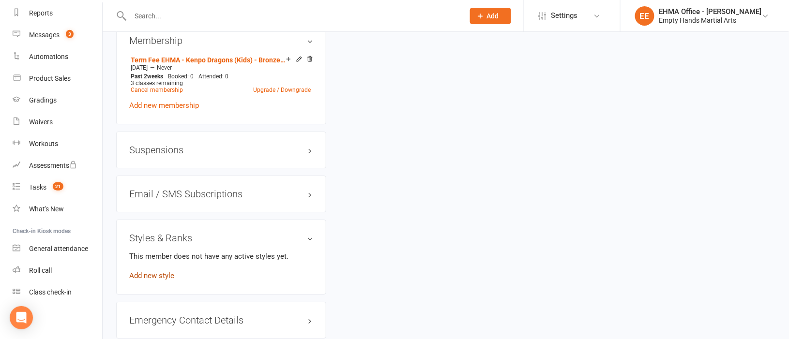
click at [165, 280] on link "Add new style" at bounding box center [151, 275] width 45 height 9
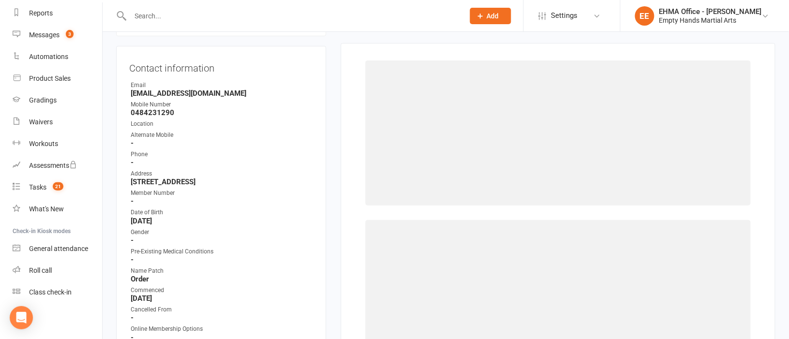
scroll to position [83, 0]
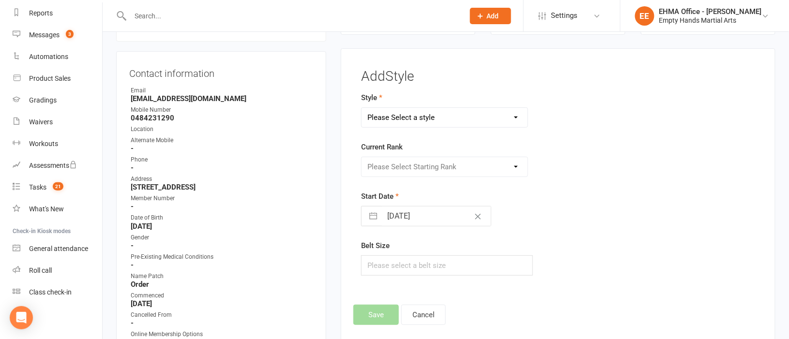
click at [431, 115] on select "Please Select a style EPAK (Teen/Adult) Junior Kenpo Dragons (Kids) Kenpo Defen…" at bounding box center [444, 117] width 166 height 19
select select "152"
click at [361, 108] on select "Please Select a style EPAK (Teen/Adult) Junior Kenpo Dragons (Kids) Kenpo Defen…" at bounding box center [444, 117] width 166 height 19
click at [407, 164] on select "Please Select Starting Rank 1aa White Belt (Jnr) 1 White Belt 1a White - Yellow…" at bounding box center [444, 166] width 166 height 19
select select "1280"
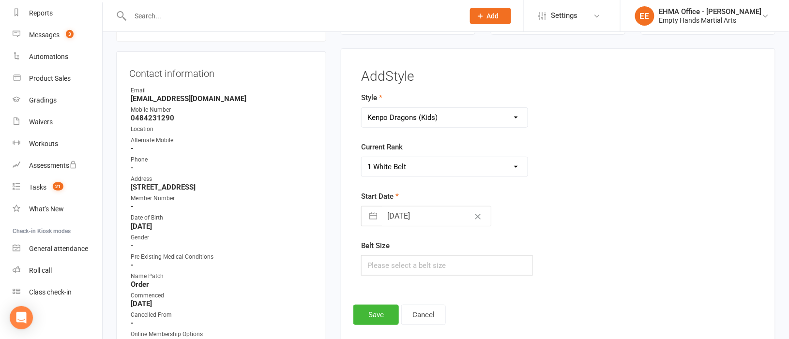
click at [361, 157] on select "Please Select Starting Rank 1aa White Belt (Jnr) 1 White Belt 1a White - Yellow…" at bounding box center [444, 166] width 166 height 19
select select "6"
select select "2025"
select select "7"
select select "2025"
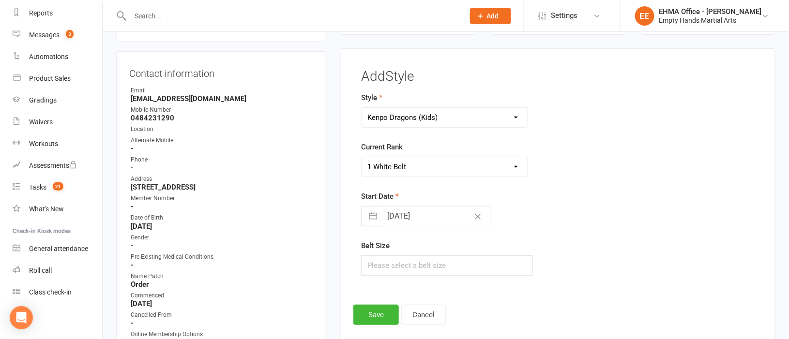
select select "8"
select select "2025"
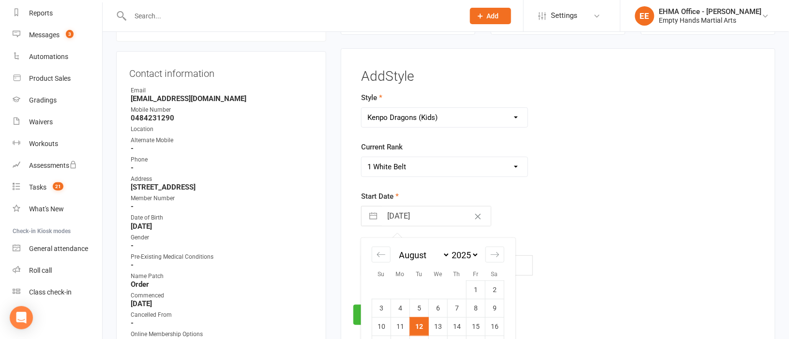
click at [415, 212] on input "[DATE]" at bounding box center [436, 216] width 109 height 19
click at [383, 250] on div "Move backward to switch to the previous month." at bounding box center [381, 255] width 19 height 16
select select "5"
select select "2025"
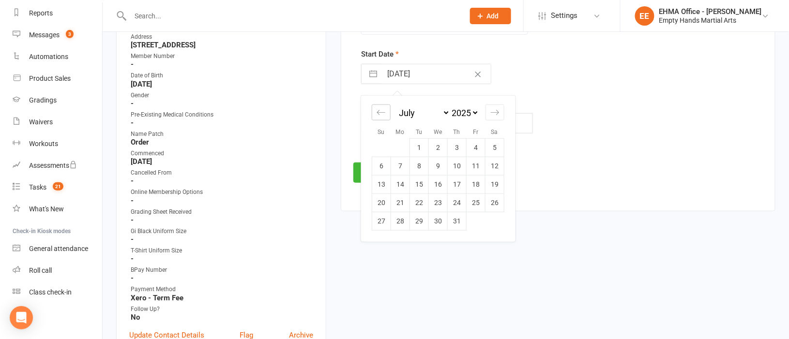
scroll to position [228, 0]
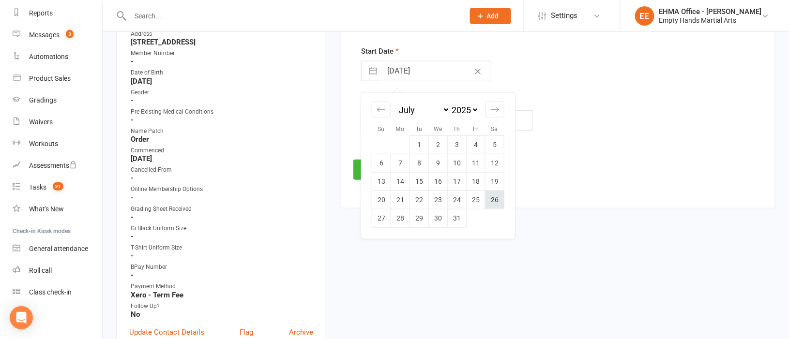
click at [492, 201] on td "26" at bounding box center [494, 200] width 19 height 18
type input "[DATE]"
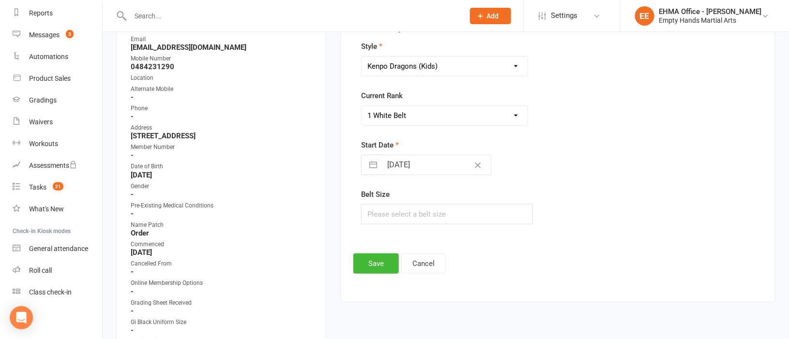
scroll to position [155, 0]
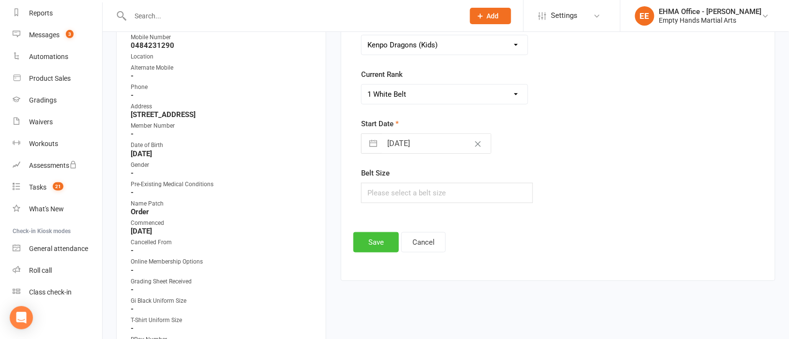
click at [373, 241] on button "Save" at bounding box center [375, 242] width 45 height 20
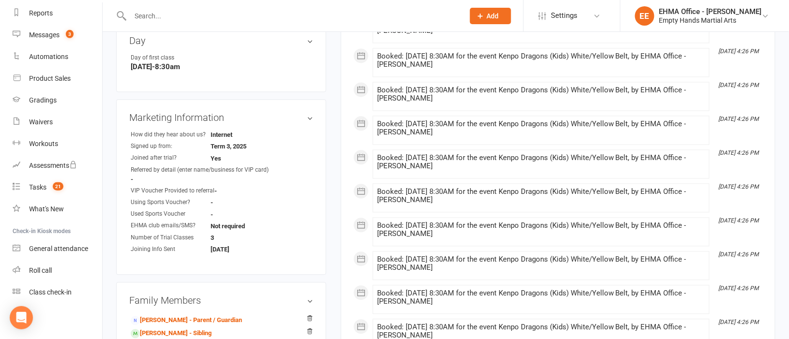
scroll to position [725, 0]
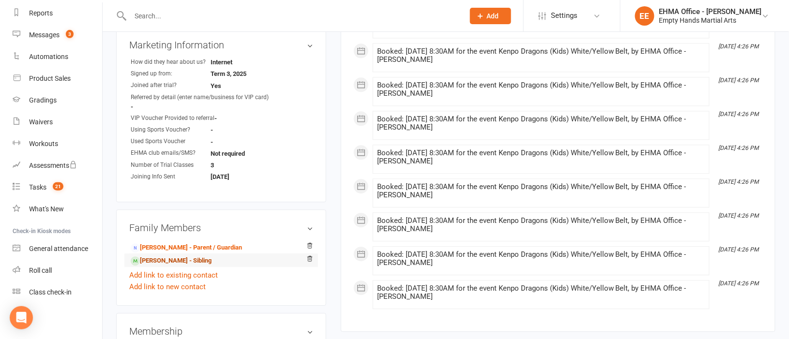
click at [168, 266] on link "[PERSON_NAME] - Sibling" at bounding box center [171, 261] width 81 height 10
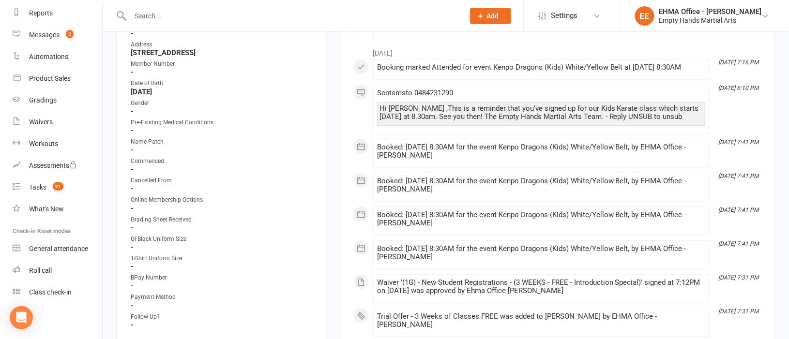
scroll to position [290, 0]
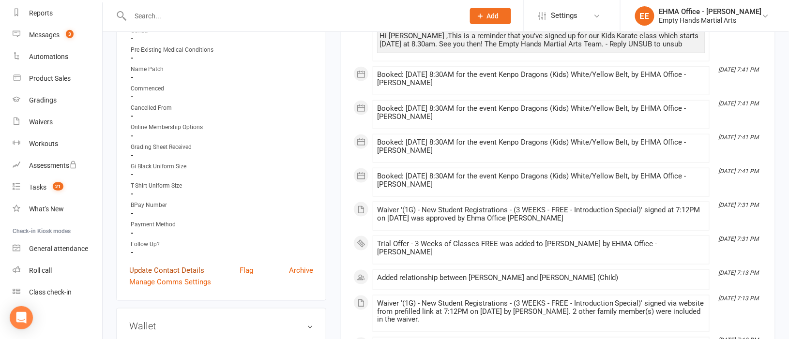
click at [175, 267] on link "Update Contact Details" at bounding box center [166, 271] width 75 height 12
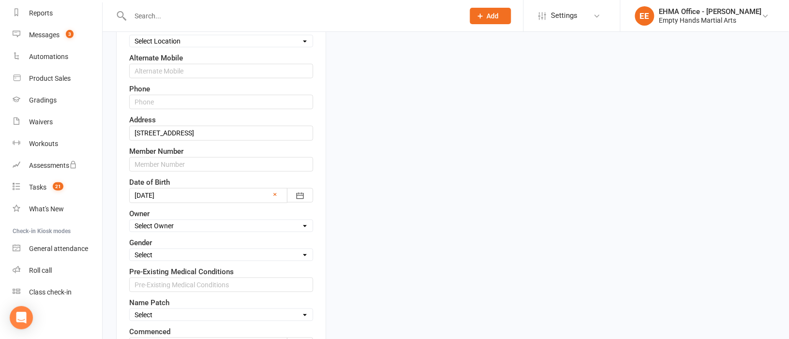
scroll to position [336, 0]
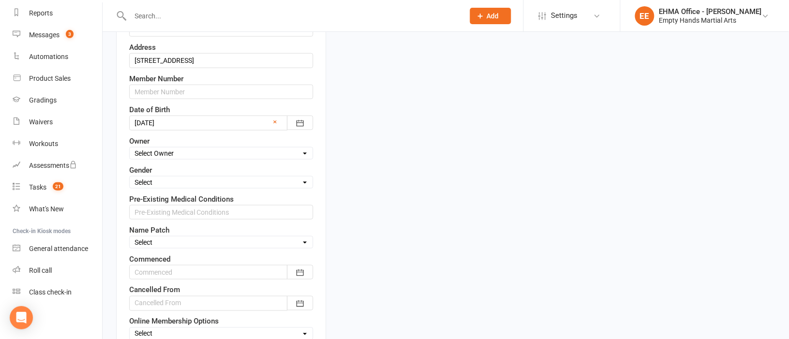
click at [182, 242] on select "Select Order Order Adults Yes Not Required Email" at bounding box center [221, 242] width 183 height 11
select select "Order"
click at [130, 240] on select "Select Order Order Adults Yes Not Required Email" at bounding box center [221, 242] width 183 height 11
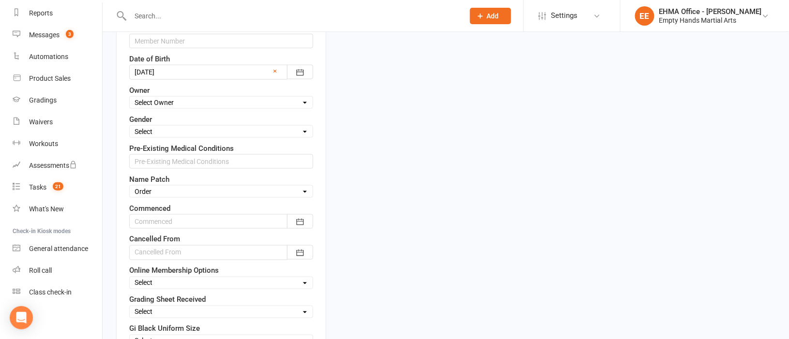
scroll to position [408, 0]
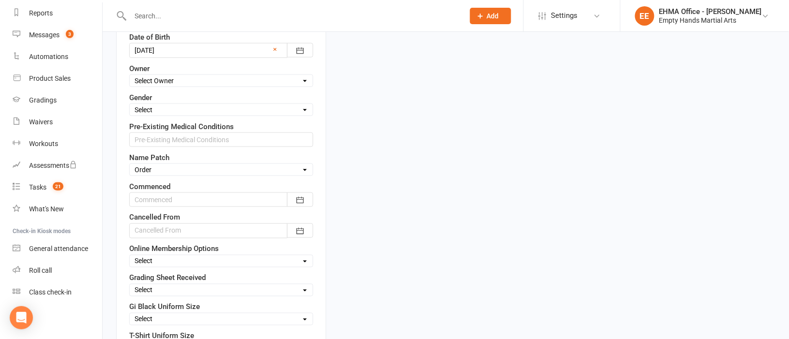
click at [172, 202] on div at bounding box center [221, 200] width 184 height 15
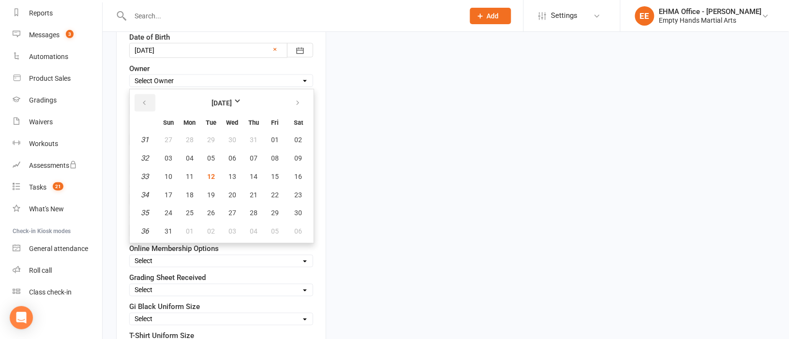
click at [144, 106] on icon "button" at bounding box center [144, 103] width 7 height 8
click at [296, 194] on span "26" at bounding box center [299, 195] width 8 height 8
type input "[DATE]"
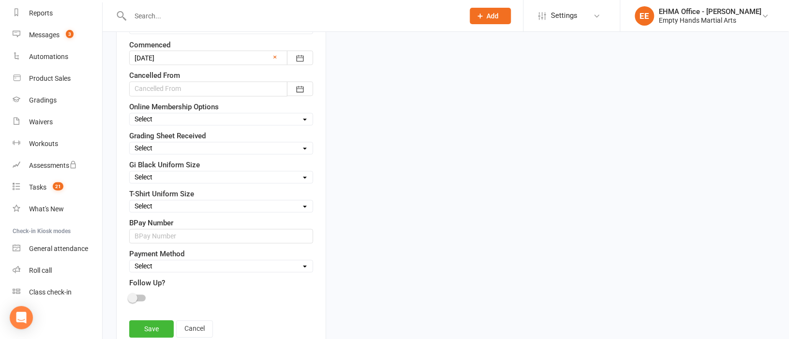
scroll to position [554, 0]
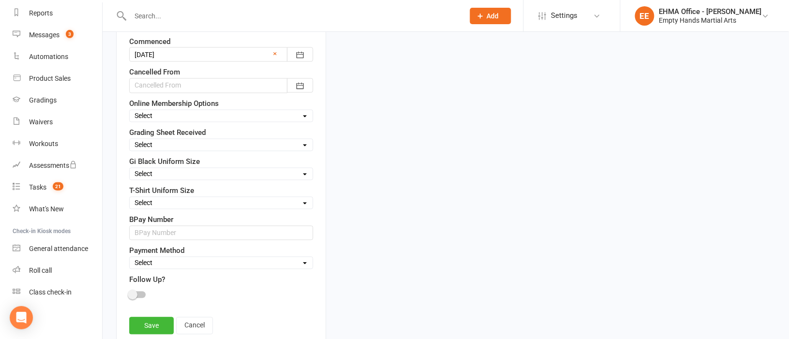
click at [184, 267] on select "Select Square (weekly) Square (monthly) Square Square (Auto) Xero - Monthly (Au…" at bounding box center [221, 263] width 183 height 11
select select "Xero - Term Fee"
click at [130, 262] on select "Select Square (weekly) Square (monthly) Square Square (Auto) Xero - Monthly (Au…" at bounding box center [221, 263] width 183 height 11
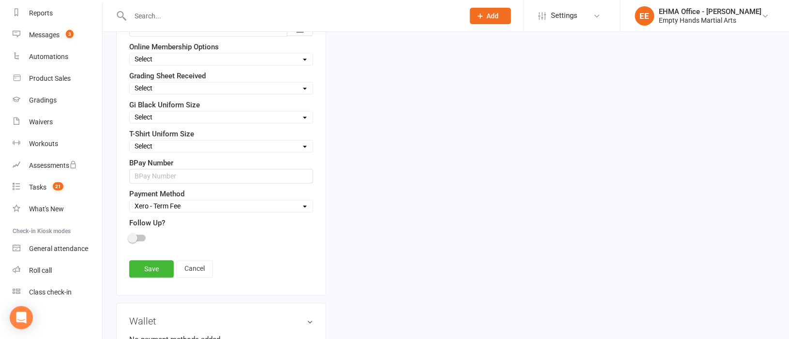
scroll to position [699, 0]
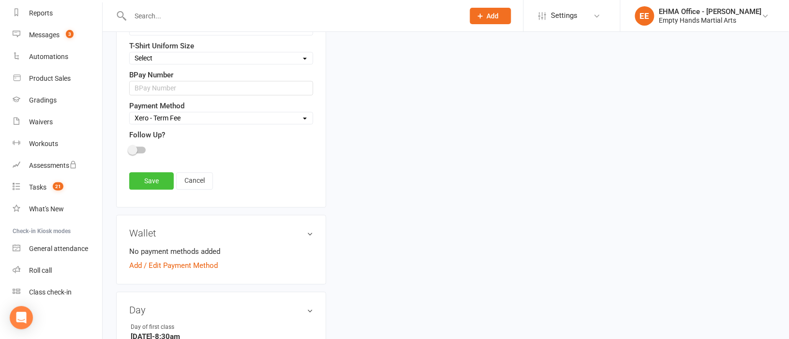
click at [150, 186] on link "Save" at bounding box center [151, 180] width 45 height 17
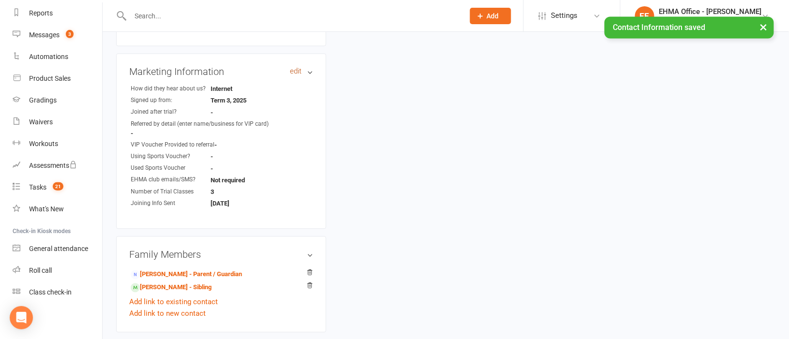
click at [297, 72] on link "edit" at bounding box center [296, 71] width 12 height 8
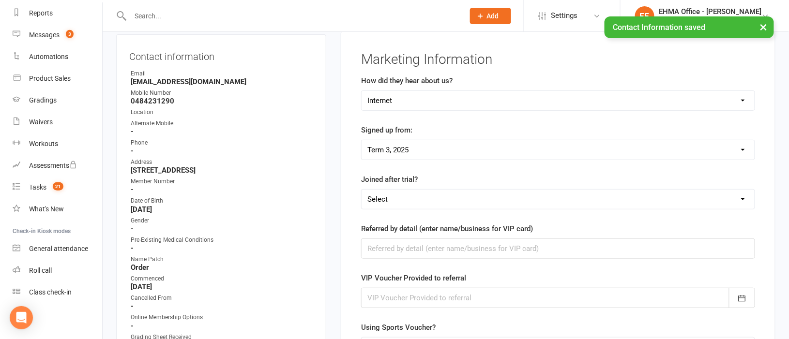
scroll to position [83, 0]
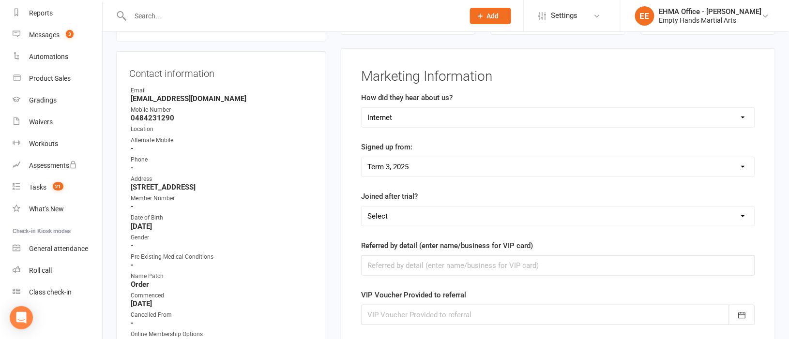
click at [403, 214] on select "Select Yes No" at bounding box center [557, 216] width 393 height 19
select select "Yes"
click at [361, 207] on select "Select Yes No" at bounding box center [557, 216] width 393 height 19
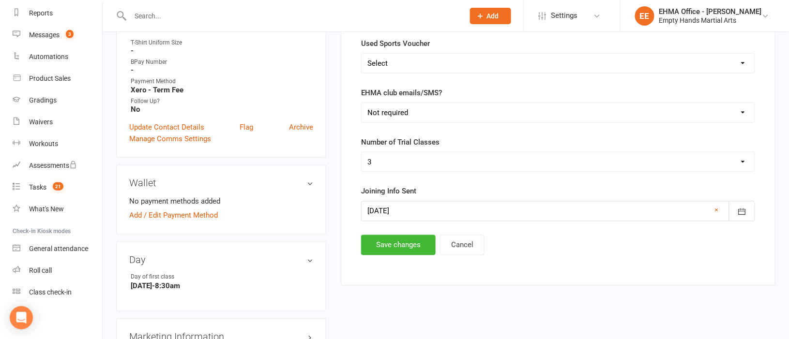
scroll to position [446, 0]
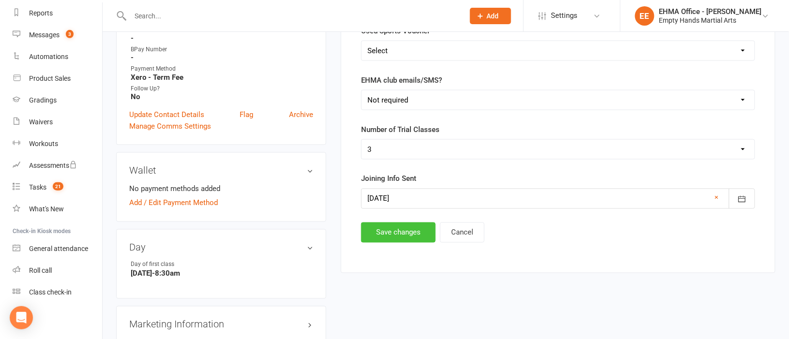
click at [400, 231] on button "Save changes" at bounding box center [398, 233] width 75 height 20
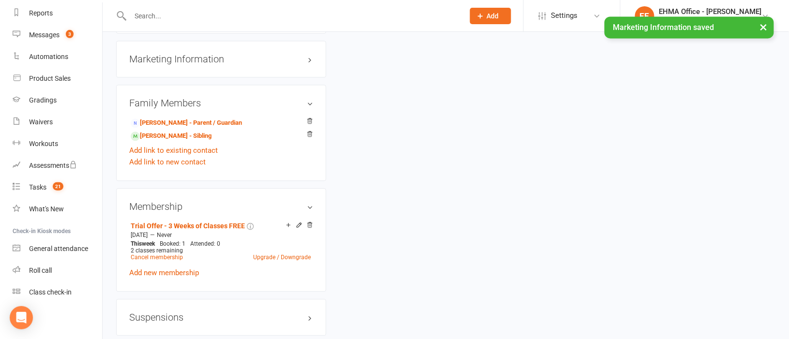
scroll to position [736, 0]
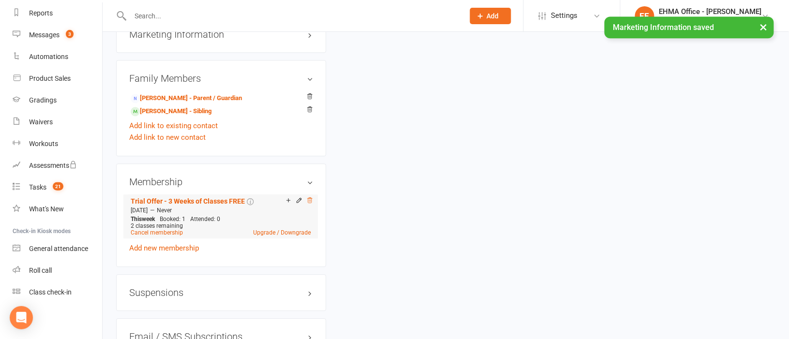
click at [310, 203] on icon at bounding box center [309, 199] width 5 height 5
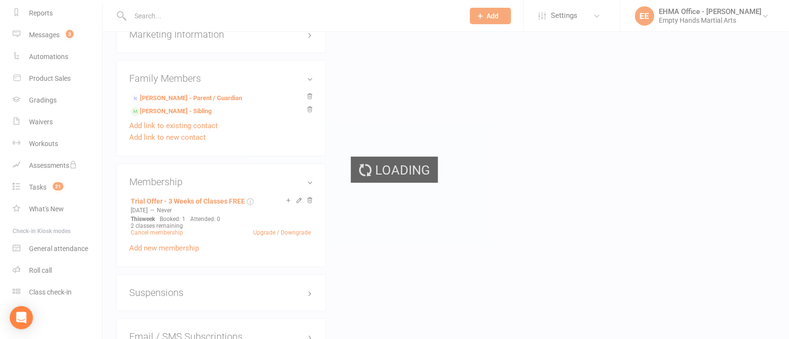
scroll to position [734, 0]
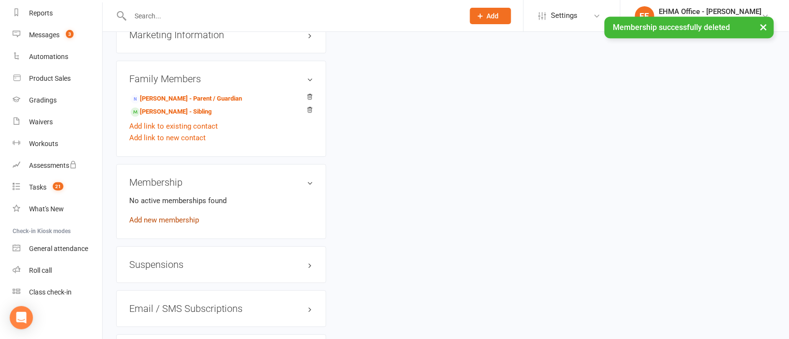
click at [181, 222] on link "Add new membership" at bounding box center [164, 220] width 70 height 9
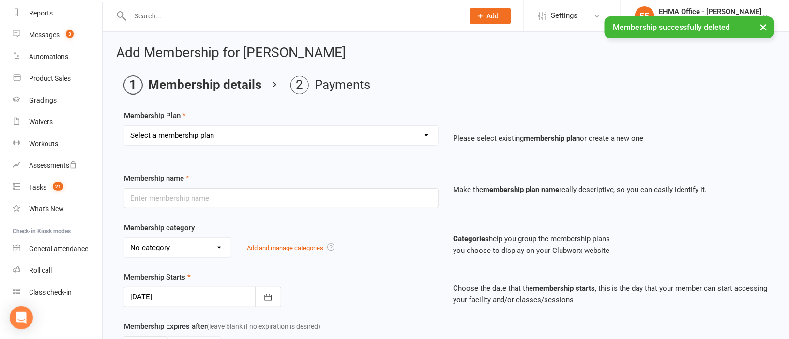
click at [364, 133] on select "Select a membership plan Create new Membership Plan Adults Commit Plan (6 month…" at bounding box center [281, 135] width 314 height 19
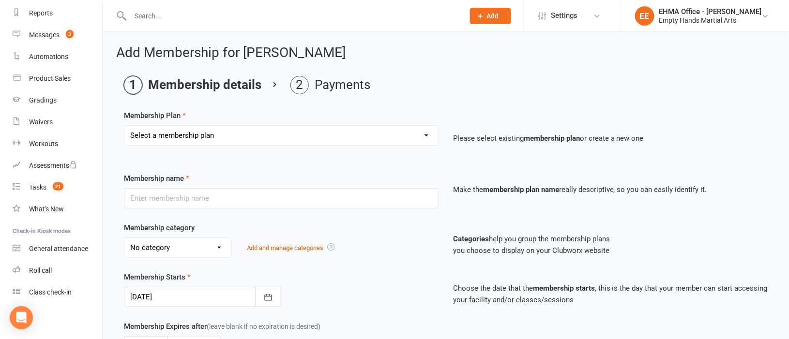
select select "86"
click at [124, 126] on select "Select a membership plan Create new Membership Plan Adults Commit Plan (6 month…" at bounding box center [281, 135] width 314 height 19
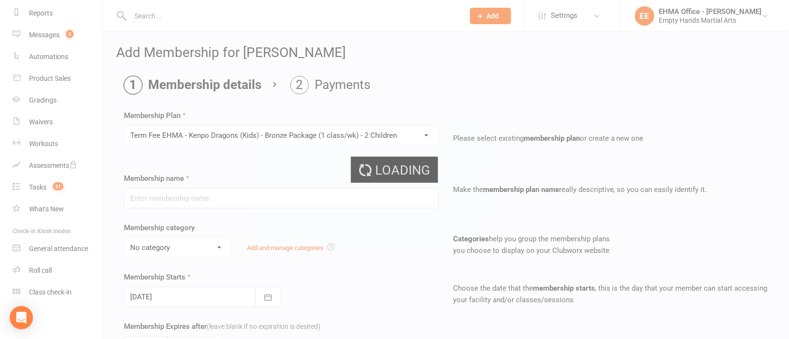
type input "Term Fee EHMA - Kenpo Dragons (Kids) - Bronze Package (1 class/wk) - 2 Children"
select select "4"
type input "0"
type input "3"
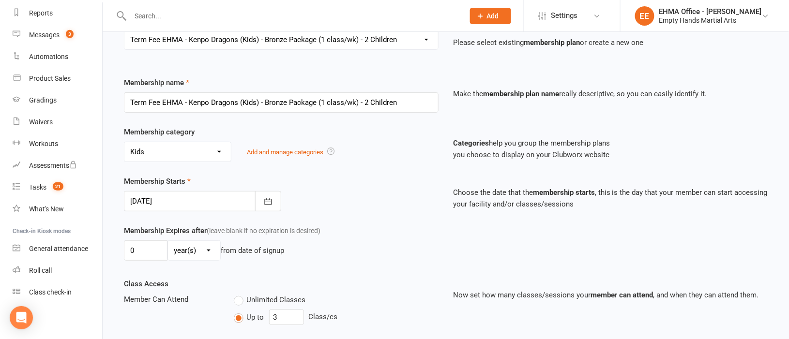
scroll to position [145, 0]
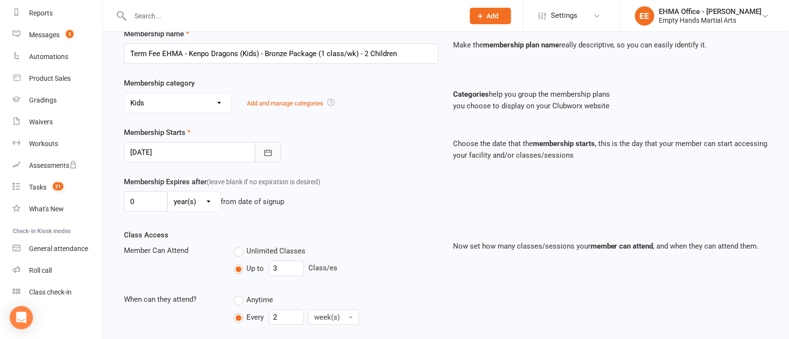
click at [270, 151] on icon "button" at bounding box center [268, 153] width 7 height 6
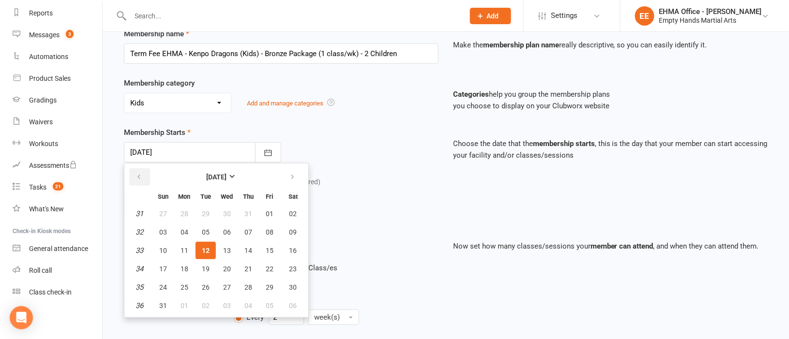
click at [142, 172] on button "button" at bounding box center [139, 176] width 21 height 17
click at [282, 267] on button "26" at bounding box center [293, 268] width 25 height 17
type input "[DATE]"
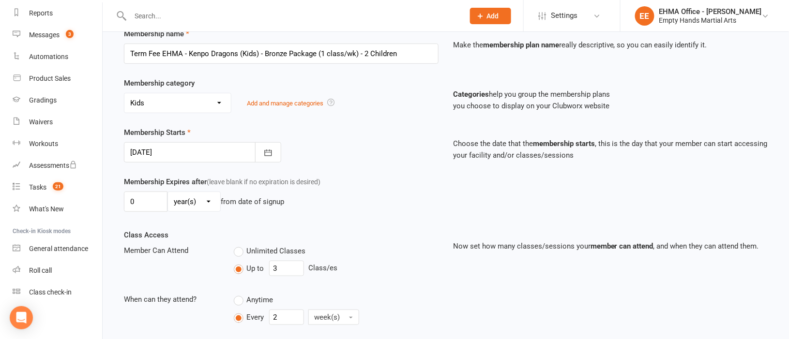
scroll to position [284, 0]
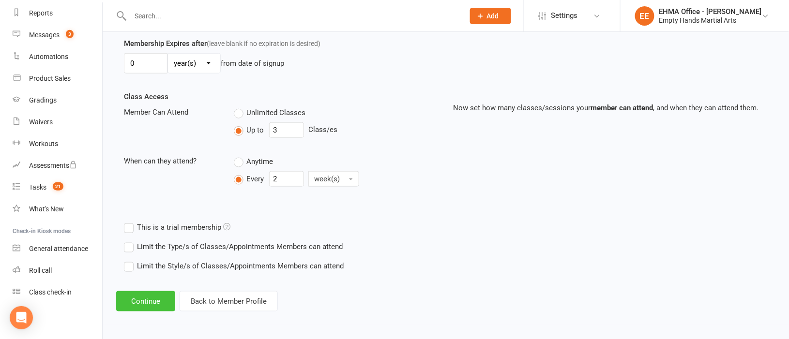
click at [153, 298] on button "Continue" at bounding box center [145, 301] width 59 height 20
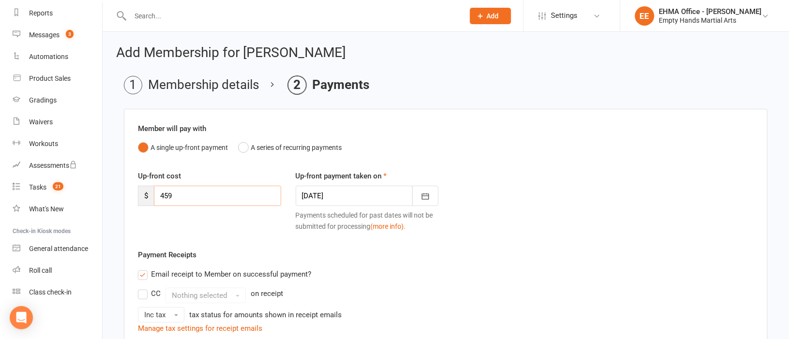
drag, startPoint x: 175, startPoint y: 196, endPoint x: 154, endPoint y: 198, distance: 20.9
click at [154, 198] on input "459" at bounding box center [217, 196] width 127 height 20
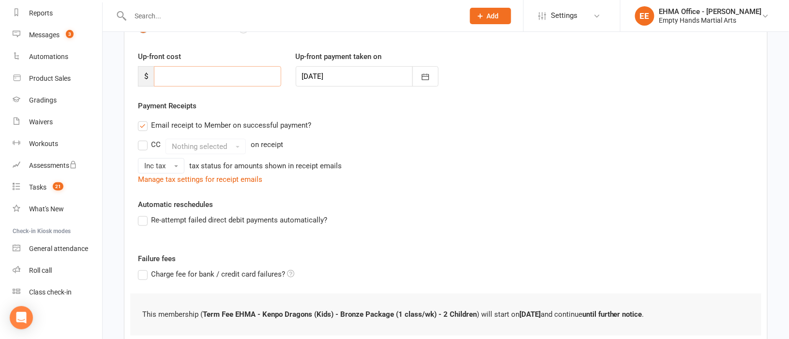
scroll to position [188, 0]
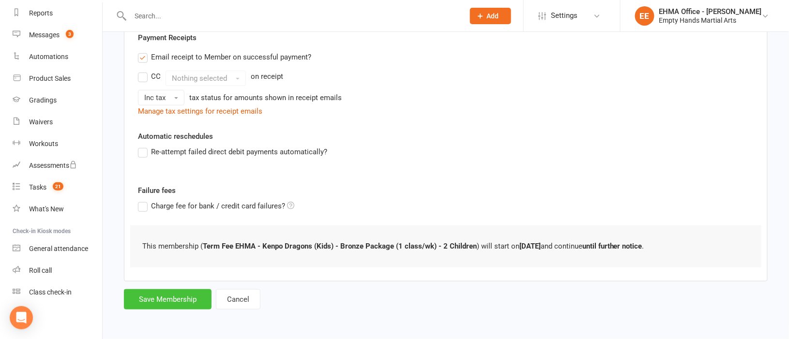
click at [186, 297] on button "Save Membership" at bounding box center [168, 299] width 88 height 20
type input "0"
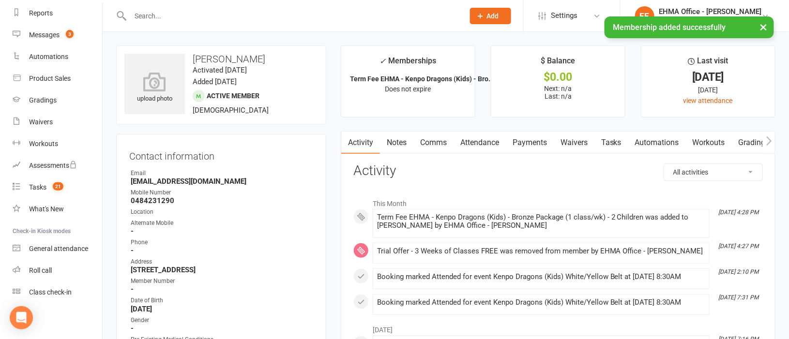
click at [490, 140] on link "Attendance" at bounding box center [479, 143] width 52 height 22
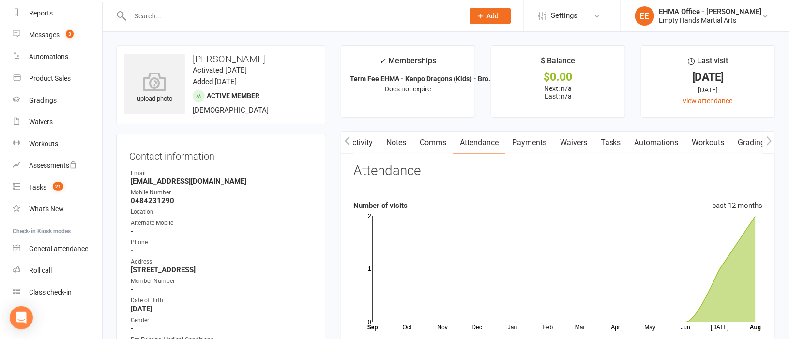
drag, startPoint x: 252, startPoint y: 60, endPoint x: 194, endPoint y: 60, distance: 58.1
click at [194, 60] on h3 "[PERSON_NAME]" at bounding box center [221, 59] width 194 height 11
copy h3 "[PERSON_NAME]"
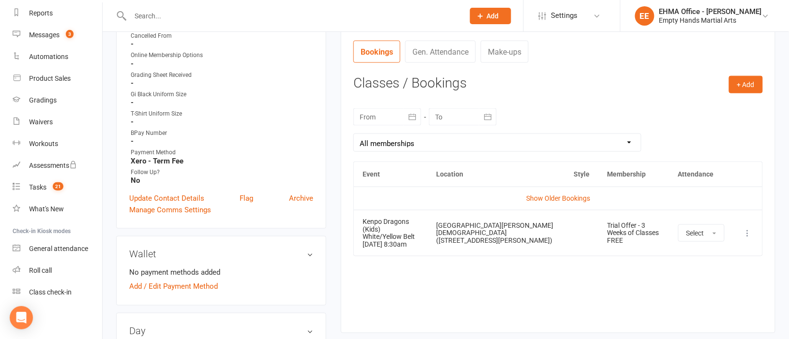
scroll to position [362, 0]
click at [746, 228] on icon at bounding box center [748, 233] width 10 height 10
click at [688, 282] on link "Remove booking" at bounding box center [705, 290] width 96 height 19
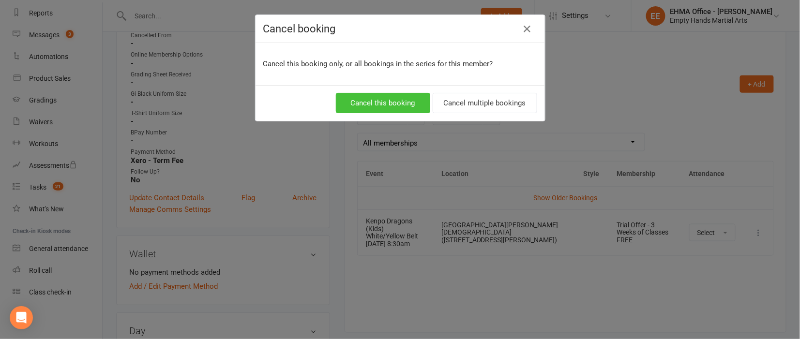
click at [391, 104] on button "Cancel this booking" at bounding box center [383, 103] width 94 height 20
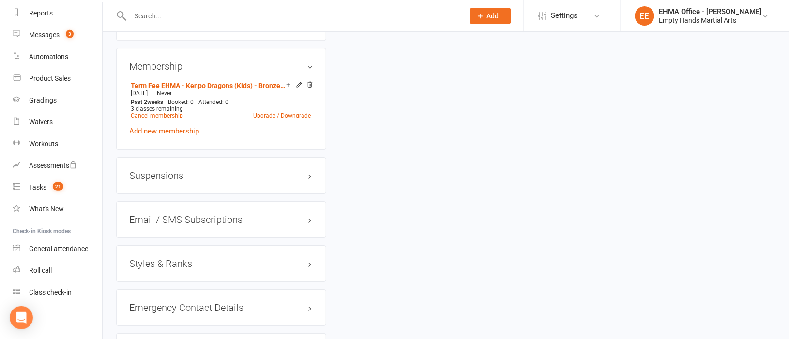
scroll to position [1016, 0]
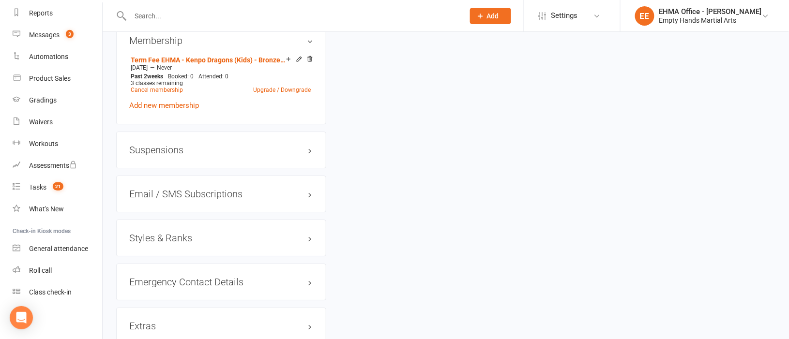
click at [197, 243] on h3 "Styles & Ranks" at bounding box center [221, 238] width 184 height 11
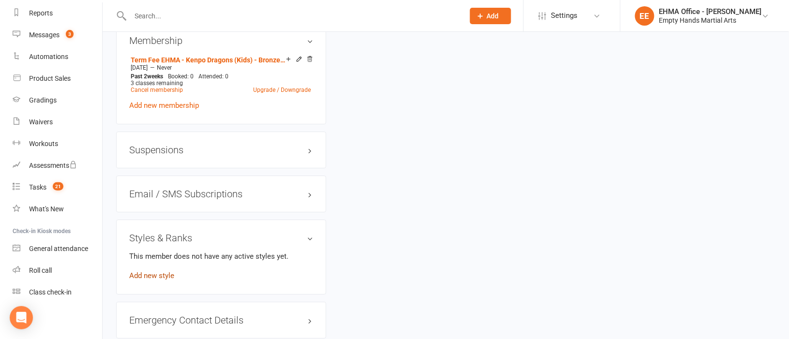
click at [150, 278] on link "Add new style" at bounding box center [151, 275] width 45 height 9
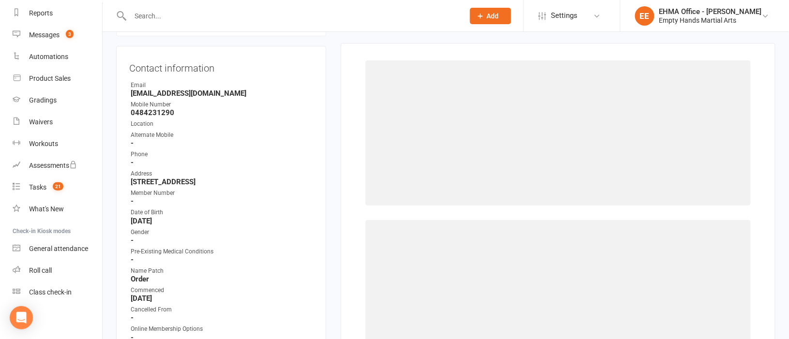
scroll to position [83, 0]
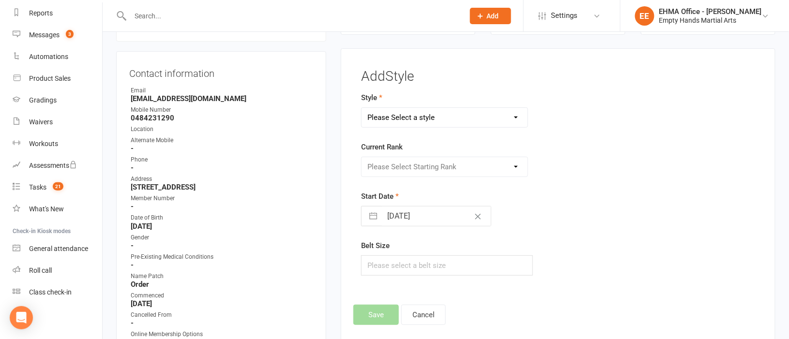
click at [431, 120] on select "Please Select a style EPAK (Teen/Adult) Junior Kenpo Dragons (Kids) Kenpo Defen…" at bounding box center [444, 117] width 166 height 19
select select "152"
click at [361, 108] on select "Please Select a style EPAK (Teen/Adult) Junior Kenpo Dragons (Kids) Kenpo Defen…" at bounding box center [444, 117] width 166 height 19
click at [406, 168] on select "Please Select Starting Rank 1aa White Belt (Jnr) 1 White Belt 1a White - Yellow…" at bounding box center [444, 166] width 166 height 19
select select "1280"
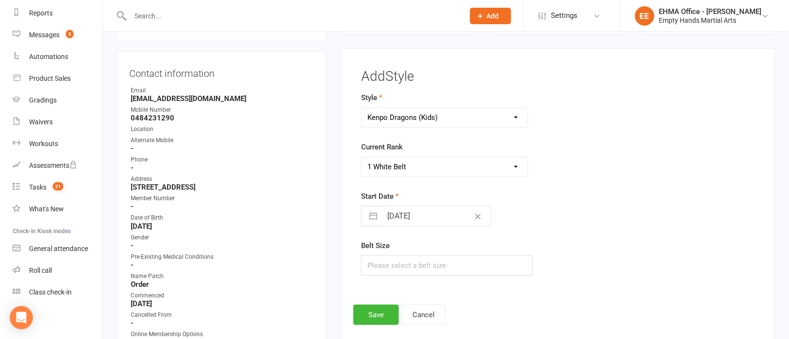
click at [361, 157] on select "Please Select Starting Rank 1aa White Belt (Jnr) 1 White Belt 1a White - Yellow…" at bounding box center [444, 166] width 166 height 19
select select "6"
select select "2025"
select select "7"
select select "2025"
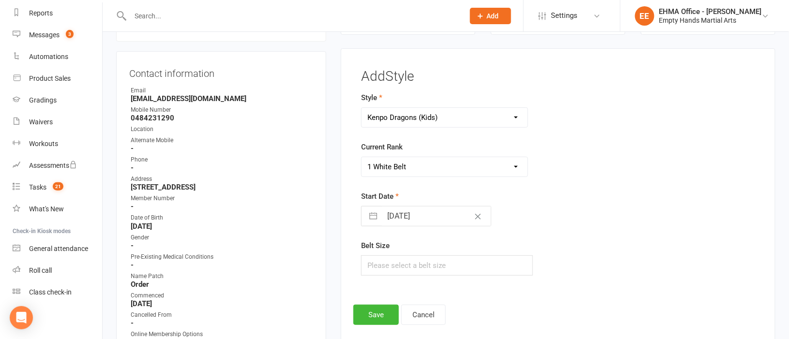
select select "8"
select select "2025"
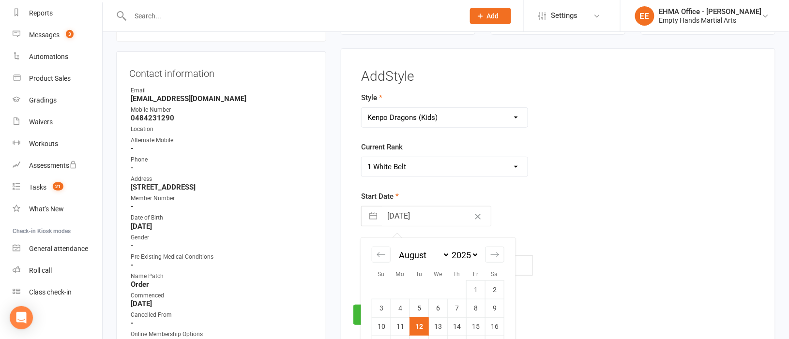
click at [418, 218] on input "[DATE]" at bounding box center [436, 216] width 109 height 19
click at [384, 258] on icon "Move backward to switch to the previous month." at bounding box center [380, 254] width 9 height 9
select select "5"
select select "2025"
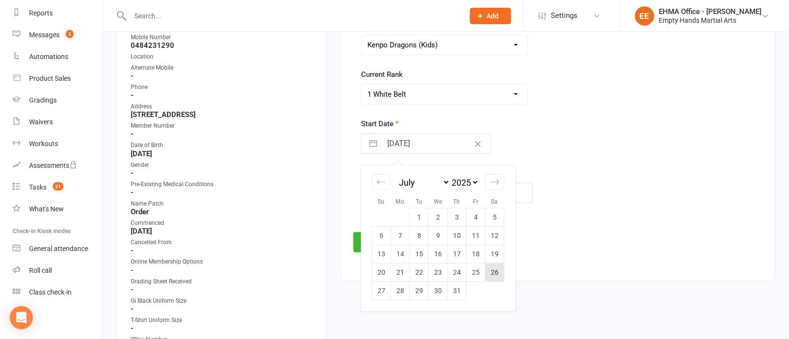
click at [496, 270] on td "26" at bounding box center [494, 272] width 19 height 18
type input "[DATE]"
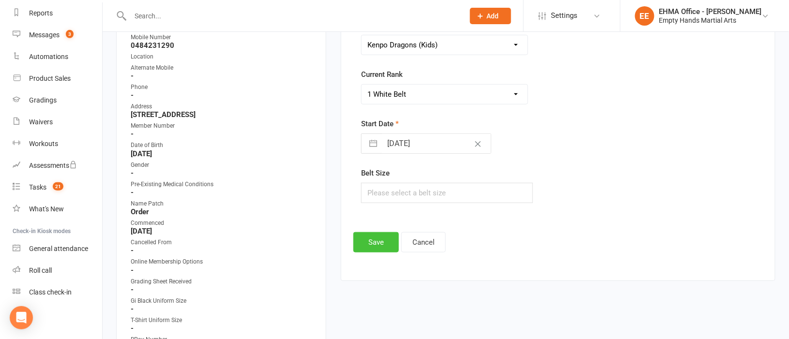
click at [386, 242] on button "Save" at bounding box center [375, 242] width 45 height 20
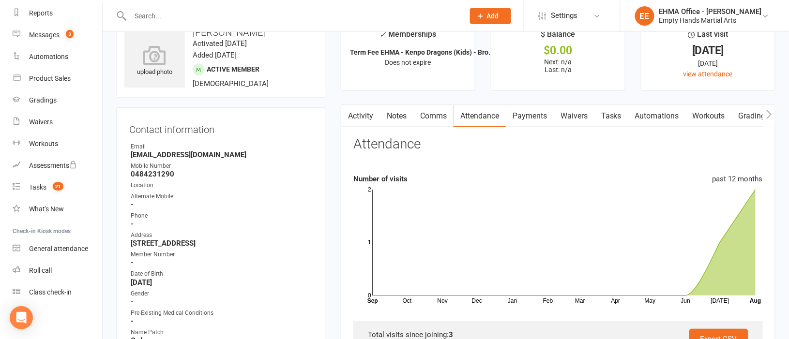
scroll to position [0, 0]
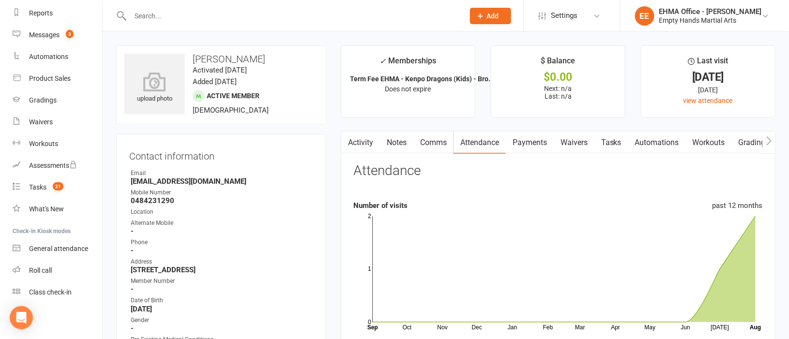
click at [356, 144] on link "Activity" at bounding box center [360, 143] width 39 height 22
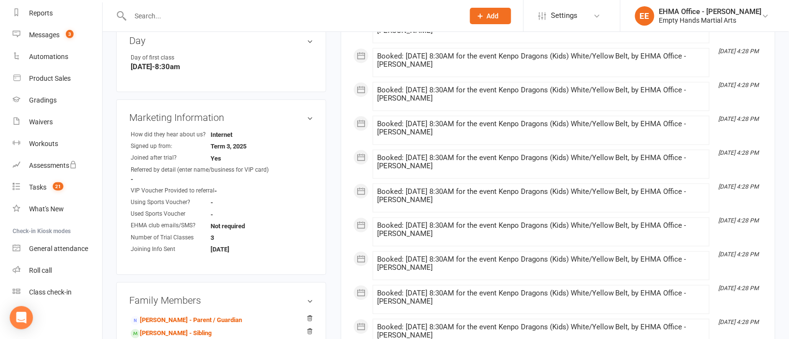
scroll to position [725, 0]
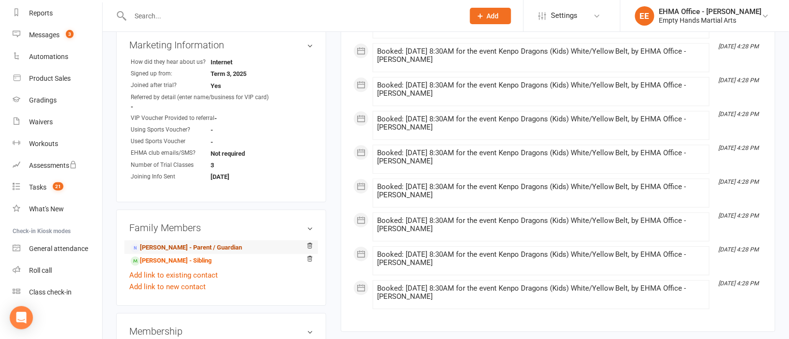
click at [184, 246] on link "[PERSON_NAME] - Parent / Guardian" at bounding box center [186, 248] width 111 height 10
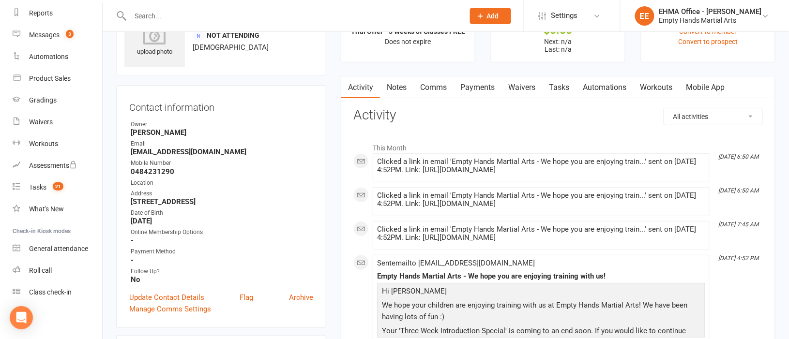
scroll to position [72, 0]
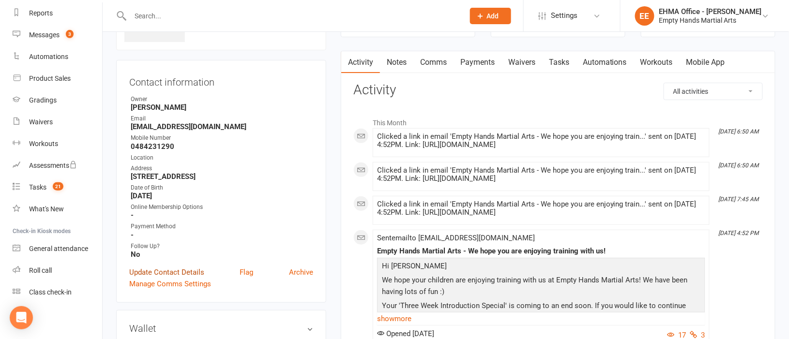
click at [168, 270] on link "Update Contact Details" at bounding box center [166, 273] width 75 height 12
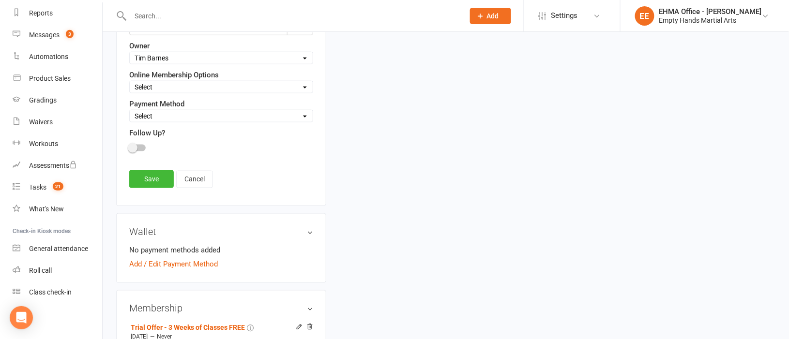
scroll to position [336, 0]
click at [164, 118] on select "Select Square (weekly) Square (monthly) Square Square (Auto) Xero - Monthly (Au…" at bounding box center [221, 115] width 183 height 11
select select "Xero - Term Fee"
click at [130, 112] on select "Select Square (weekly) Square (monthly) Square Square (Auto) Xero - Monthly (Au…" at bounding box center [221, 115] width 183 height 11
click at [150, 182] on link "Save" at bounding box center [151, 178] width 45 height 17
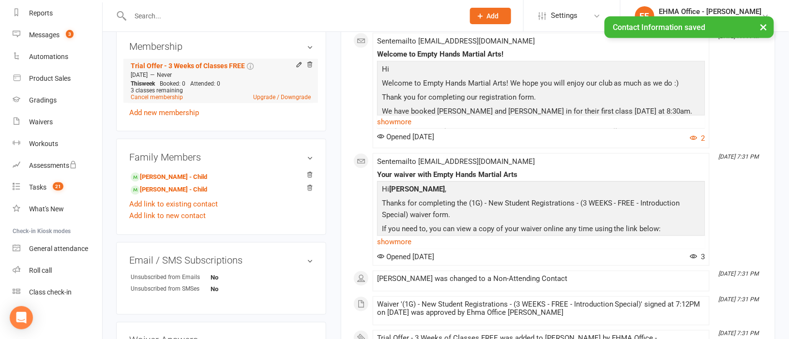
scroll to position [408, 0]
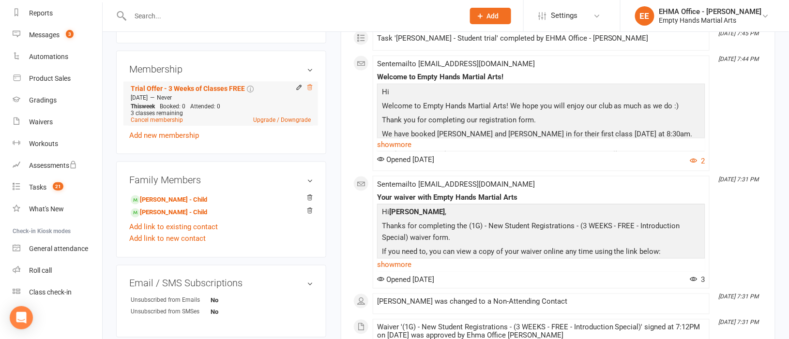
click at [311, 88] on icon at bounding box center [309, 87] width 5 height 5
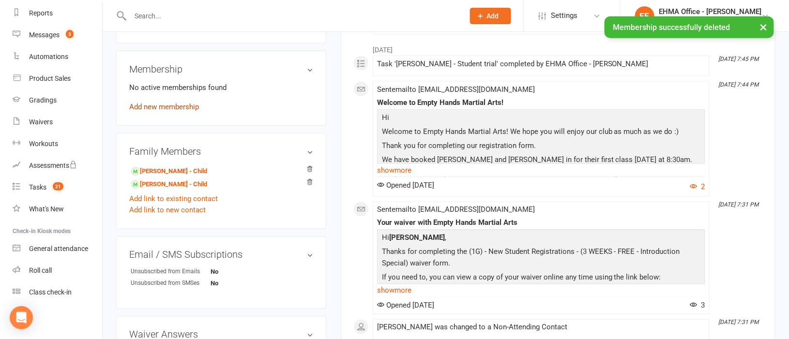
click at [187, 105] on link "Add new membership" at bounding box center [164, 107] width 70 height 9
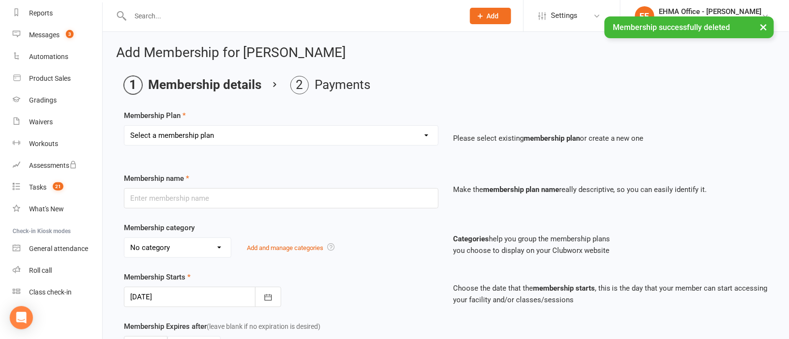
click at [224, 138] on select "Select a membership plan Create new Membership Plan Adults Commit Plan (6 month…" at bounding box center [281, 135] width 314 height 19
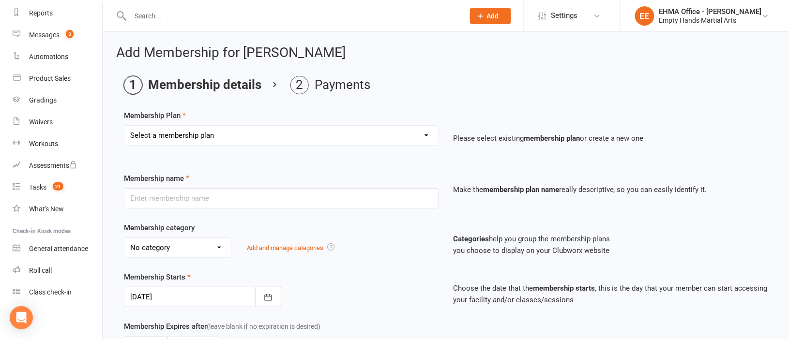
select select "86"
click at [124, 126] on select "Select a membership plan Create new Membership Plan Adults Commit Plan (6 month…" at bounding box center [281, 135] width 314 height 19
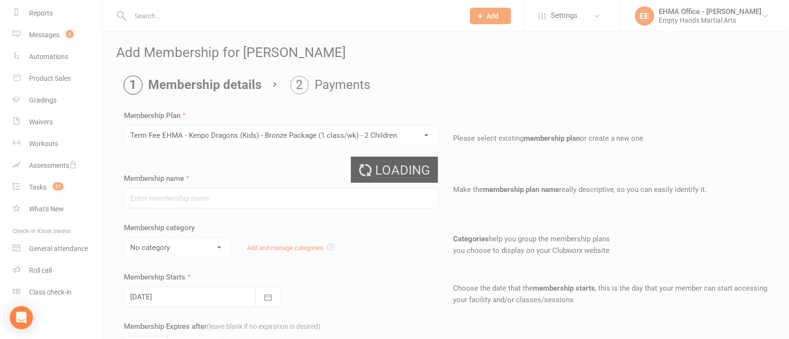
type input "Term Fee EHMA - Kenpo Dragons (Kids) - Bronze Package (1 class/wk) - 2 Children"
select select "4"
type input "0"
type input "3"
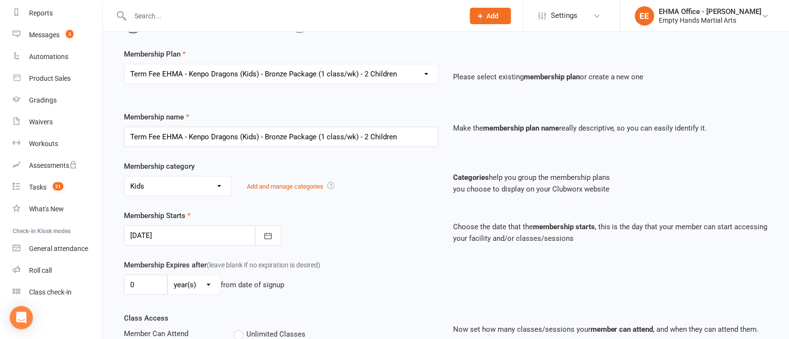
scroll to position [145, 0]
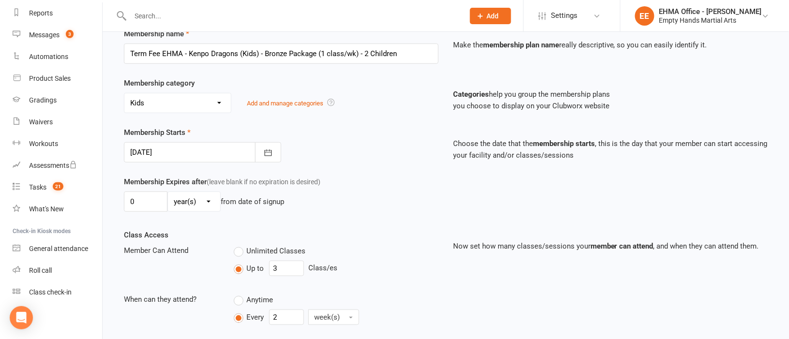
click at [190, 151] on div at bounding box center [202, 152] width 157 height 20
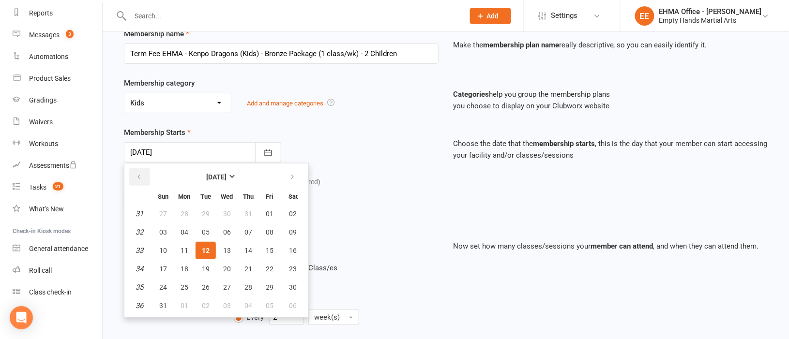
drag, startPoint x: 135, startPoint y: 174, endPoint x: 139, endPoint y: 181, distance: 8.0
click at [135, 174] on icon "button" at bounding box center [138, 177] width 7 height 8
click at [291, 265] on span "26" at bounding box center [293, 269] width 8 height 8
type input "[DATE]"
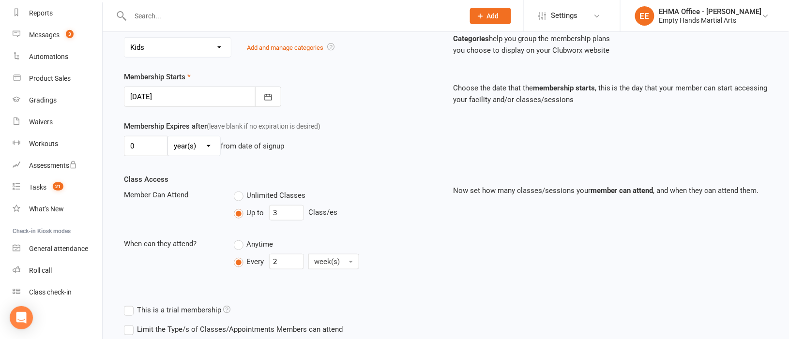
scroll to position [284, 0]
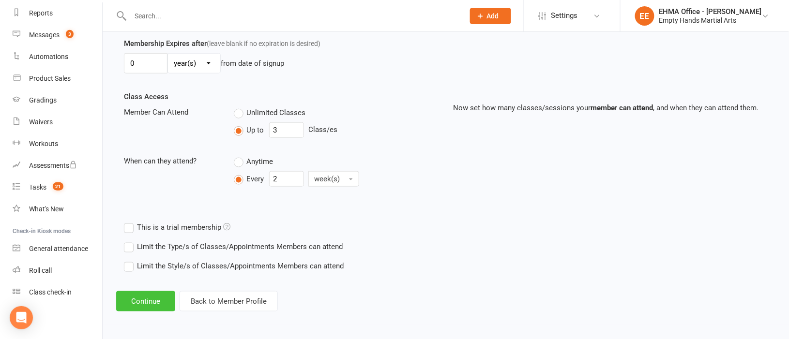
click at [157, 300] on button "Continue" at bounding box center [145, 301] width 59 height 20
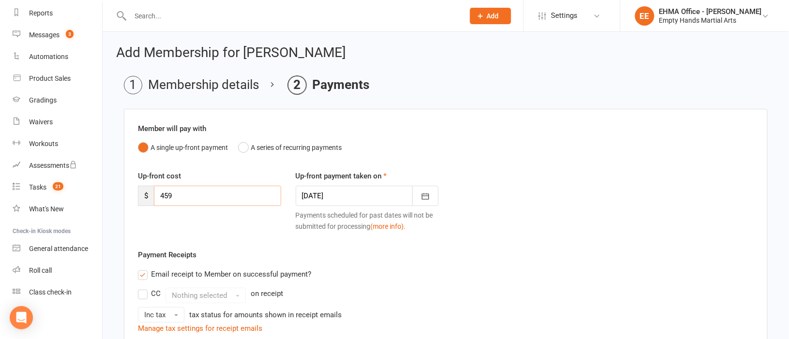
drag, startPoint x: 194, startPoint y: 193, endPoint x: 150, endPoint y: 197, distance: 44.2
click at [150, 197] on div "$ 459" at bounding box center [209, 196] width 143 height 20
type input "331.38"
click at [423, 191] on button "button" at bounding box center [425, 196] width 26 height 20
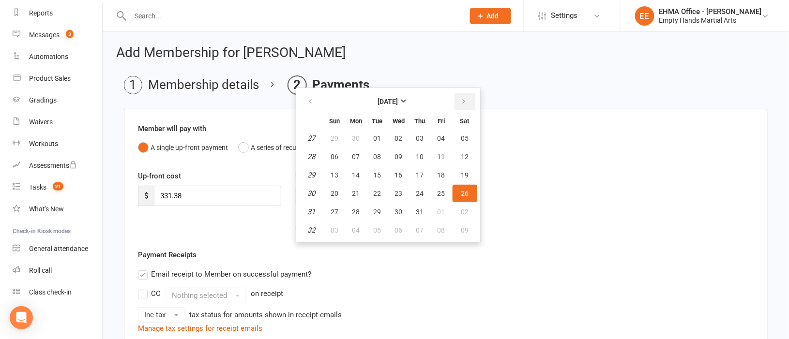
click at [461, 93] on button "button" at bounding box center [464, 101] width 21 height 17
click at [377, 171] on span "12" at bounding box center [378, 175] width 8 height 8
type input "[DATE]"
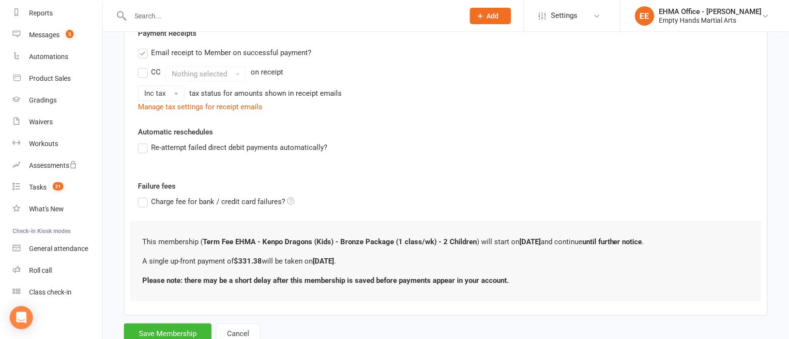
scroll to position [217, 0]
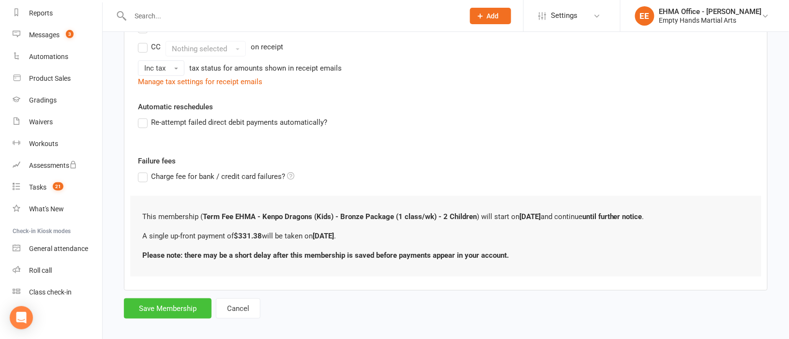
click at [182, 307] on button "Save Membership" at bounding box center [168, 309] width 88 height 20
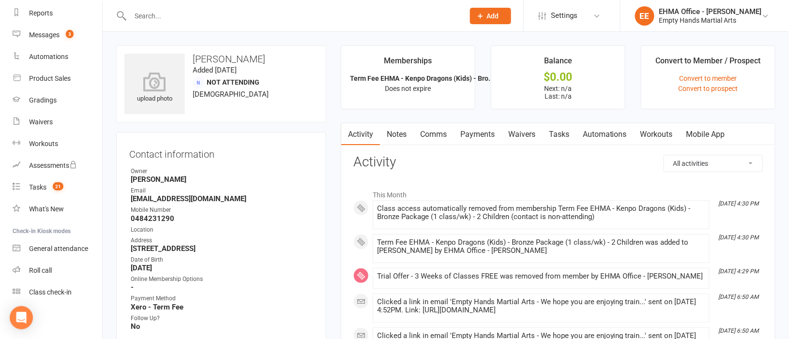
click at [442, 127] on link "Comms" at bounding box center [433, 134] width 40 height 22
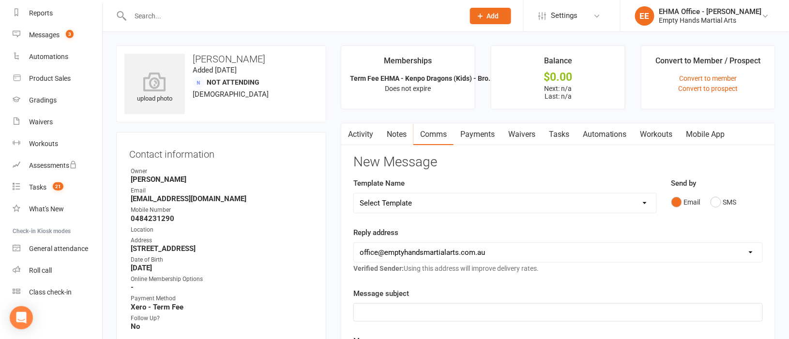
click at [437, 200] on select "Select Template [SMS] Change of location for classes [Email] Confirmation of Gr…" at bounding box center [505, 203] width 302 height 19
select select "145"
click at [354, 194] on select "Select Template [SMS] Change of location for classes [Email] Confirmation of Gr…" at bounding box center [505, 203] width 302 height 19
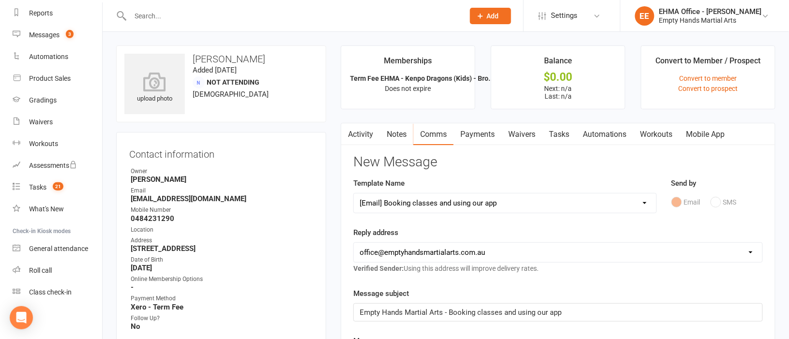
click at [425, 256] on select "[EMAIL_ADDRESS][DOMAIN_NAME] [EMAIL_ADDRESS][DOMAIN_NAME] [EMAIL_ADDRESS][DOMAI…" at bounding box center [558, 252] width 408 height 19
select select "1"
click at [354, 243] on select "[EMAIL_ADDRESS][DOMAIN_NAME] [EMAIL_ADDRESS][DOMAIN_NAME] [EMAIL_ADDRESS][DOMAI…" at bounding box center [558, 252] width 408 height 19
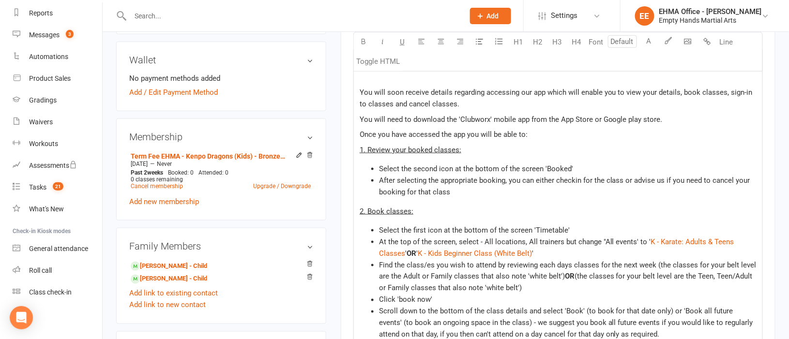
scroll to position [362, 0]
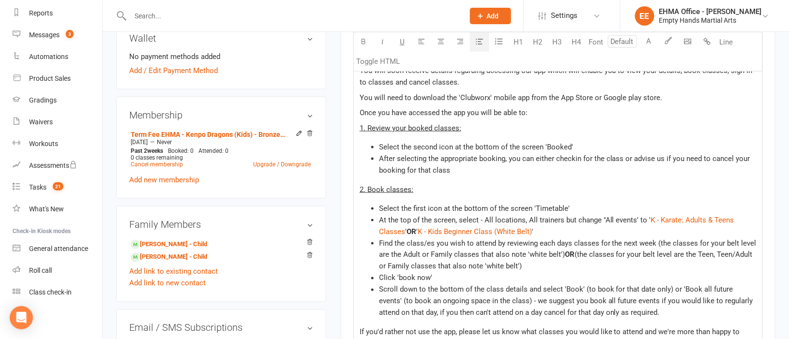
click at [418, 228] on span "'" at bounding box center [416, 231] width 1 height 9
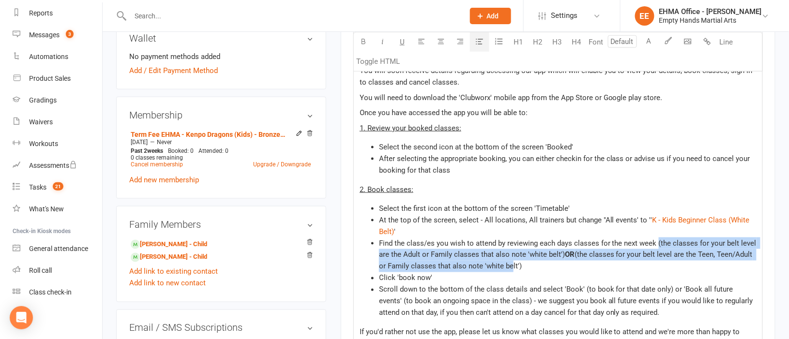
drag, startPoint x: 512, startPoint y: 269, endPoint x: 657, endPoint y: 244, distance: 146.8
click at [657, 244] on li "Find the class/es you wish to attend by reviewing each days classes for the nex…" at bounding box center [567, 255] width 377 height 35
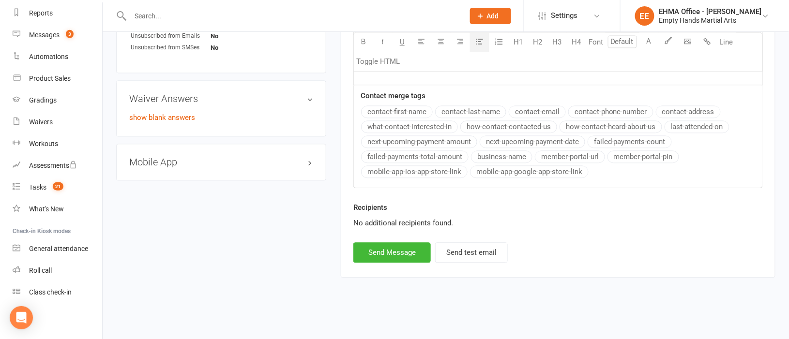
scroll to position [674, 0]
click at [403, 252] on button "Send Message" at bounding box center [391, 252] width 77 height 20
select select
select select "2"
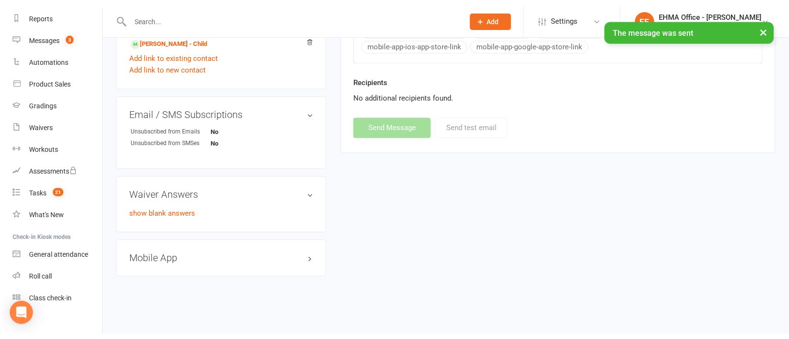
scroll to position [572, 0]
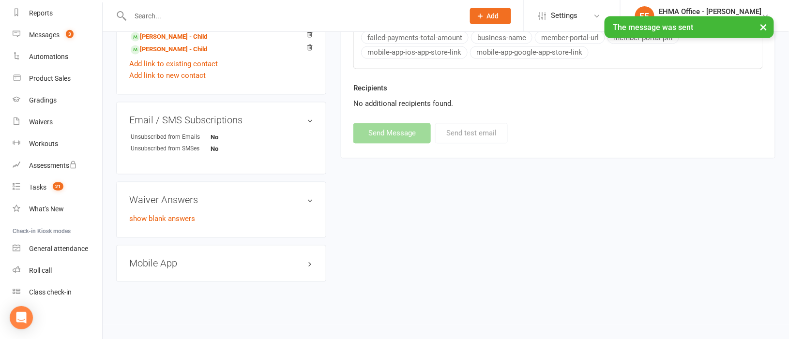
click at [166, 262] on h3 "Mobile App" at bounding box center [221, 263] width 184 height 11
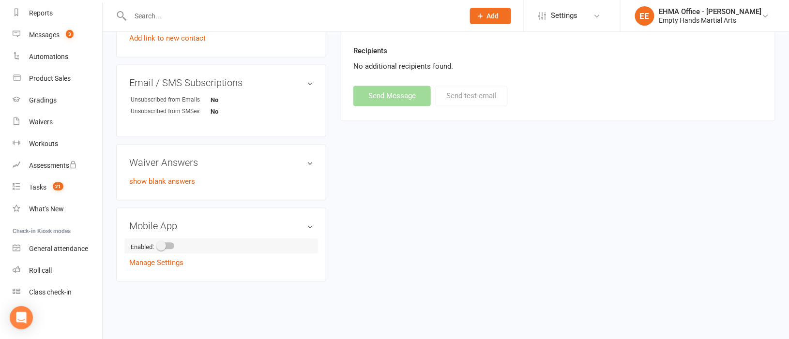
click at [160, 244] on span at bounding box center [161, 246] width 10 height 10
click at [158, 245] on input "checkbox" at bounding box center [158, 245] width 0 height 0
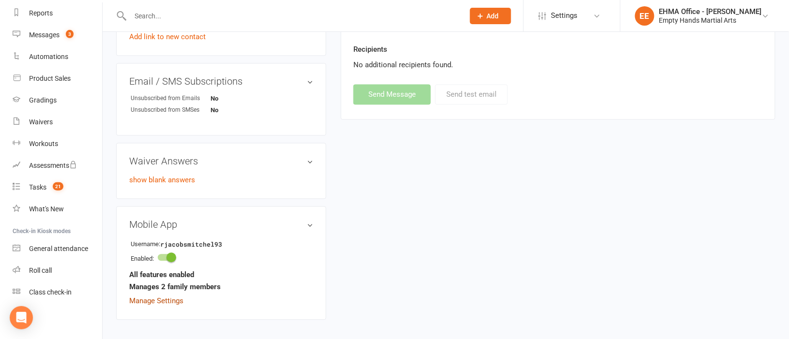
click at [166, 304] on link "Manage Settings" at bounding box center [156, 301] width 54 height 9
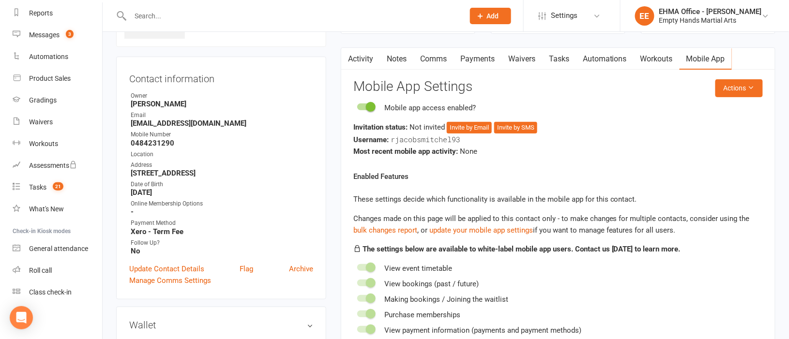
scroll to position [74, 0]
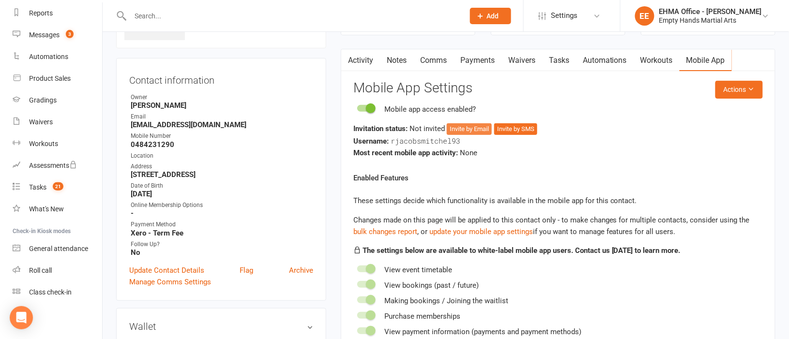
click at [471, 130] on button "Invite by Email" at bounding box center [469, 129] width 45 height 12
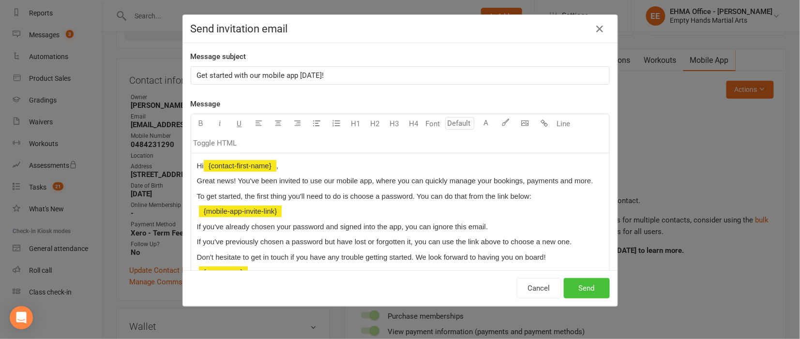
click at [580, 289] on button "Send" at bounding box center [587, 288] width 46 height 20
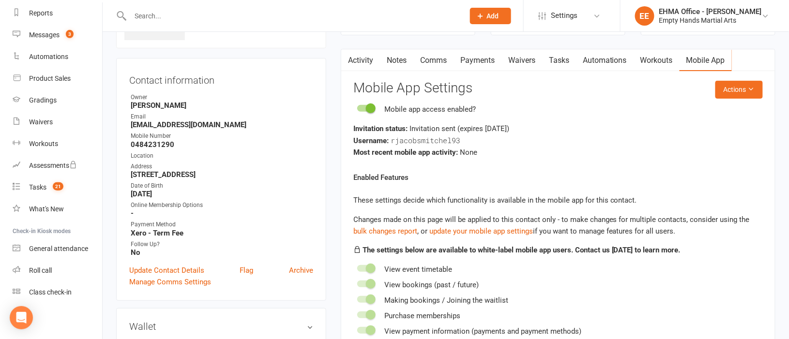
click at [485, 57] on link "Payments" at bounding box center [477, 60] width 48 height 22
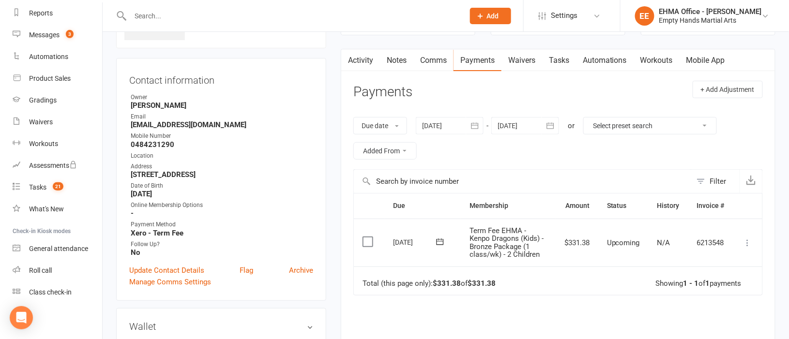
click at [435, 126] on div at bounding box center [450, 125] width 68 height 17
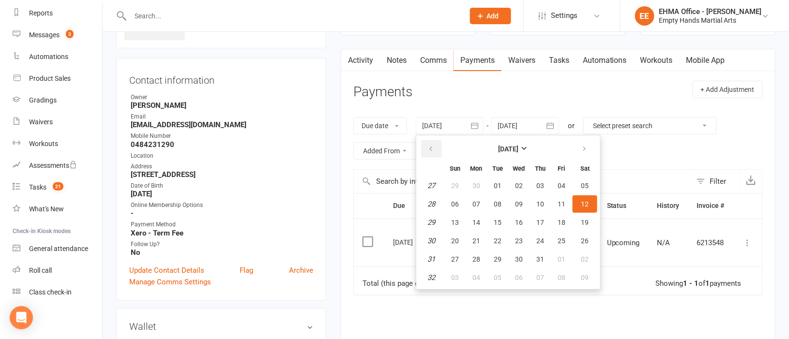
click at [435, 144] on button "button" at bounding box center [431, 148] width 21 height 17
click at [459, 200] on span "04" at bounding box center [455, 204] width 8 height 8
type input "[DATE]"
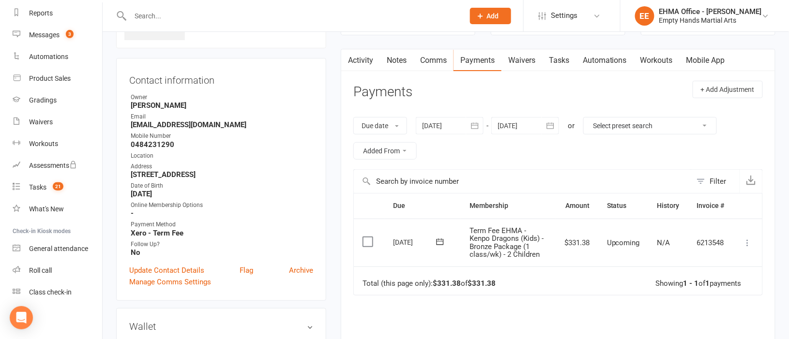
click at [750, 241] on icon at bounding box center [748, 243] width 10 height 10
click at [716, 293] on link "Mark as Paid (Other)" at bounding box center [705, 300] width 96 height 19
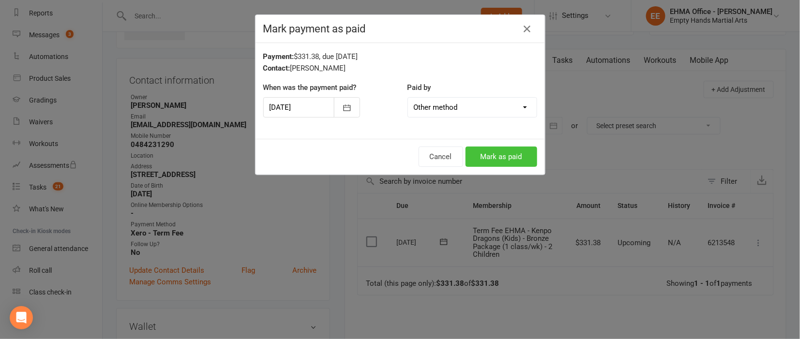
click at [499, 151] on button "Mark as paid" at bounding box center [502, 157] width 72 height 20
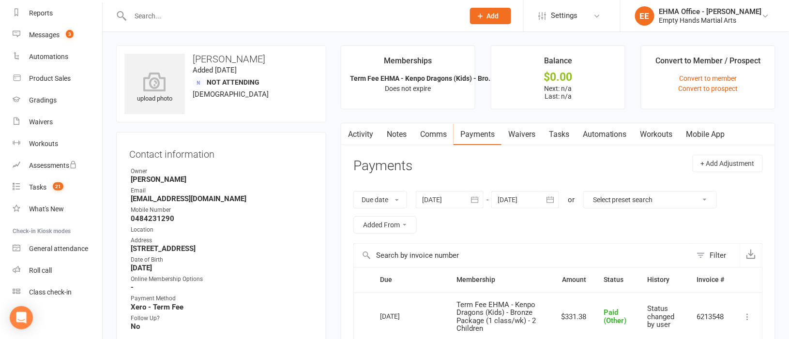
drag, startPoint x: 291, startPoint y: 60, endPoint x: 194, endPoint y: 57, distance: 97.8
click at [194, 57] on h3 "[PERSON_NAME]" at bounding box center [221, 59] width 194 height 11
copy h3 "[PERSON_NAME]"
drag, startPoint x: 227, startPoint y: 199, endPoint x: 131, endPoint y: 200, distance: 96.3
click at [131, 200] on strong "[EMAIL_ADDRESS][DOMAIN_NAME]" at bounding box center [222, 199] width 182 height 9
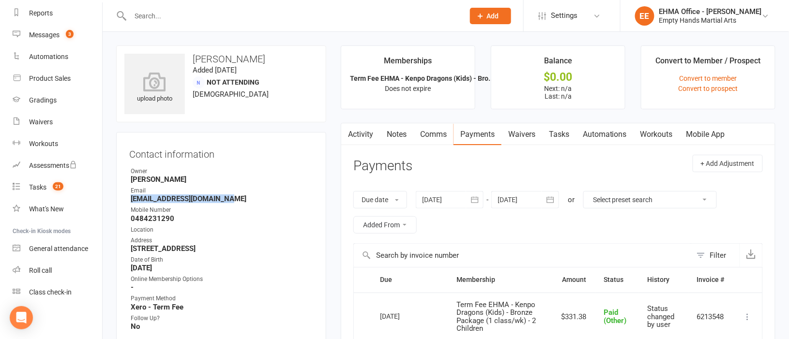
copy strong "[EMAIL_ADDRESS][DOMAIN_NAME]"
drag, startPoint x: 247, startPoint y: 250, endPoint x: 132, endPoint y: 247, distance: 115.7
click at [132, 247] on strong "[STREET_ADDRESS]" at bounding box center [222, 248] width 182 height 9
copy strong "[STREET_ADDRESS]"
drag, startPoint x: 291, startPoint y: 55, endPoint x: 192, endPoint y: 57, distance: 99.2
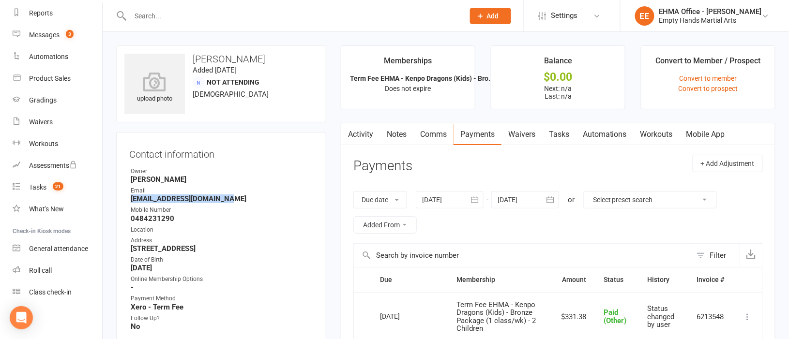
click at [192, 57] on h3 "[PERSON_NAME]" at bounding box center [221, 59] width 194 height 11
copy h3 "[PERSON_NAME]"
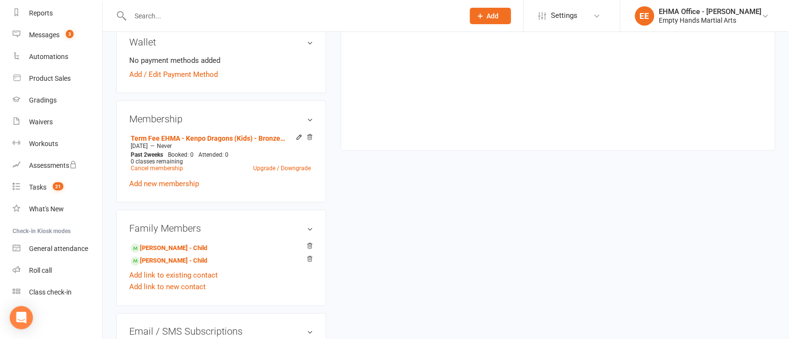
scroll to position [435, 0]
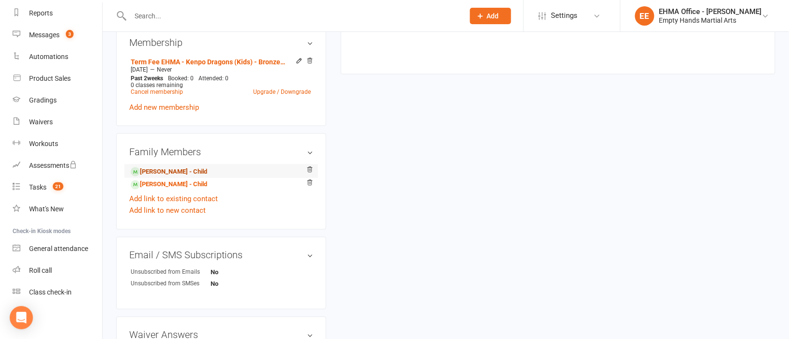
click at [171, 172] on link "[PERSON_NAME] - Child" at bounding box center [169, 172] width 76 height 10
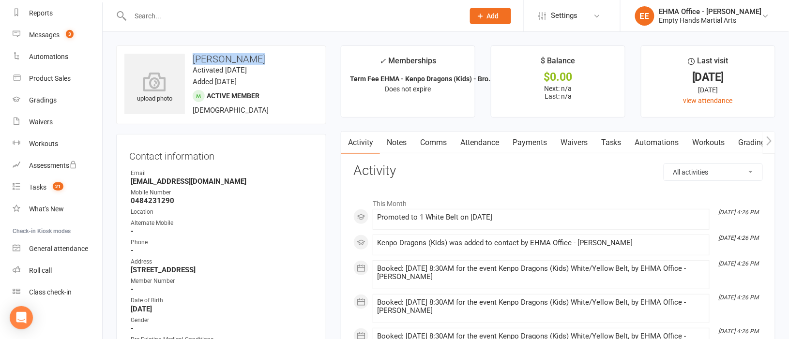
drag, startPoint x: 258, startPoint y: 58, endPoint x: 195, endPoint y: 60, distance: 63.9
click at [195, 60] on h3 "[PERSON_NAME]" at bounding box center [221, 59] width 194 height 11
copy h3 "[PERSON_NAME]"
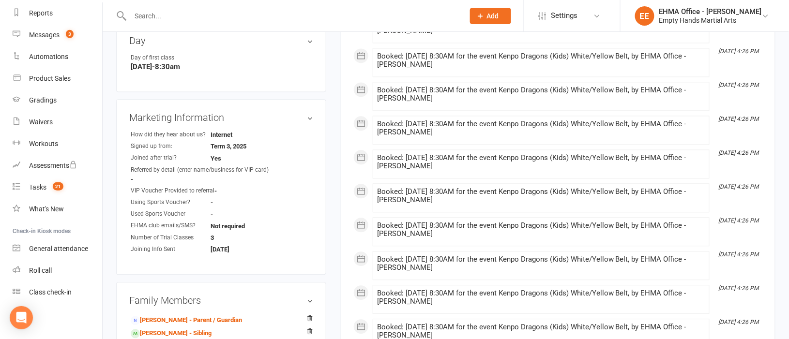
scroll to position [725, 0]
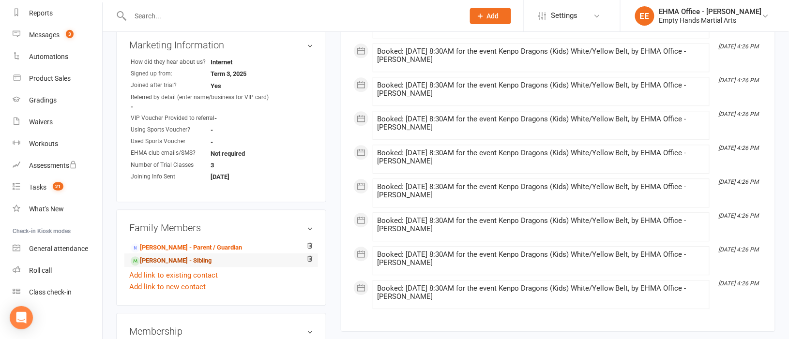
click at [186, 261] on link "[PERSON_NAME] - Sibling" at bounding box center [171, 261] width 81 height 10
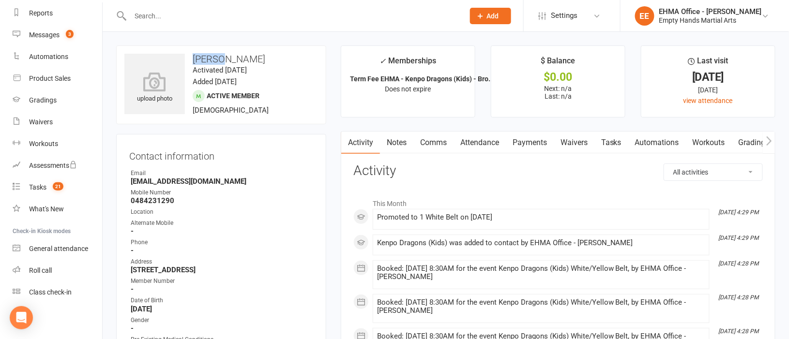
drag, startPoint x: 221, startPoint y: 57, endPoint x: 193, endPoint y: 60, distance: 27.7
click at [193, 60] on h3 "[PERSON_NAME]" at bounding box center [221, 59] width 194 height 11
copy h3 "[PERSON_NAME]"
drag, startPoint x: 225, startPoint y: 182, endPoint x: 131, endPoint y: 181, distance: 93.9
click at [131, 181] on strong "[EMAIL_ADDRESS][DOMAIN_NAME]" at bounding box center [222, 181] width 182 height 9
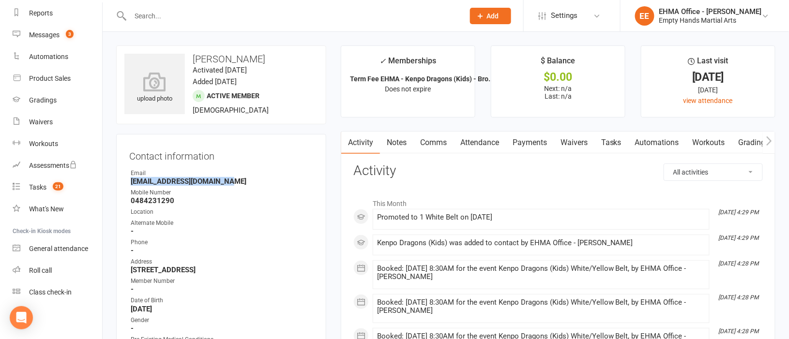
copy strong "[EMAIL_ADDRESS][DOMAIN_NAME]"
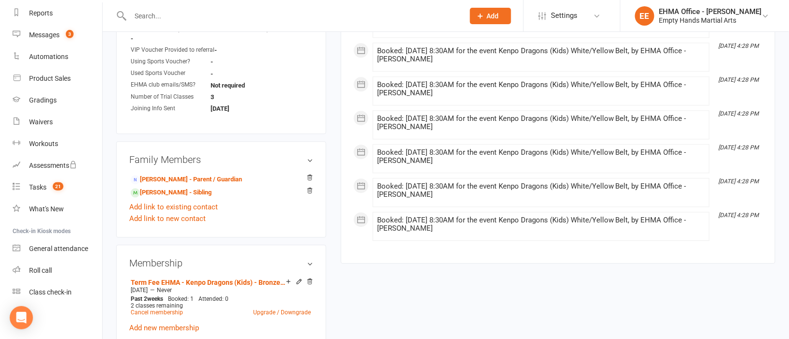
scroll to position [798, 0]
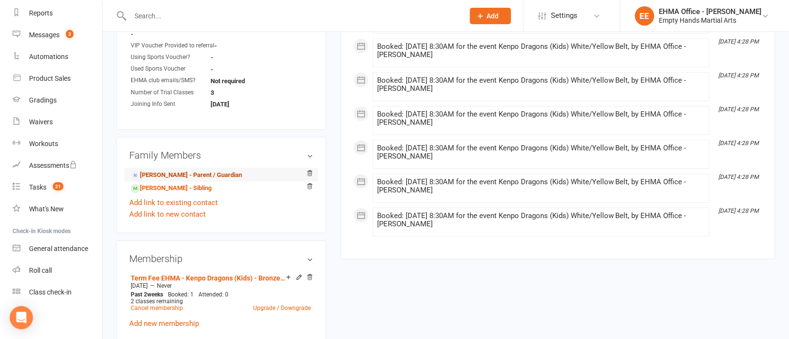
click at [186, 176] on link "[PERSON_NAME] - Parent / Guardian" at bounding box center [186, 175] width 111 height 10
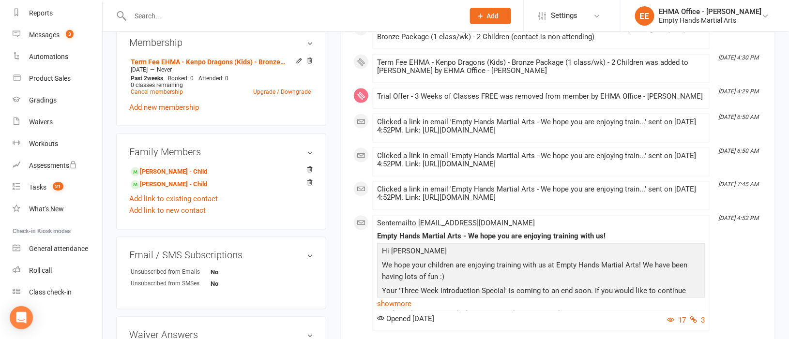
scroll to position [508, 0]
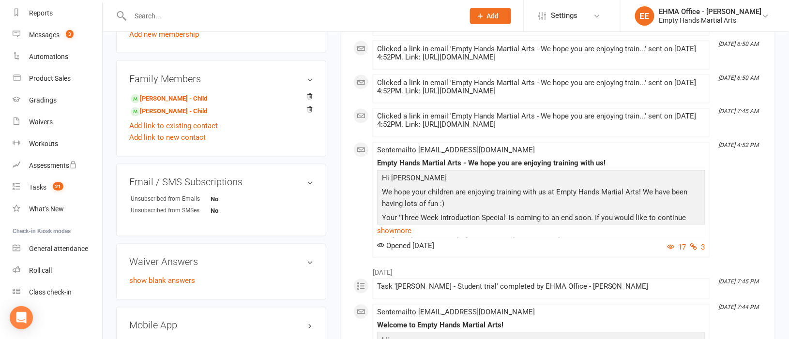
click at [396, 230] on link "show more" at bounding box center [541, 232] width 328 height 14
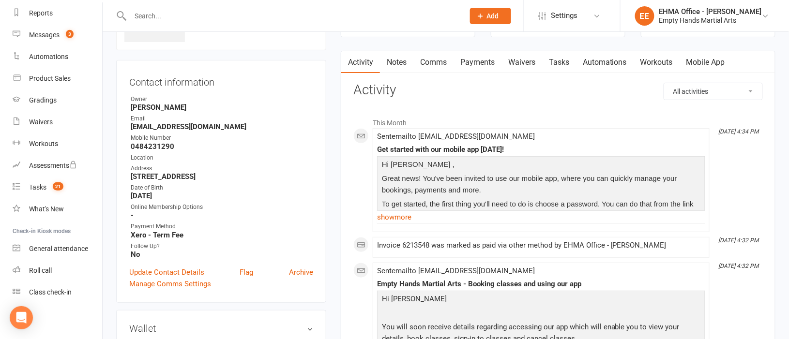
scroll to position [0, 0]
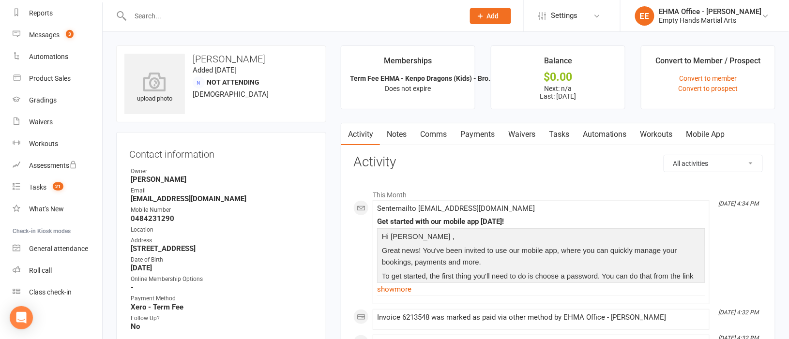
drag, startPoint x: 294, startPoint y: 54, endPoint x: 193, endPoint y: 57, distance: 101.2
click at [193, 57] on h3 "[PERSON_NAME]" at bounding box center [221, 59] width 194 height 11
copy h3 "[PERSON_NAME]"
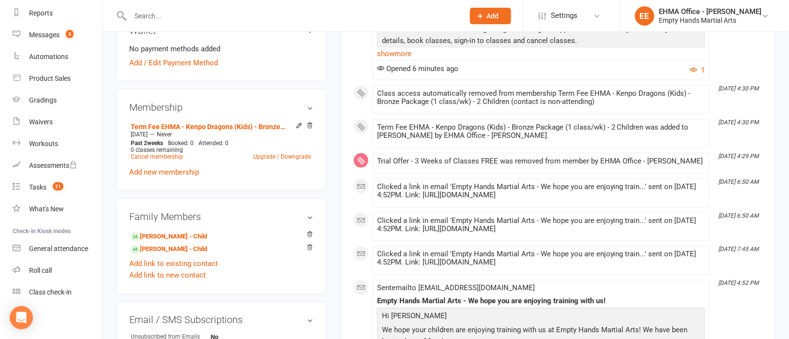
scroll to position [362, 0]
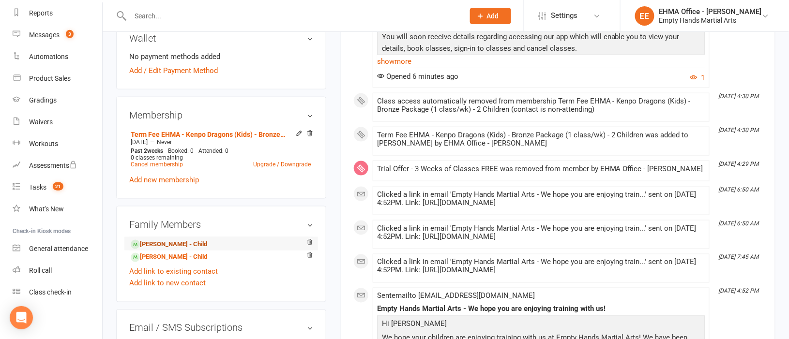
click at [166, 244] on link "[PERSON_NAME] - Child" at bounding box center [169, 245] width 76 height 10
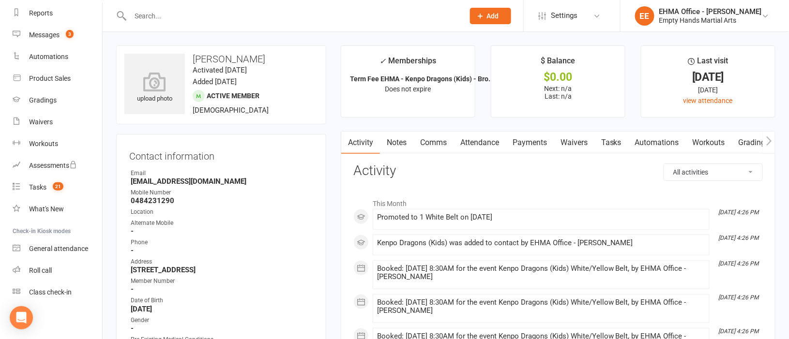
click at [576, 140] on link "Waivers" at bounding box center [574, 143] width 41 height 22
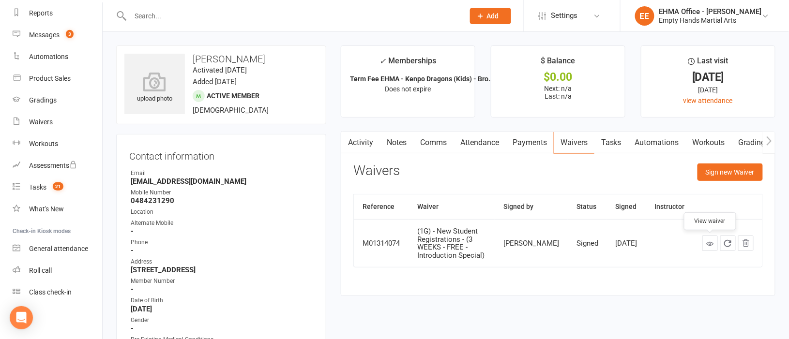
click at [711, 242] on icon at bounding box center [710, 243] width 7 height 7
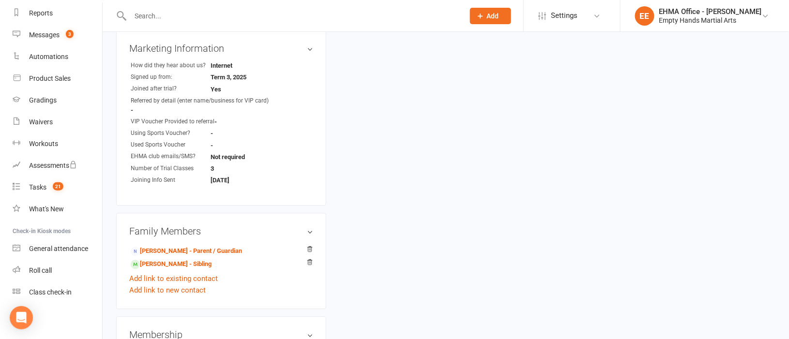
scroll to position [725, 0]
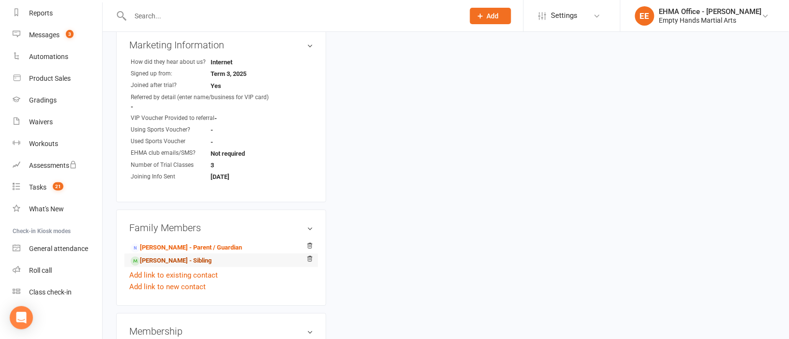
click at [166, 266] on link "[PERSON_NAME] - Sibling" at bounding box center [171, 261] width 81 height 10
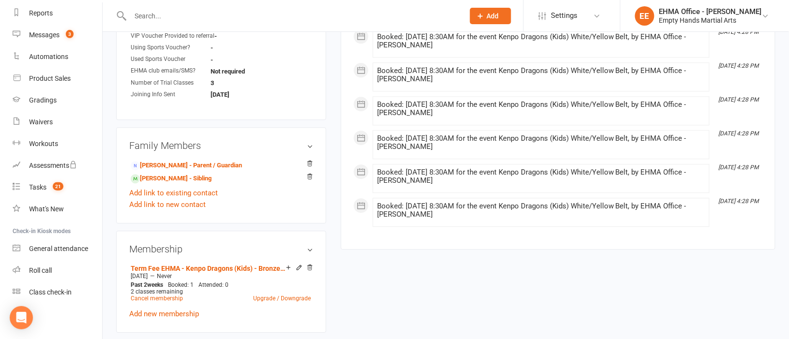
scroll to position [871, 0]
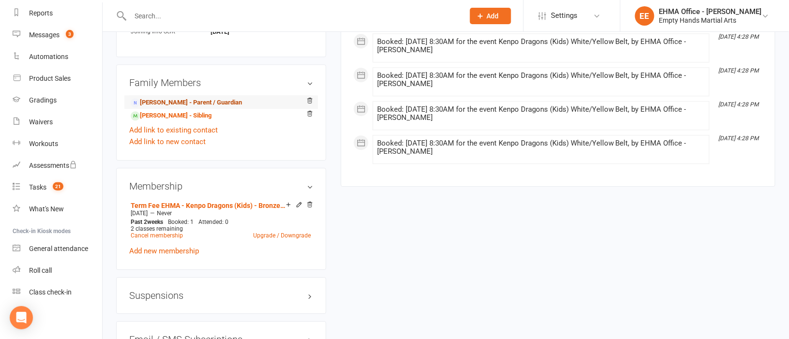
click at [175, 102] on link "[PERSON_NAME] - Parent / Guardian" at bounding box center [186, 103] width 111 height 10
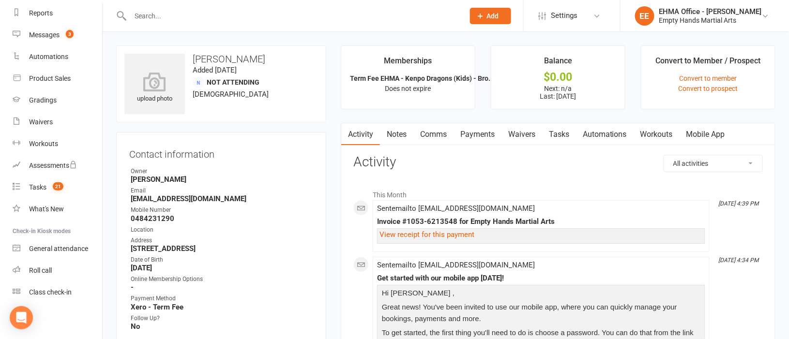
click at [192, 20] on input "text" at bounding box center [292, 16] width 330 height 14
paste input "[PERSON_NAME]"
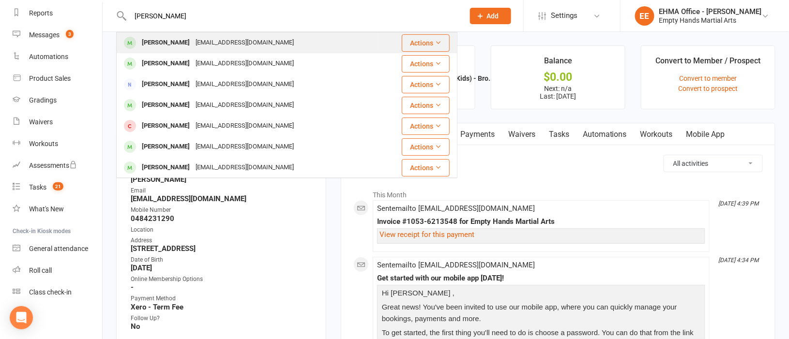
type input "[PERSON_NAME]"
click at [207, 40] on div "[EMAIL_ADDRESS][DOMAIN_NAME]" at bounding box center [245, 43] width 104 height 14
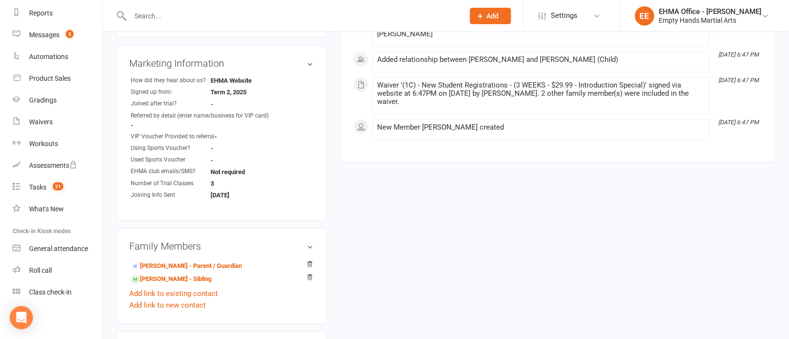
scroll to position [798, 0]
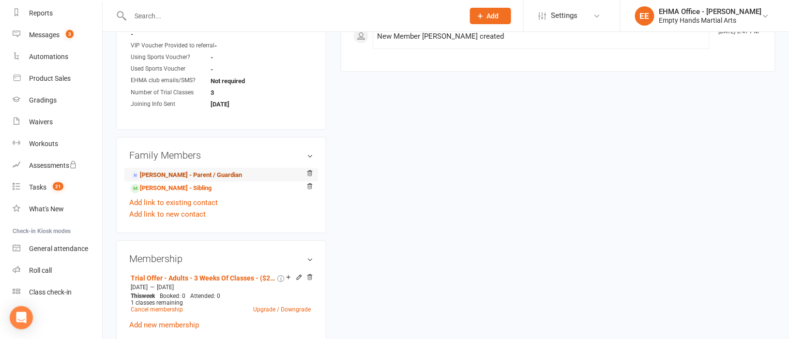
click at [150, 178] on link "[PERSON_NAME] - Parent / Guardian" at bounding box center [186, 175] width 111 height 10
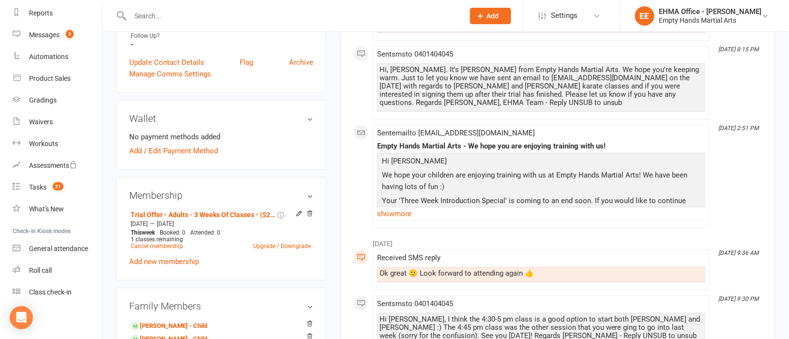
scroll to position [290, 0]
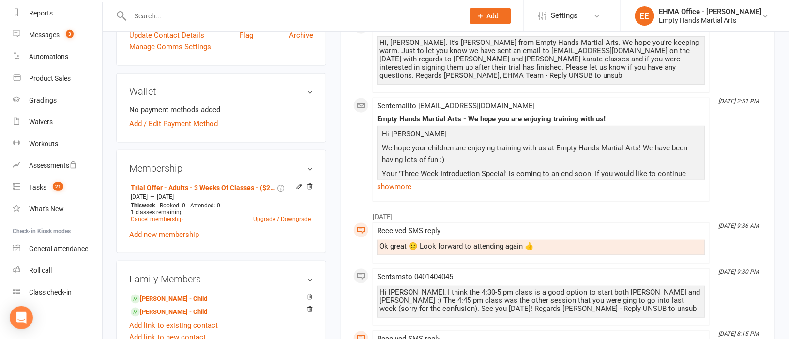
click at [199, 10] on input "text" at bounding box center [292, 16] width 330 height 14
paste input "[PERSON_NAME]"
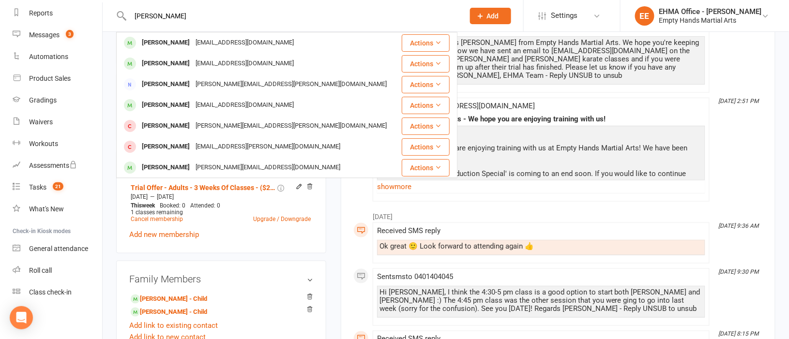
type input "[PERSON_NAME]"
click at [193, 38] on div "[EMAIL_ADDRESS][DOMAIN_NAME]" at bounding box center [245, 43] width 104 height 14
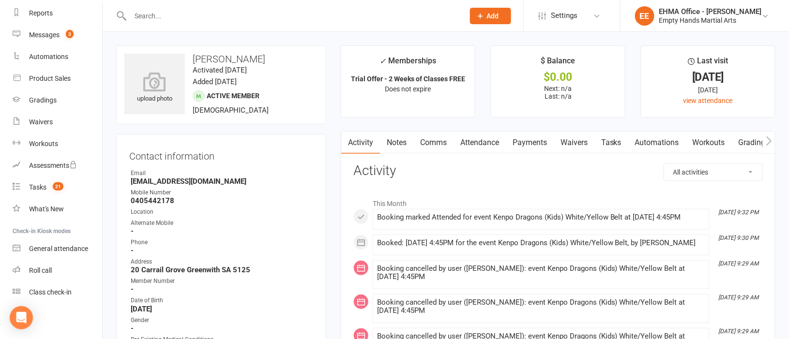
click at [490, 148] on link "Attendance" at bounding box center [479, 143] width 52 height 22
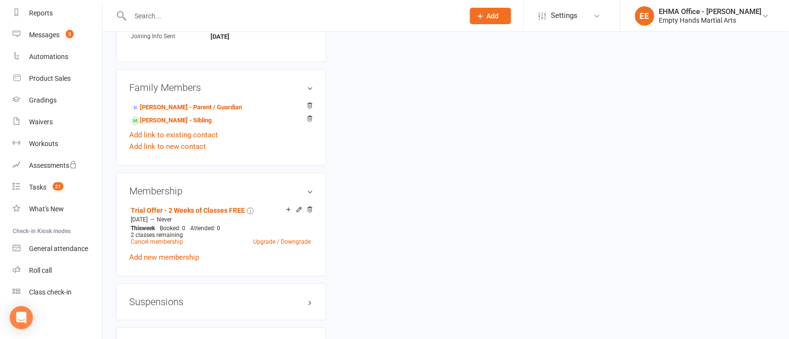
scroll to position [871, 0]
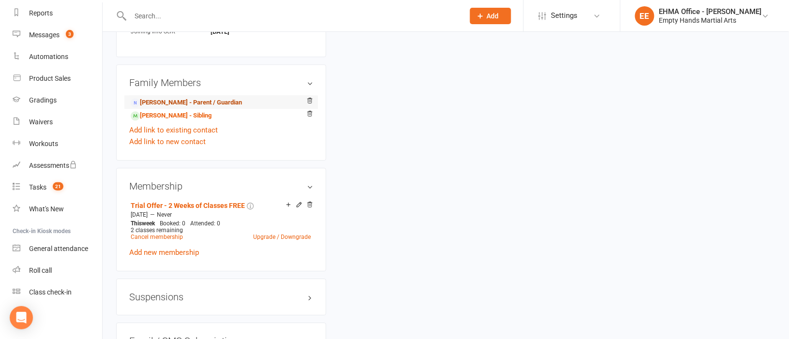
click at [175, 102] on link "[PERSON_NAME] - Parent / Guardian" at bounding box center [186, 103] width 111 height 10
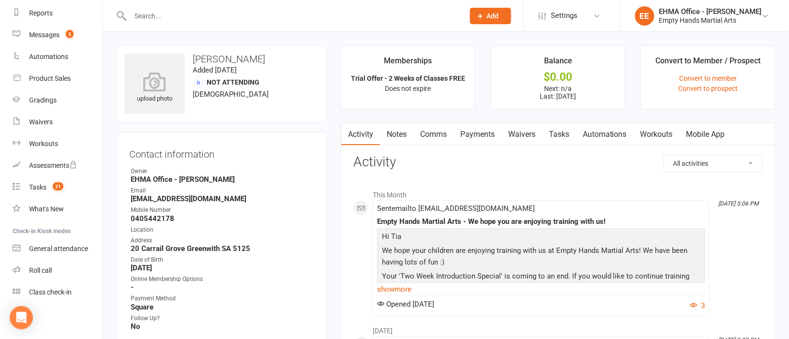
click at [161, 12] on input "text" at bounding box center [292, 16] width 330 height 14
paste input "[PERSON_NAME]"
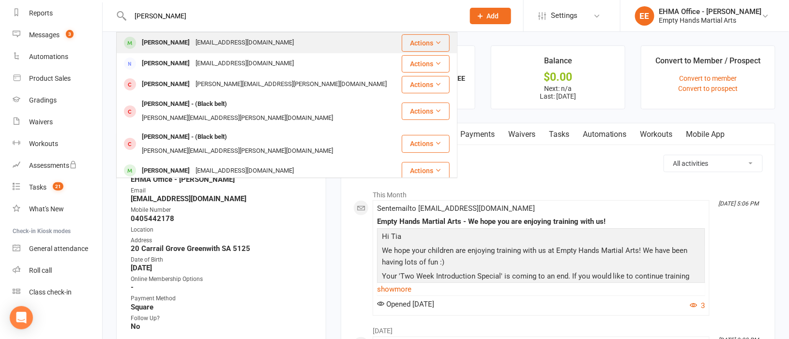
type input "[PERSON_NAME]"
click at [190, 36] on div "[PERSON_NAME]" at bounding box center [166, 43] width 54 height 14
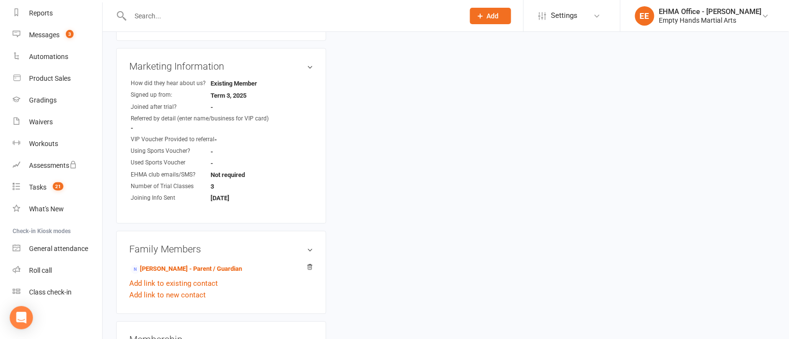
scroll to position [798, 0]
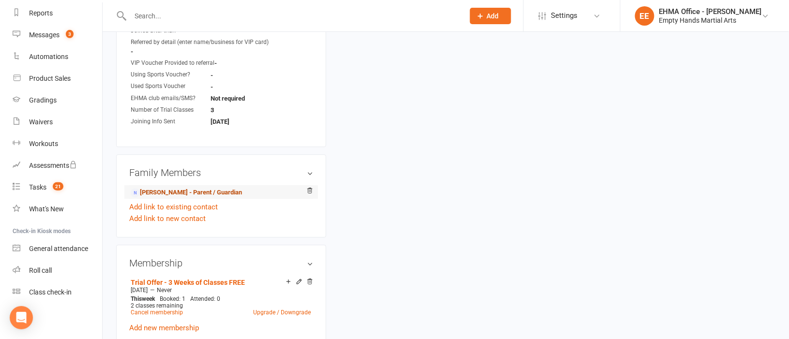
click at [190, 192] on link "[PERSON_NAME] - Parent / Guardian" at bounding box center [186, 193] width 111 height 10
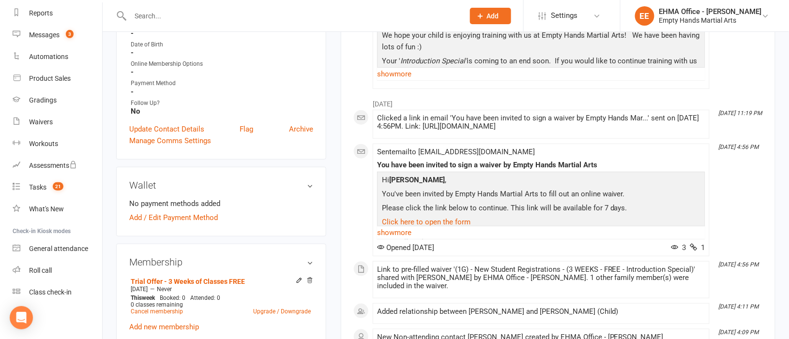
scroll to position [72, 0]
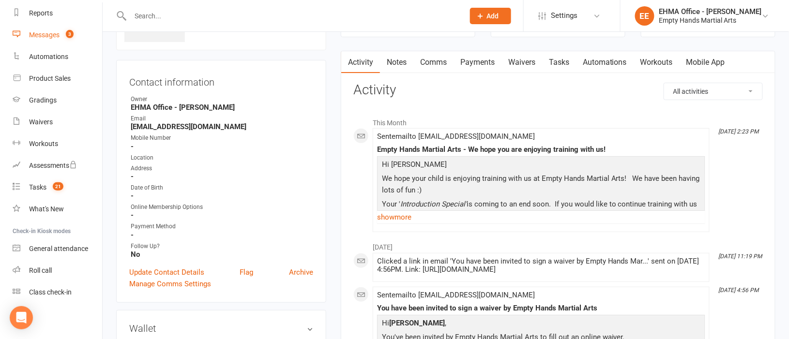
click at [43, 32] on div "Messages" at bounding box center [44, 35] width 30 height 8
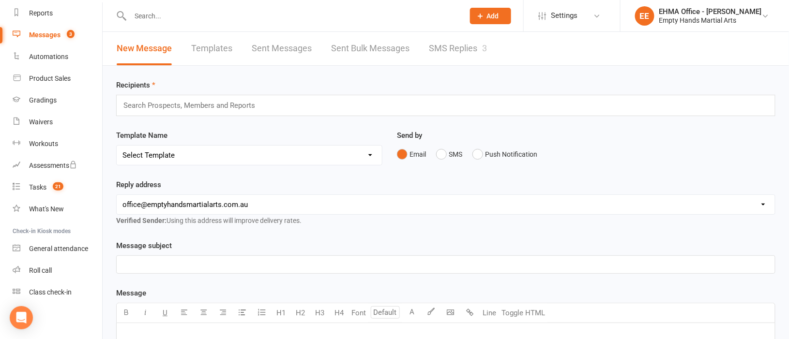
click at [454, 44] on link "SMS Replies 3" at bounding box center [458, 48] width 58 height 33
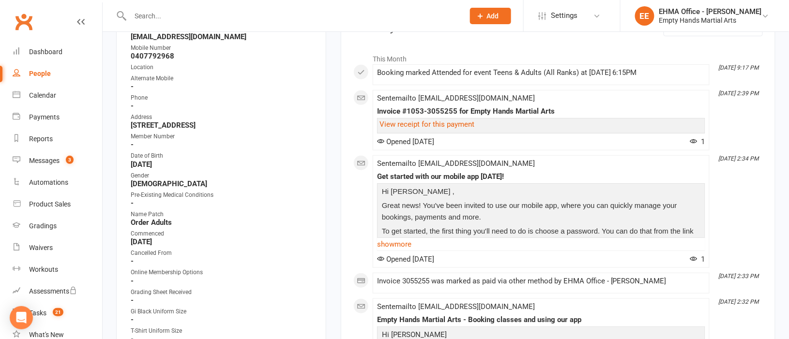
click at [236, 9] on input "text" at bounding box center [292, 16] width 330 height 14
type input "j"
click at [44, 93] on div "Calendar" at bounding box center [42, 95] width 27 height 8
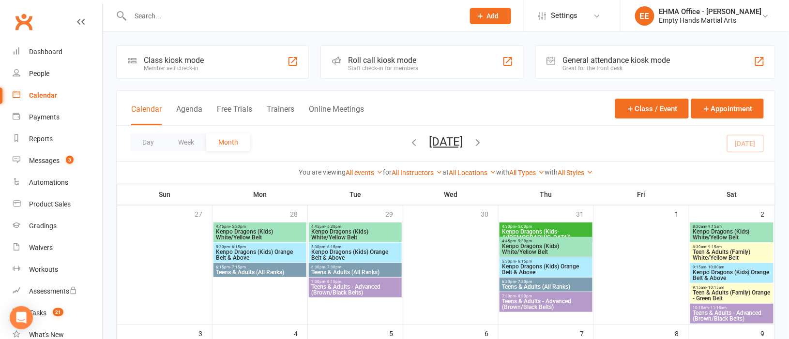
click at [725, 316] on span "Teens & Adults - Advanced (Brown/Black Belts)" at bounding box center [731, 316] width 79 height 12
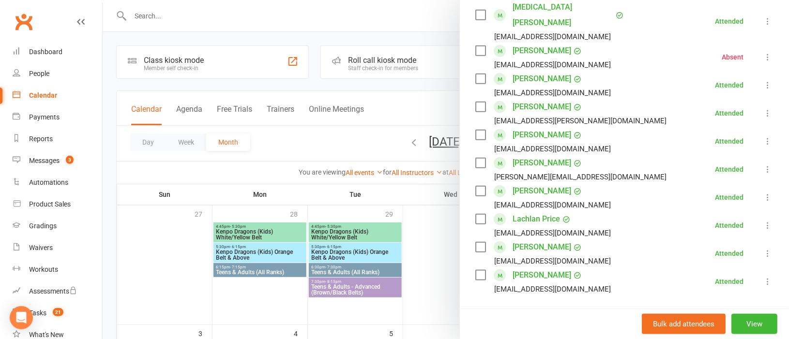
scroll to position [290, 0]
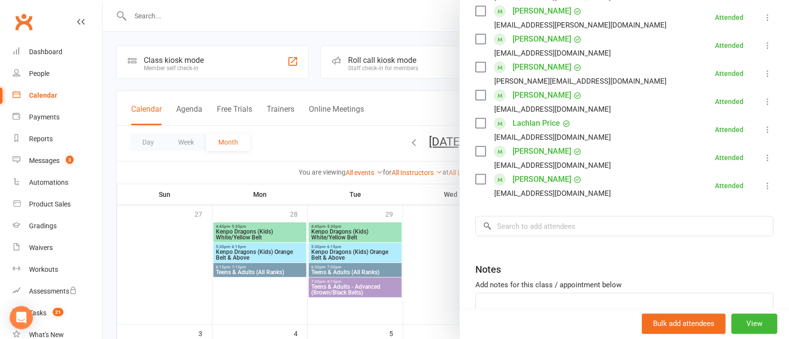
click at [538, 172] on link "Madison Tibbits" at bounding box center [541, 179] width 59 height 15
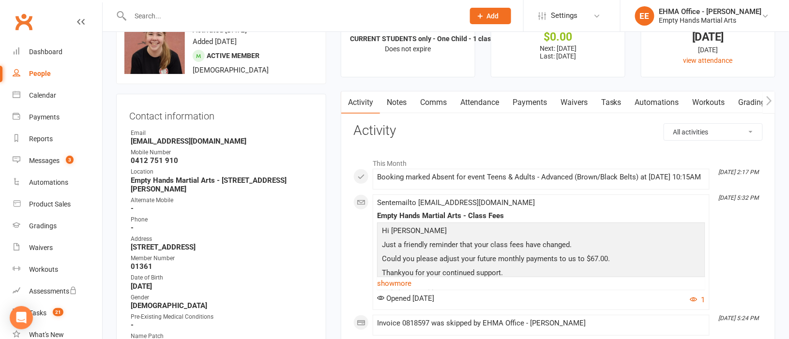
scroll to position [72, 0]
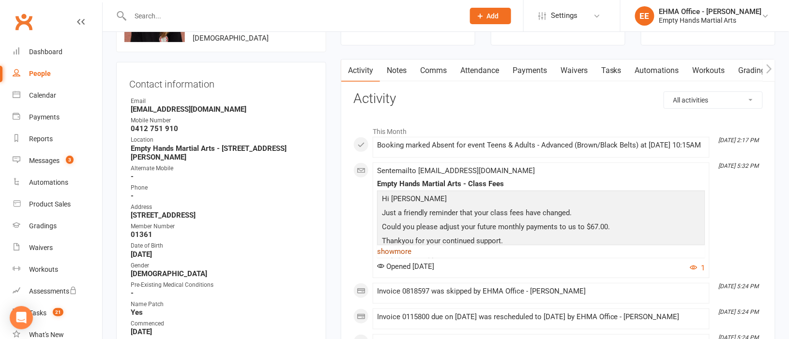
click at [409, 258] on link "show more" at bounding box center [541, 252] width 328 height 14
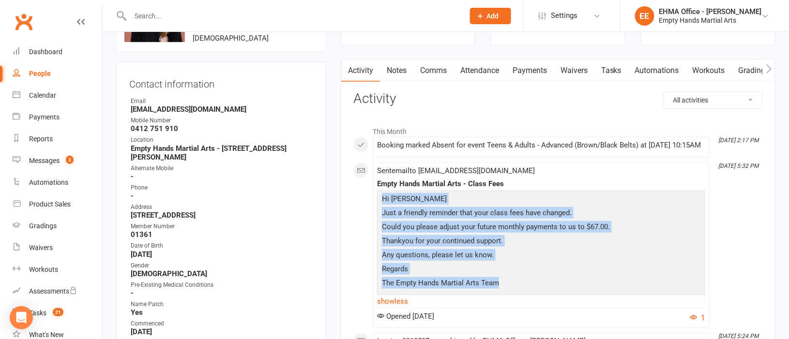
drag, startPoint x: 512, startPoint y: 289, endPoint x: 379, endPoint y: 206, distance: 156.6
click at [379, 206] on div "Hi Madison Just a friendly reminder that your class fees have changed. Could yo…" at bounding box center [540, 242] width 323 height 98
copy div "Hi Madison Just a friendly reminder that your class fees have changed. Could yo…"
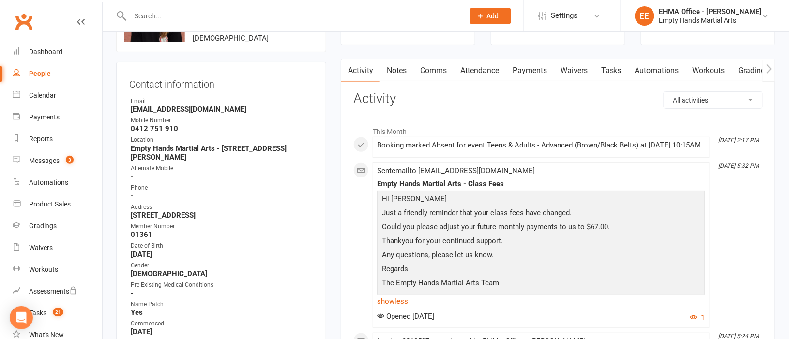
click at [258, 14] on input "text" at bounding box center [292, 16] width 330 height 14
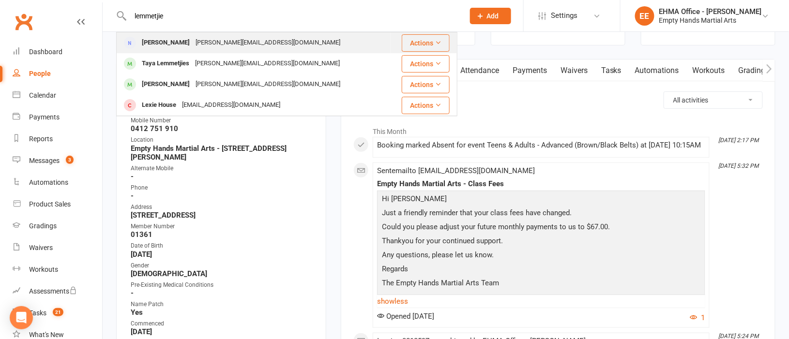
type input "lemmetjie"
click at [257, 40] on div "[PERSON_NAME][EMAIL_ADDRESS][DOMAIN_NAME]" at bounding box center [268, 43] width 150 height 14
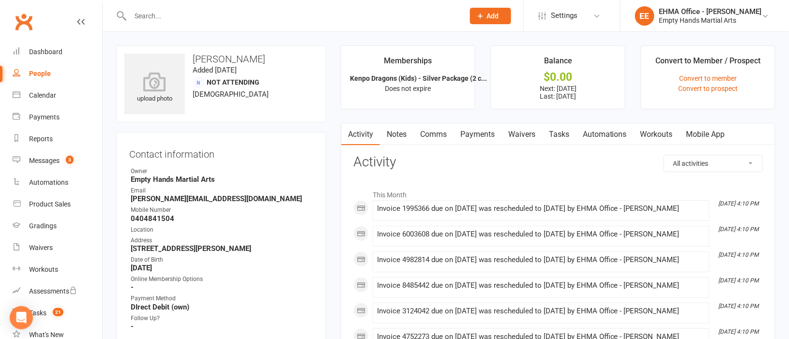
click at [473, 135] on link "Payments" at bounding box center [477, 134] width 48 height 22
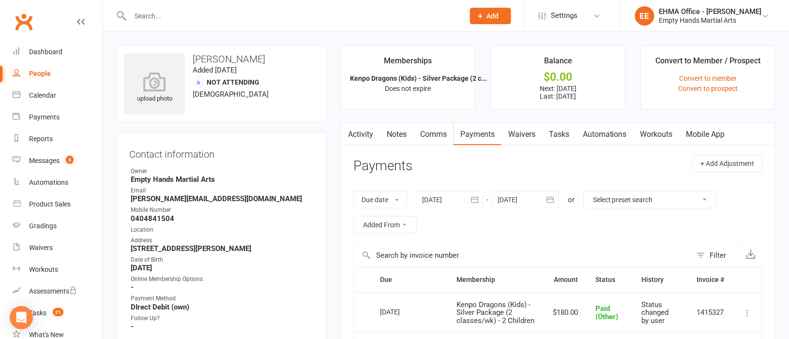
click at [524, 203] on div at bounding box center [525, 199] width 68 height 17
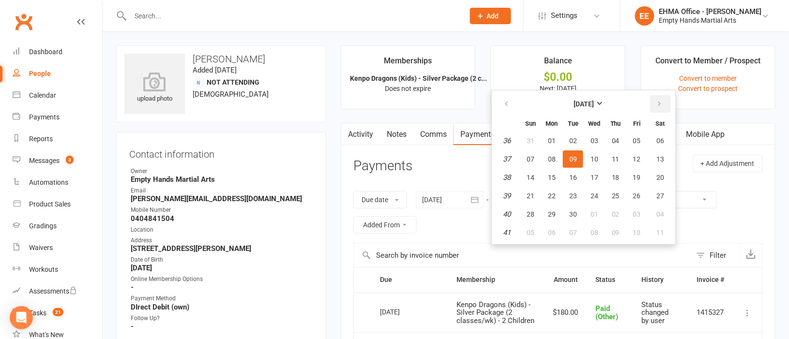
click at [657, 105] on icon "button" at bounding box center [659, 104] width 7 height 8
click at [637, 157] on span "09" at bounding box center [637, 159] width 8 height 8
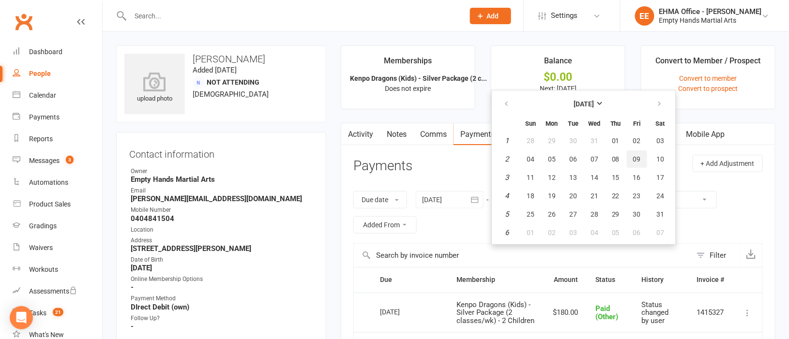
type input "09 Jan 2026"
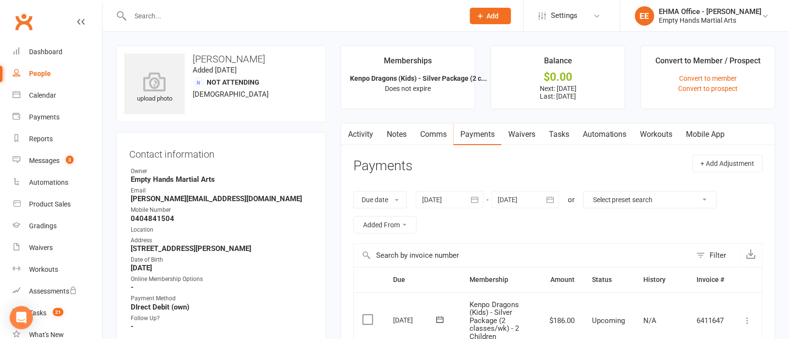
click at [363, 135] on link "Activity" at bounding box center [360, 134] width 39 height 22
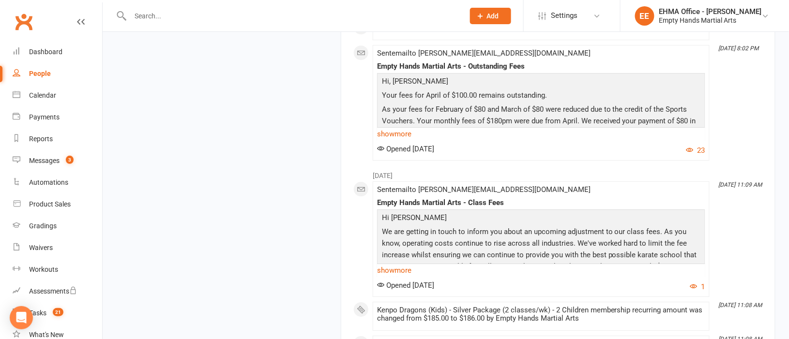
scroll to position [1016, 0]
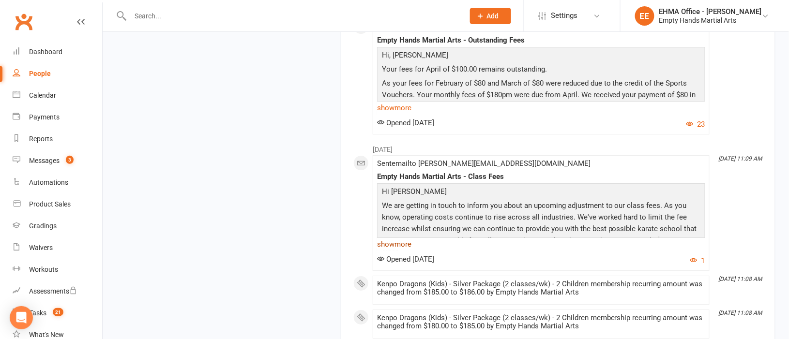
click at [413, 246] on link "show more" at bounding box center [541, 245] width 328 height 14
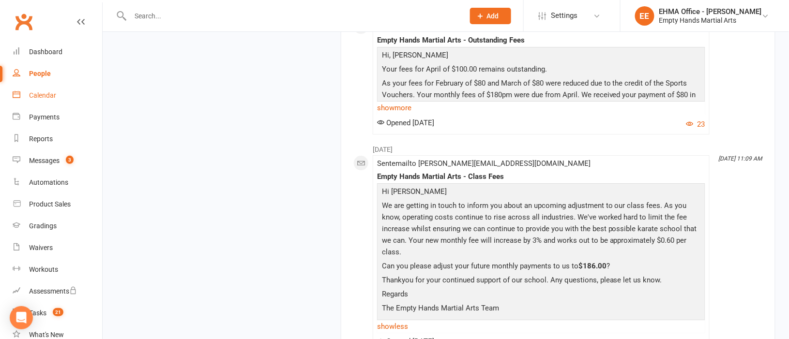
click at [47, 95] on div "Calendar" at bounding box center [42, 95] width 27 height 8
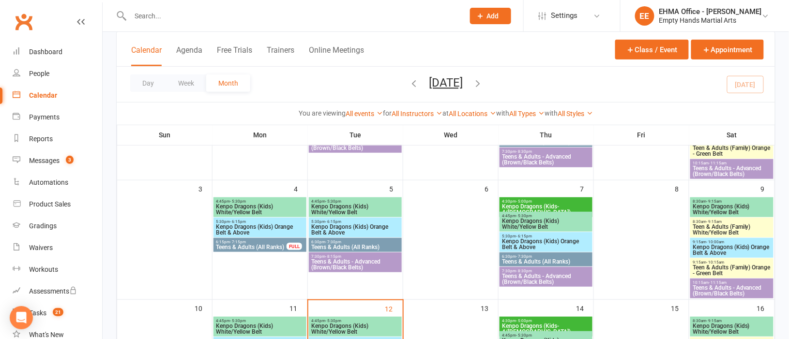
scroll to position [217, 0]
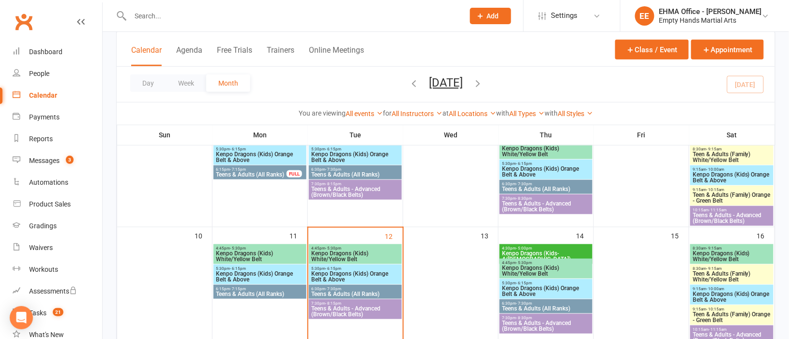
click at [735, 251] on span "Kenpo Dragons (Kids) White/Yellow Belt" at bounding box center [731, 257] width 79 height 12
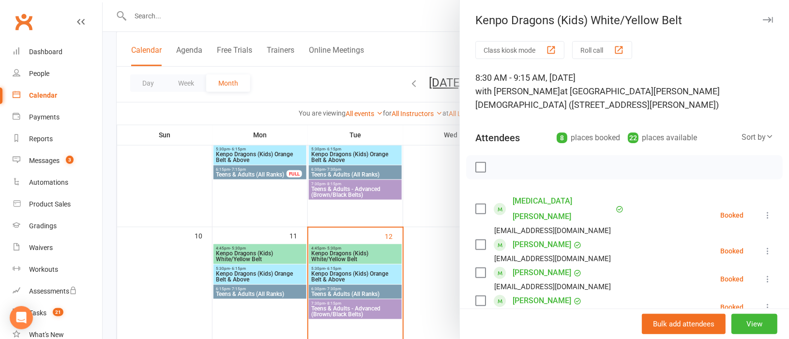
scroll to position [283, 0]
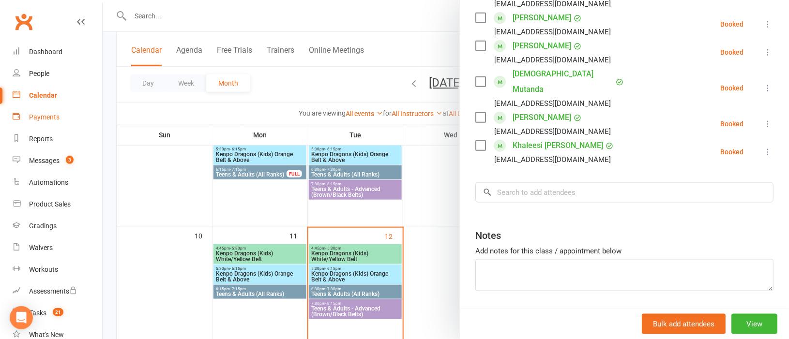
click at [46, 115] on div "Payments" at bounding box center [44, 117] width 30 height 8
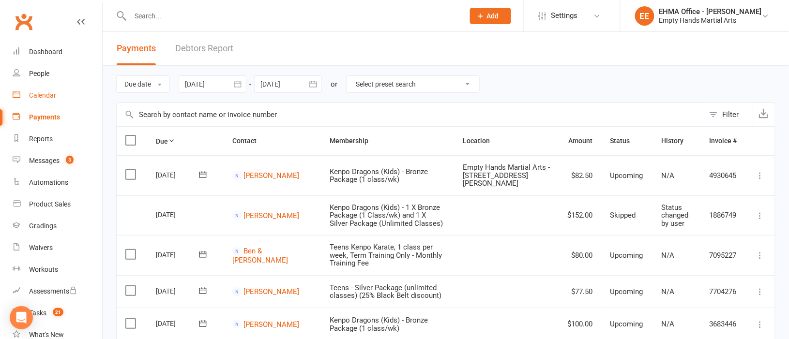
click at [39, 94] on div "Calendar" at bounding box center [42, 95] width 27 height 8
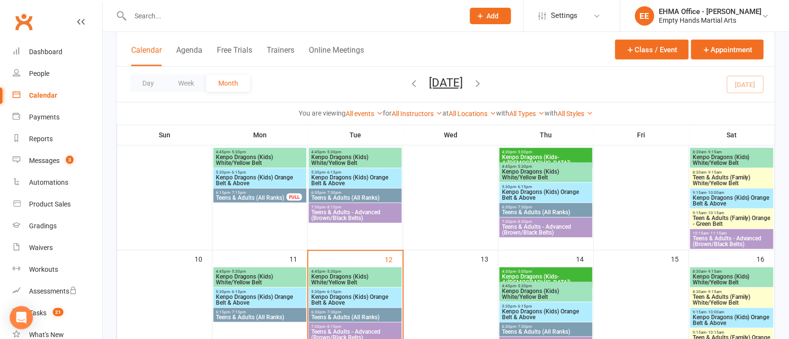
scroll to position [217, 0]
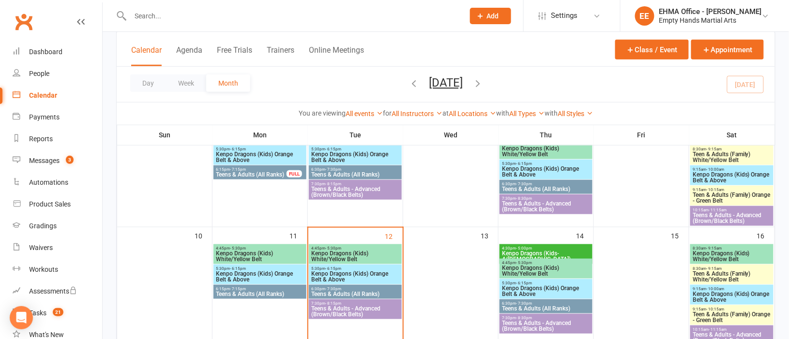
click at [733, 253] on span "Kenpo Dragons (Kids) White/Yellow Belt" at bounding box center [731, 257] width 79 height 12
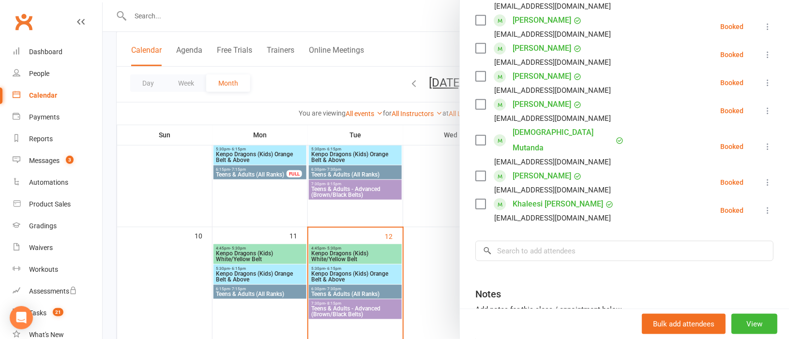
scroll to position [283, 0]
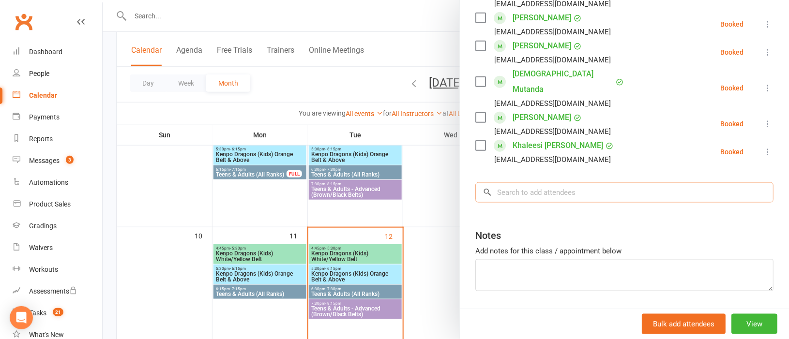
click at [512, 182] on input "search" at bounding box center [624, 192] width 298 height 20
paste input "[PERSON_NAME]"
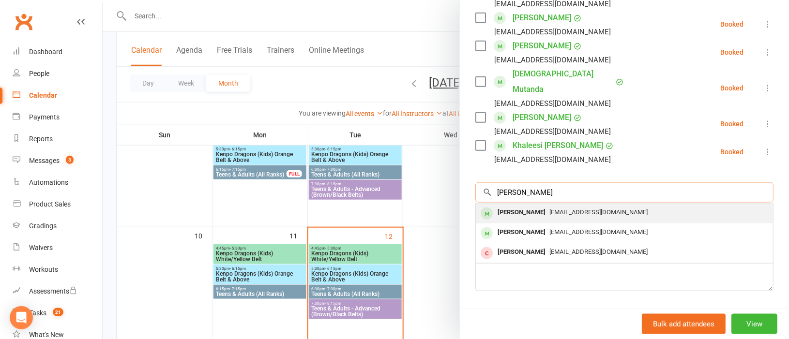
type input "[PERSON_NAME]"
click at [549, 209] on span "[EMAIL_ADDRESS][DOMAIN_NAME]" at bounding box center [598, 212] width 98 height 7
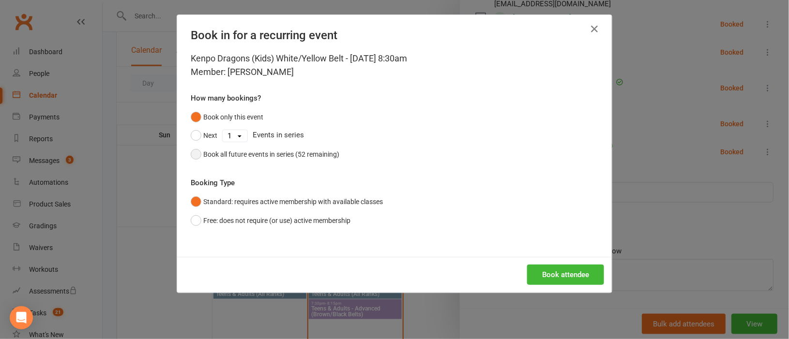
click at [191, 155] on button "Book all future events in series (52 remaining)" at bounding box center [265, 154] width 149 height 18
click at [559, 271] on button "Book attendee" at bounding box center [565, 275] width 77 height 20
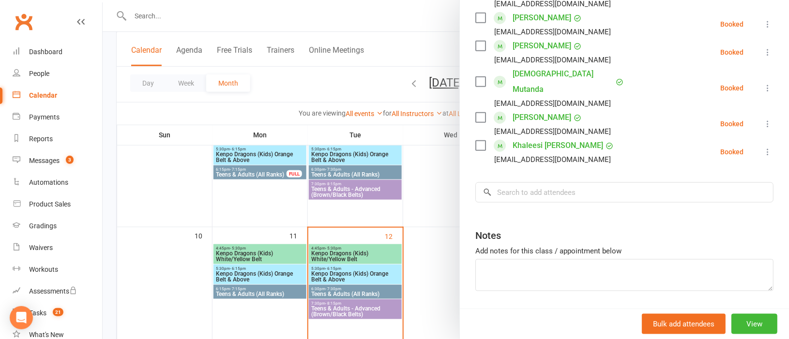
scroll to position [0, 0]
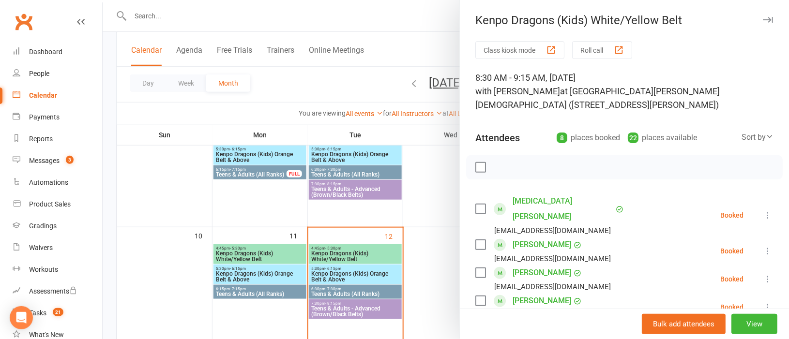
click at [425, 154] on div at bounding box center [446, 169] width 686 height 339
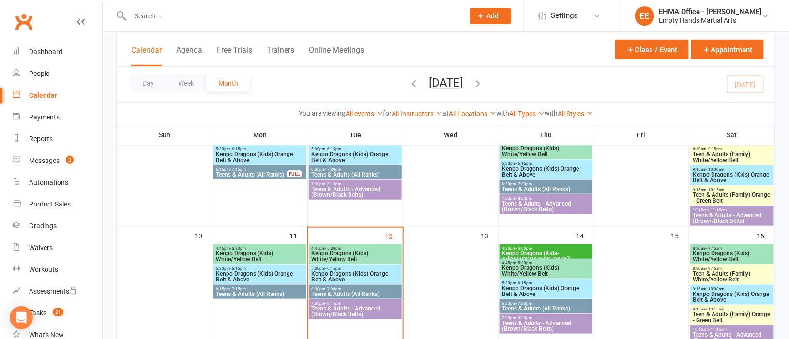
click at [726, 249] on span "8:30am - 9:15am" at bounding box center [731, 248] width 79 height 4
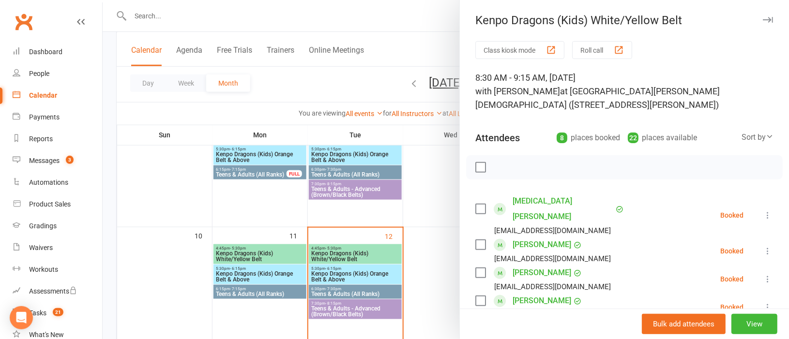
scroll to position [283, 0]
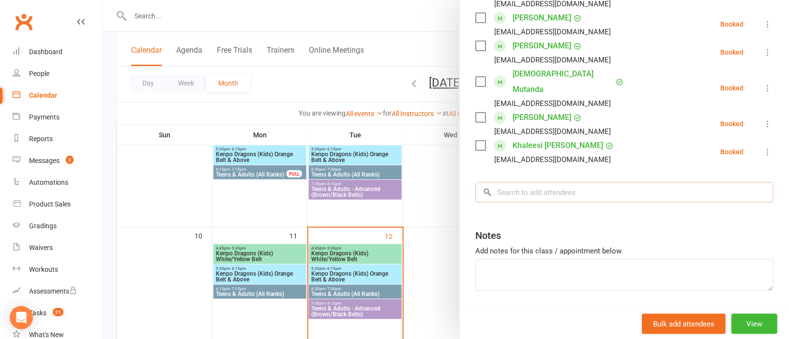
click at [524, 182] on input "search" at bounding box center [624, 192] width 298 height 20
paste input "[PERSON_NAME]"
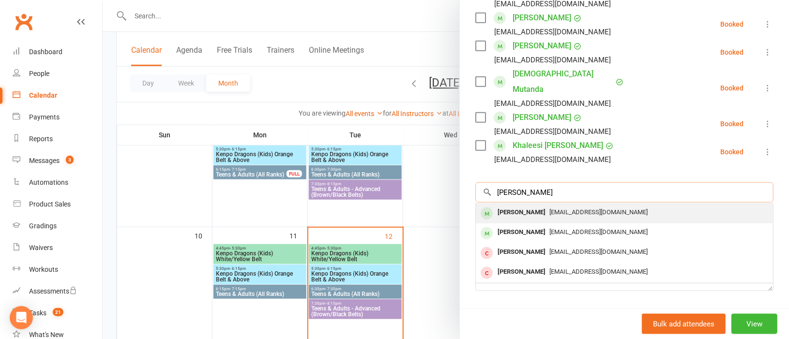
type input "[PERSON_NAME]"
click at [549, 209] on span "[EMAIL_ADDRESS][DOMAIN_NAME]" at bounding box center [598, 212] width 98 height 7
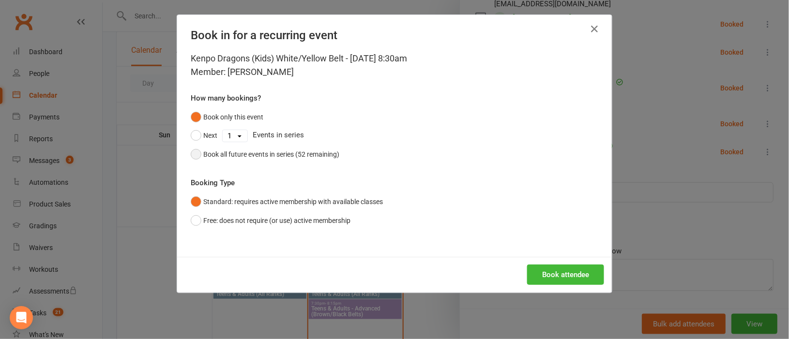
click at [194, 154] on button "Book all future events in series (52 remaining)" at bounding box center [265, 154] width 149 height 18
click at [556, 275] on button "Book attendee" at bounding box center [565, 275] width 77 height 20
